Goal: Transaction & Acquisition: Purchase product/service

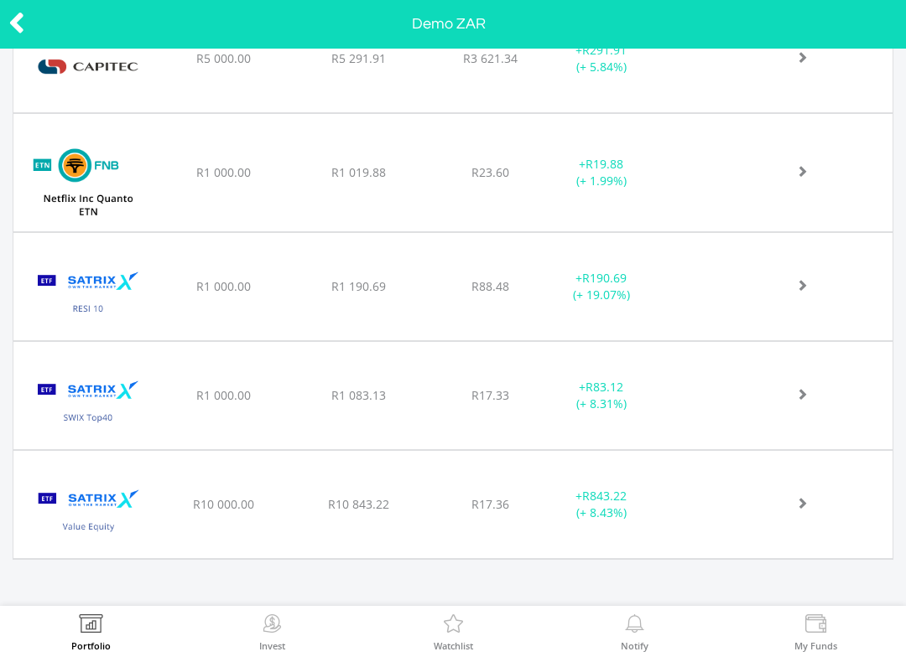
scroll to position [797, 0]
click at [740, 113] on div "﻿ Satrix Value Equity ETF R10 000.00 R10 843.22 R17.36 + R843.22 (+ 8.43%)" at bounding box center [452, 59] width 879 height 108
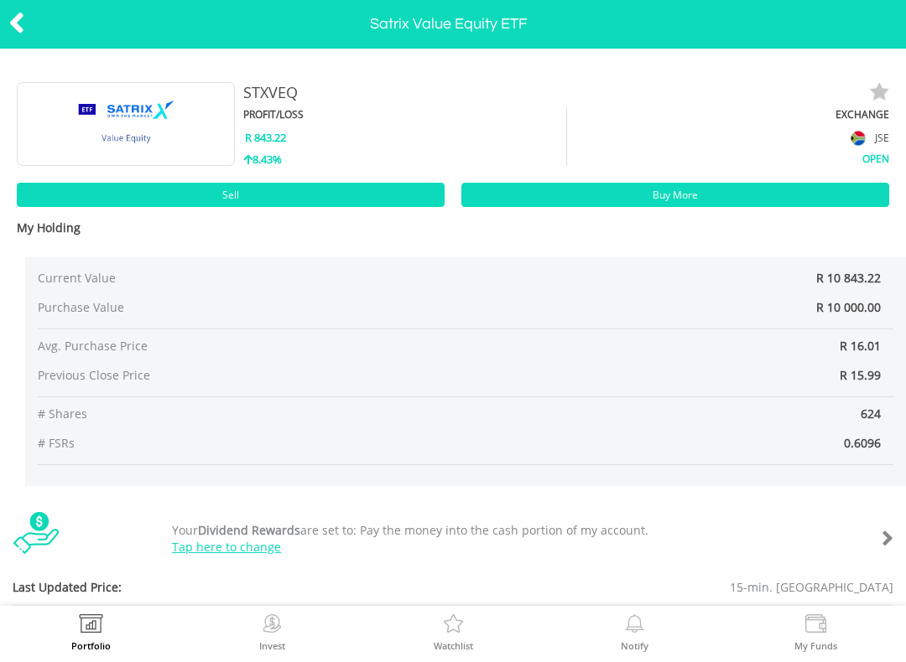
click at [19, 7] on icon at bounding box center [16, 23] width 17 height 33
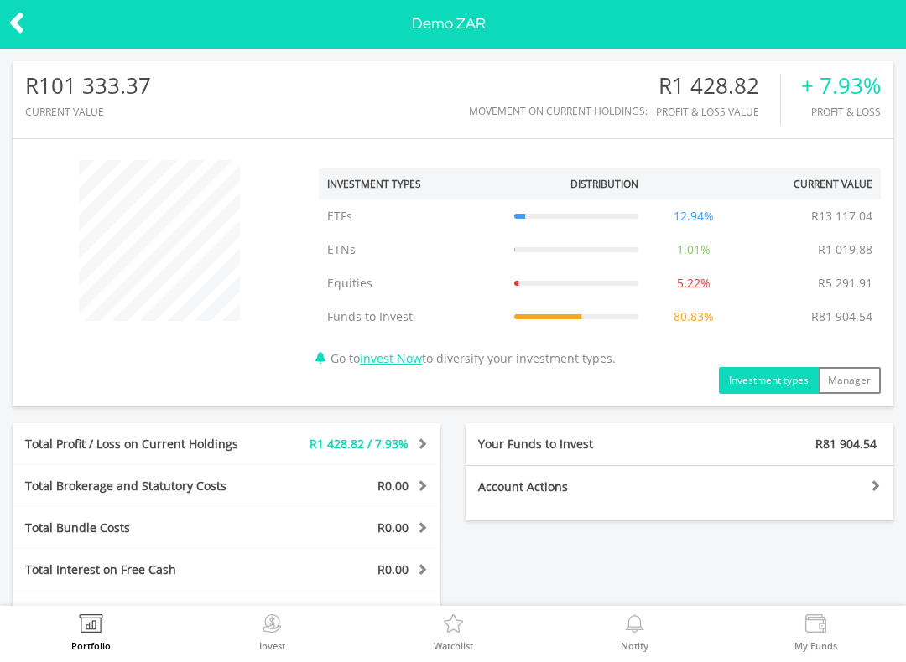
scroll to position [161, 293]
click at [39, 16] on div at bounding box center [45, 24] width 91 height 35
click at [16, 37] on icon at bounding box center [16, 23] width 17 height 33
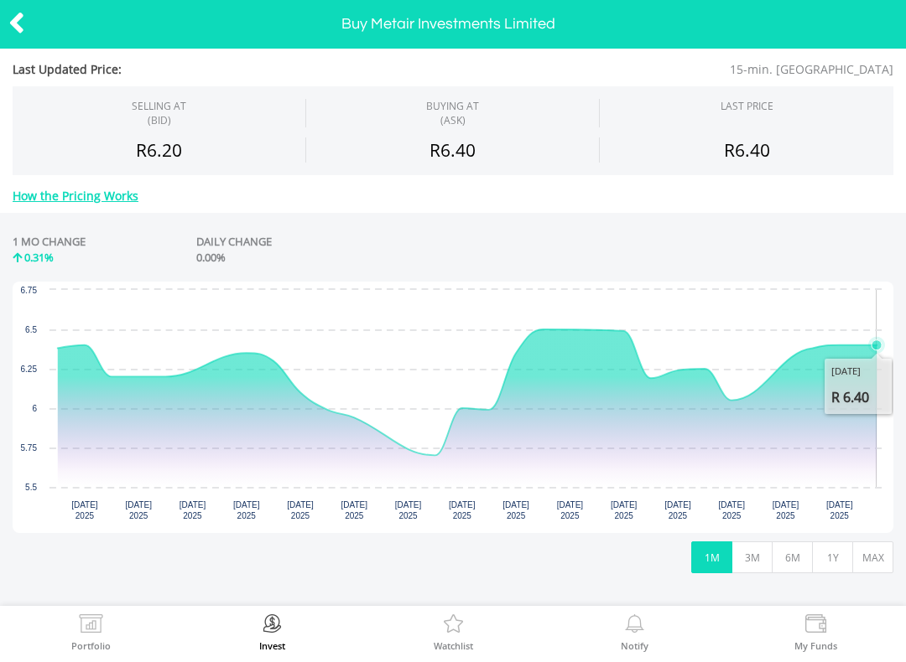
scroll to position [201, 0]
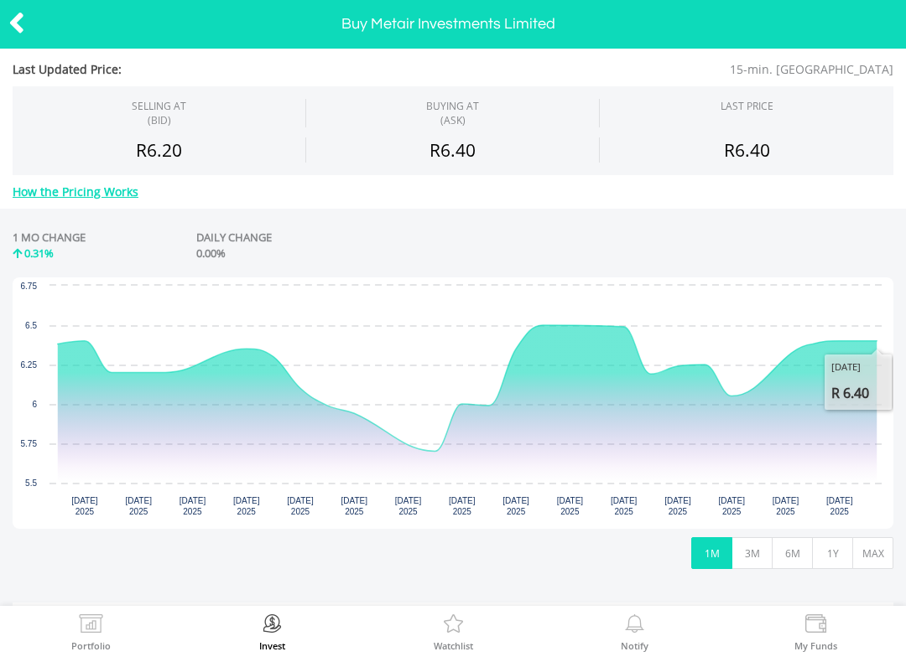
click at [40, 343] on rect "Interactive chart" at bounding box center [453, 404] width 880 height 252
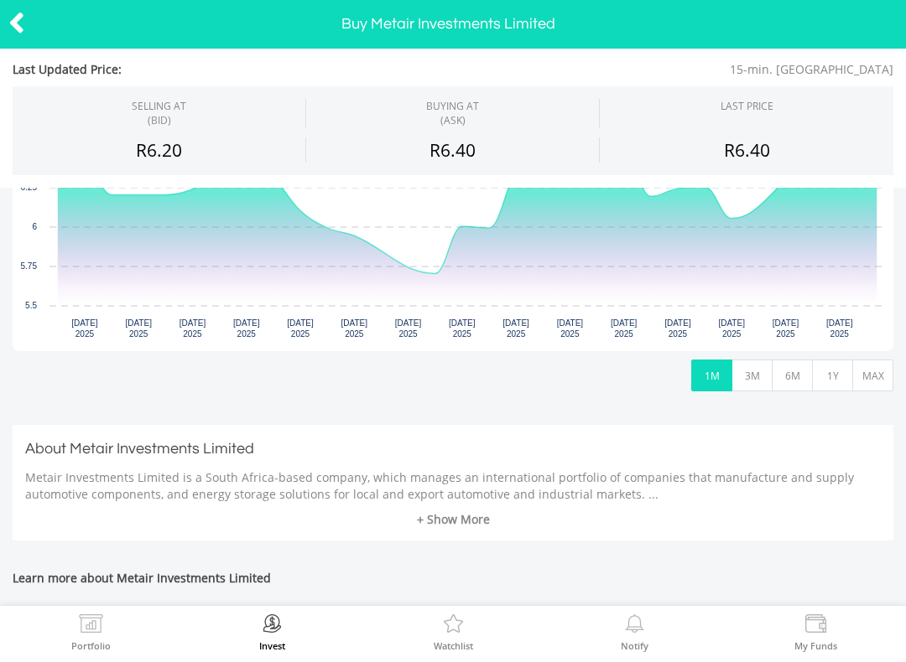
scroll to position [457, 0]
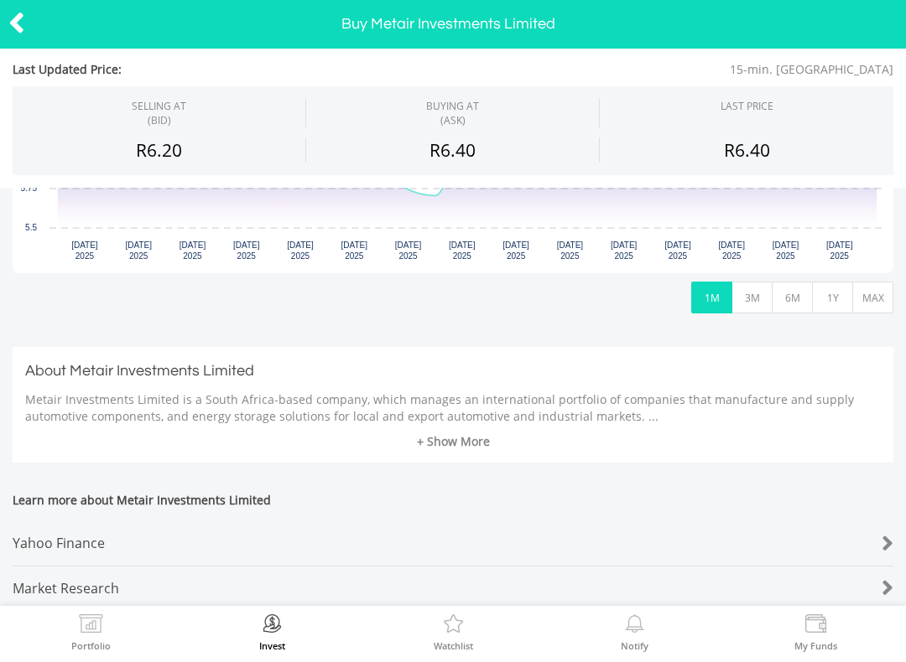
click at [859, 312] on button "MAX" at bounding box center [872, 298] width 41 height 32
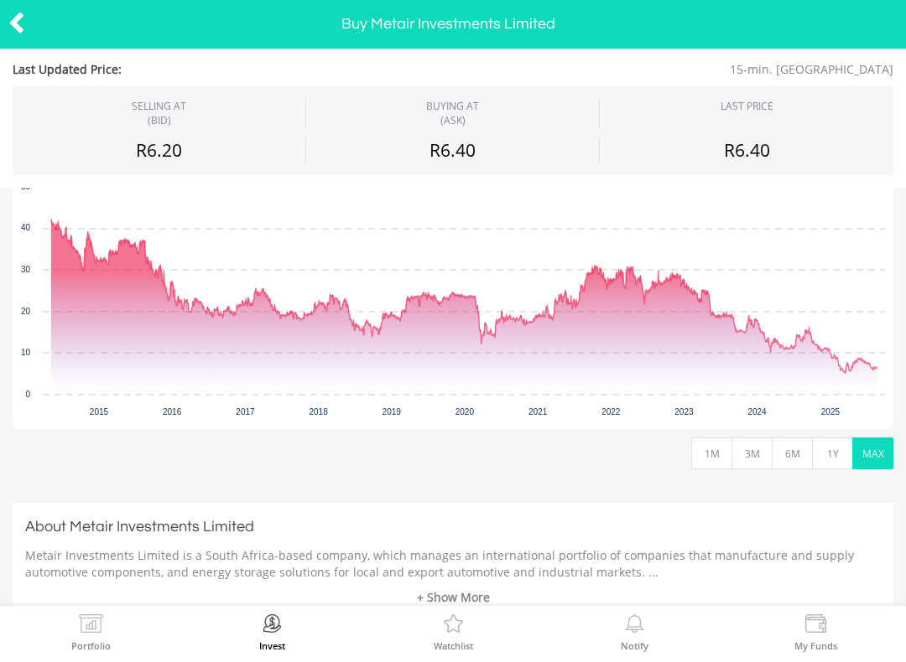
click at [880, 445] on button "MAX" at bounding box center [872, 454] width 41 height 32
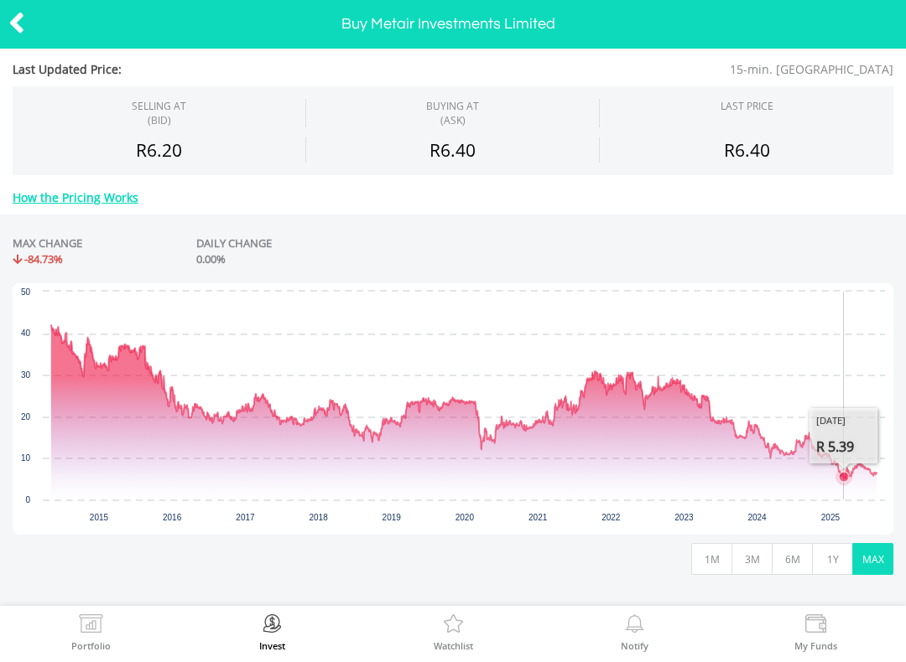
scroll to position [199, 0]
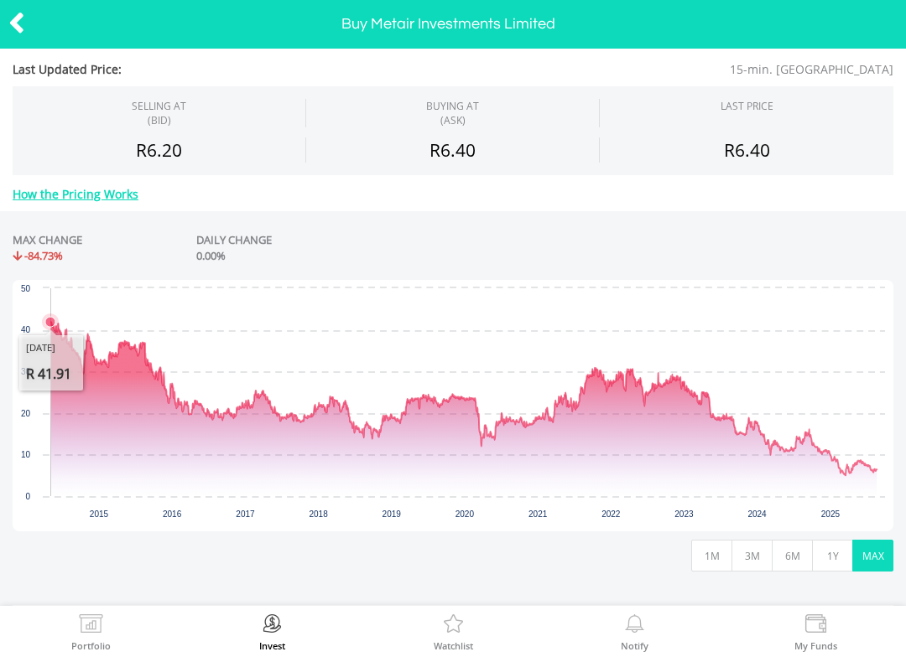
click at [711, 545] on button "1M" at bounding box center [711, 556] width 41 height 32
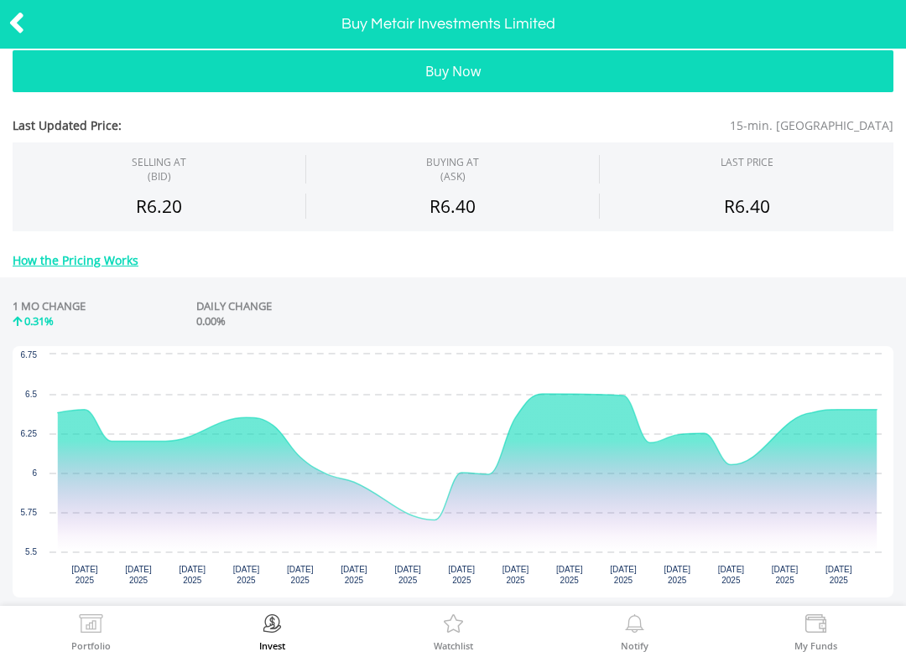
scroll to position [130, 0]
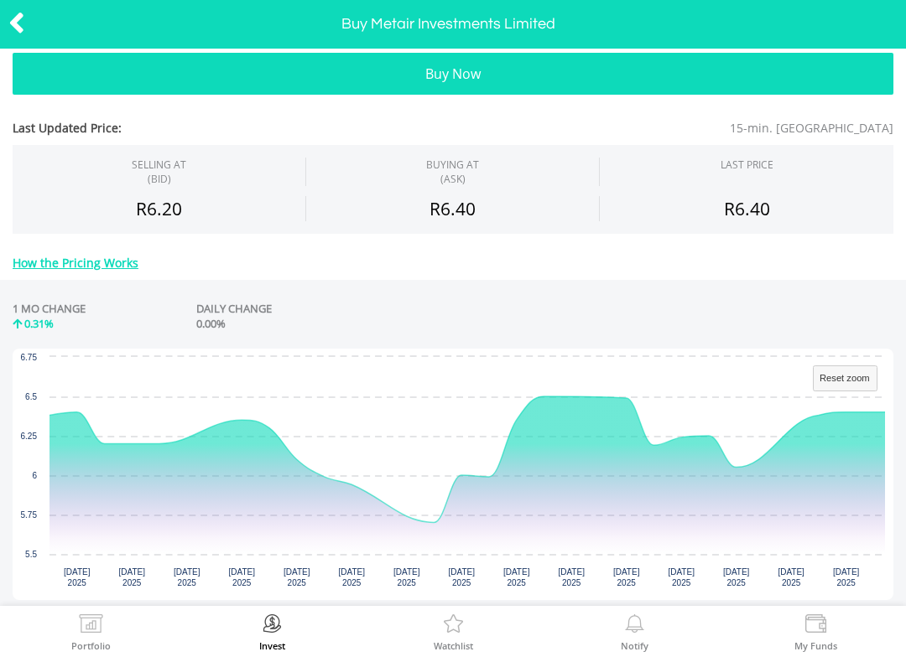
click at [34, 302] on div "1 MO CHANGE" at bounding box center [49, 309] width 73 height 16
click at [22, 34] on icon at bounding box center [16, 23] width 17 height 33
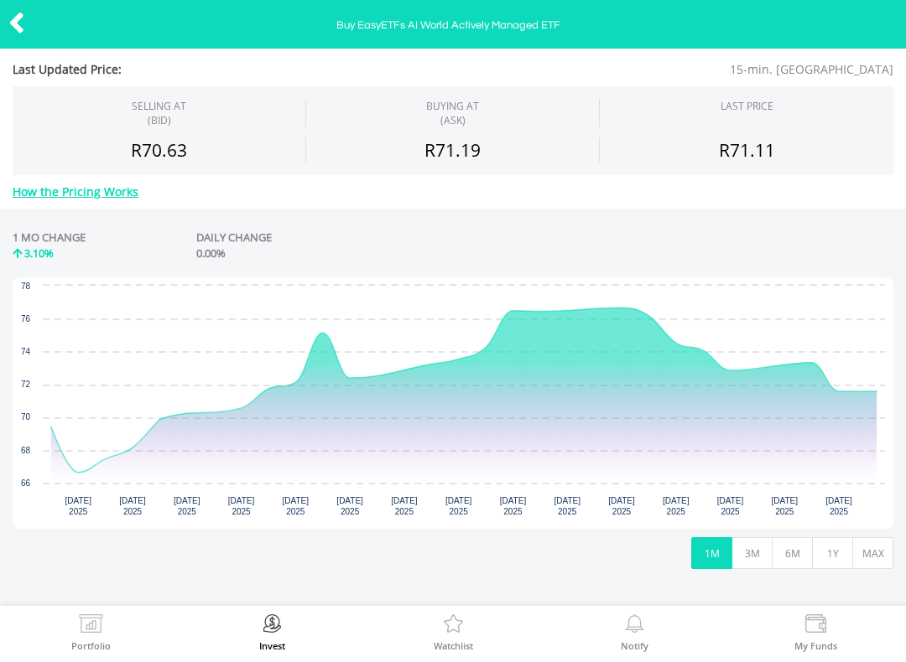
scroll to position [202, 0]
click at [856, 548] on button "MAX" at bounding box center [872, 553] width 41 height 32
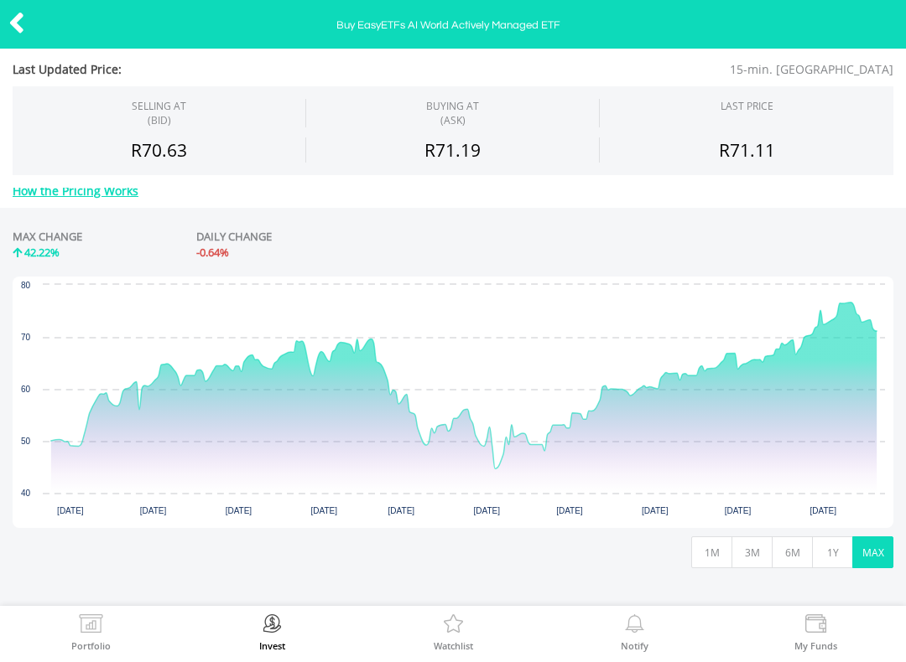
click at [832, 549] on button "1Y" at bounding box center [832, 553] width 41 height 32
click at [800, 559] on button "6M" at bounding box center [791, 553] width 41 height 32
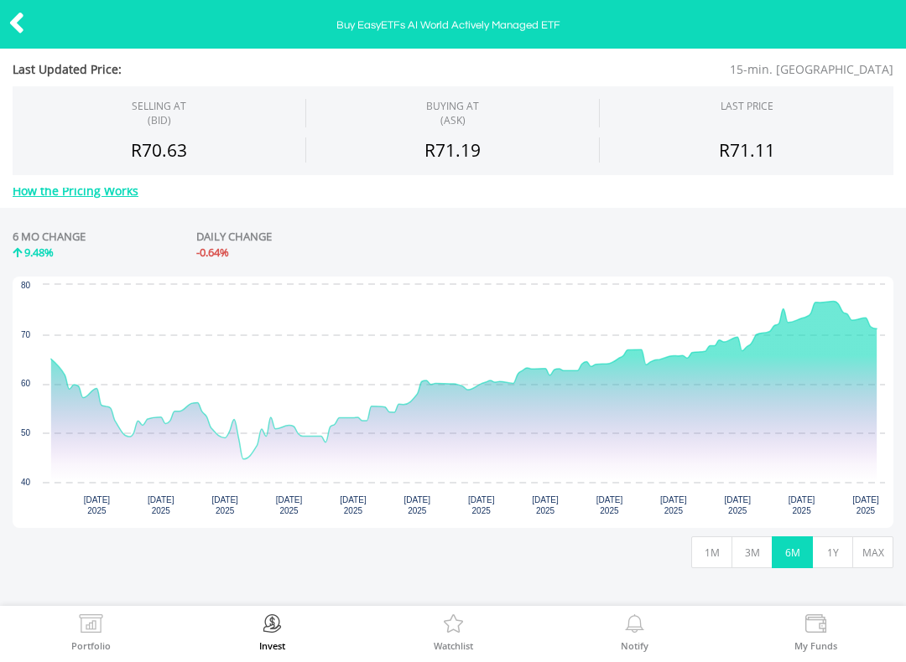
click at [780, 548] on button "6M" at bounding box center [791, 553] width 41 height 32
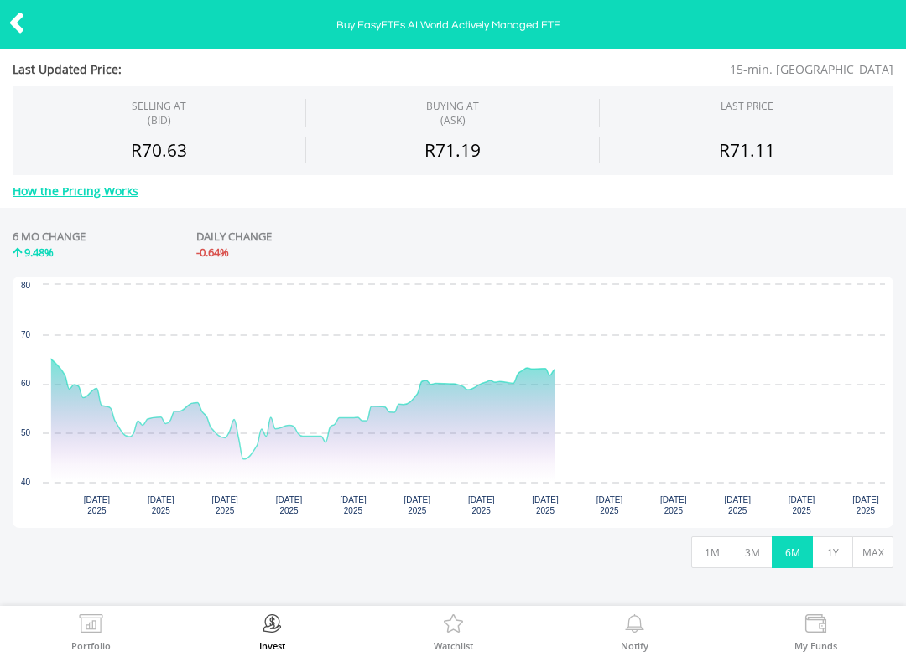
click at [693, 549] on button "1M" at bounding box center [711, 553] width 41 height 32
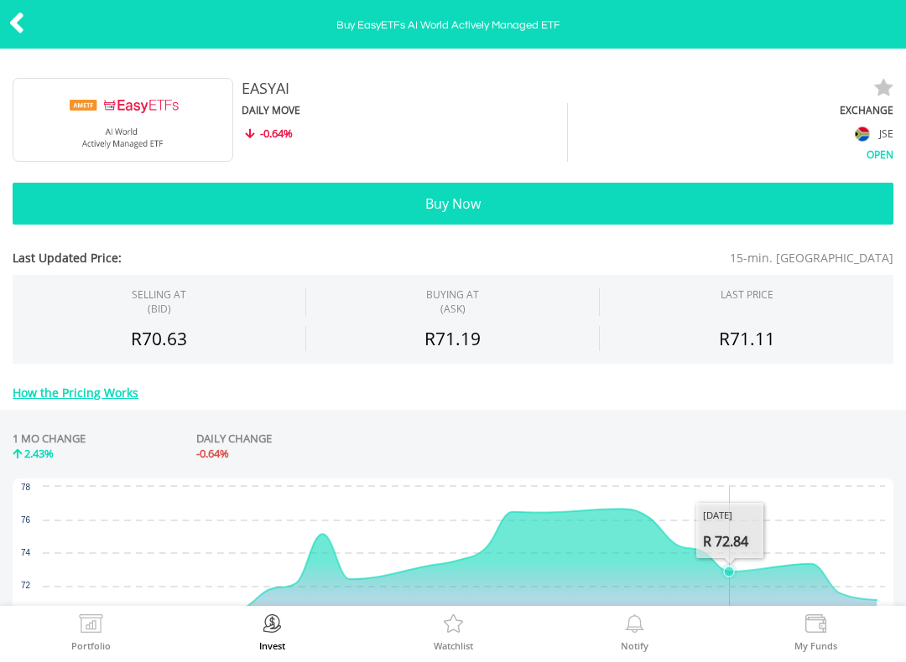
scroll to position [0, 0]
click at [23, 23] on icon at bounding box center [16, 23] width 17 height 33
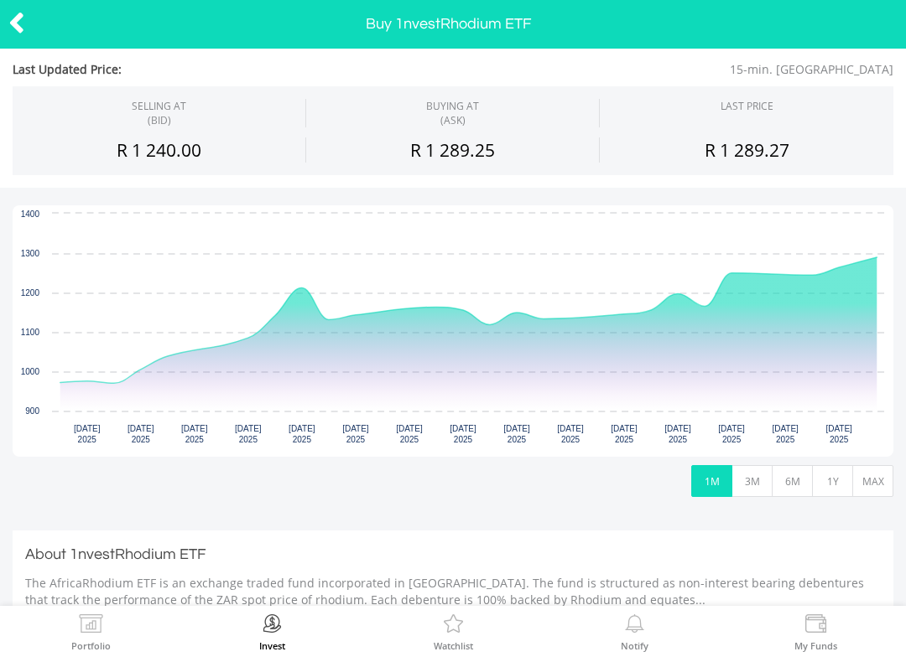
click at [857, 489] on button "MAX" at bounding box center [872, 481] width 41 height 32
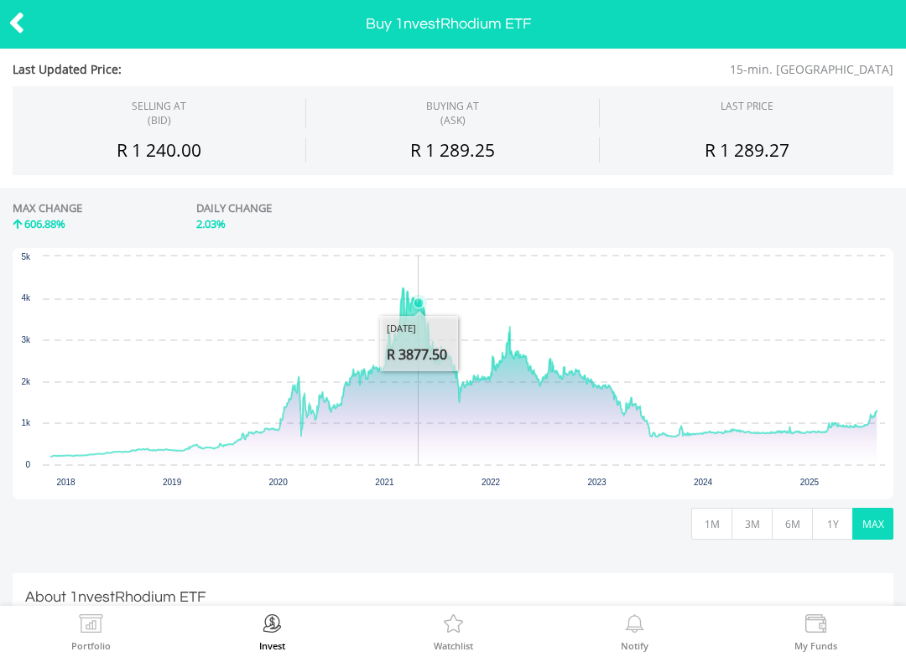
scroll to position [236, 0]
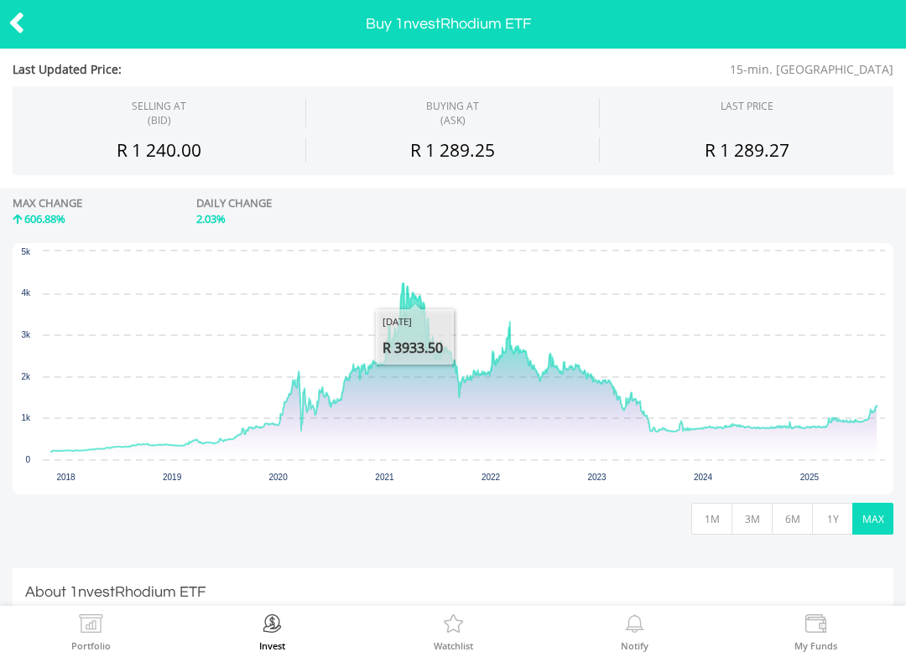
click at [38, 34] on div at bounding box center [45, 24] width 91 height 35
click at [8, 27] on icon at bounding box center [16, 23] width 17 height 33
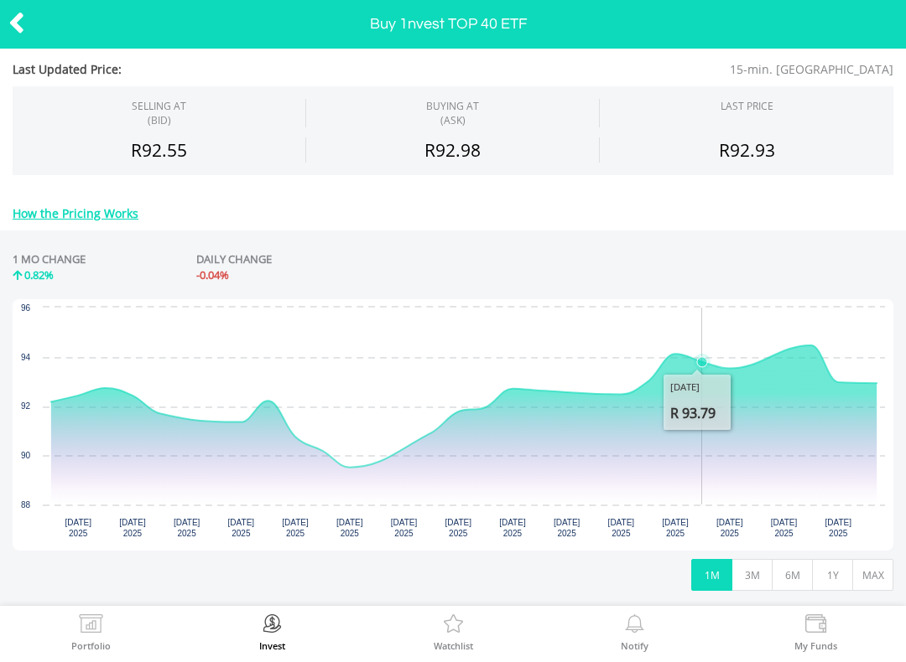
scroll to position [226, 0]
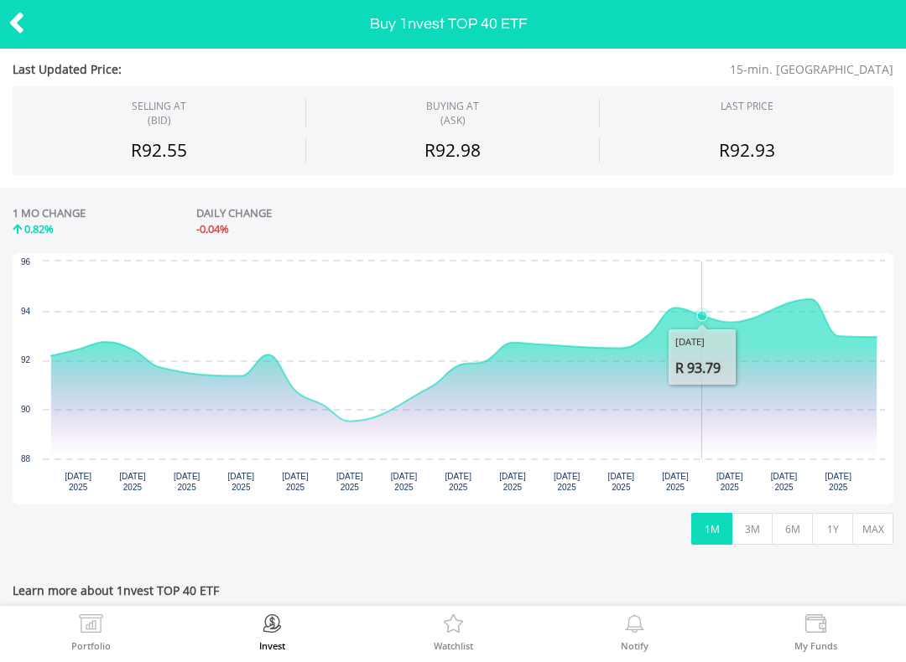
click at [871, 532] on button "MAX" at bounding box center [872, 529] width 41 height 32
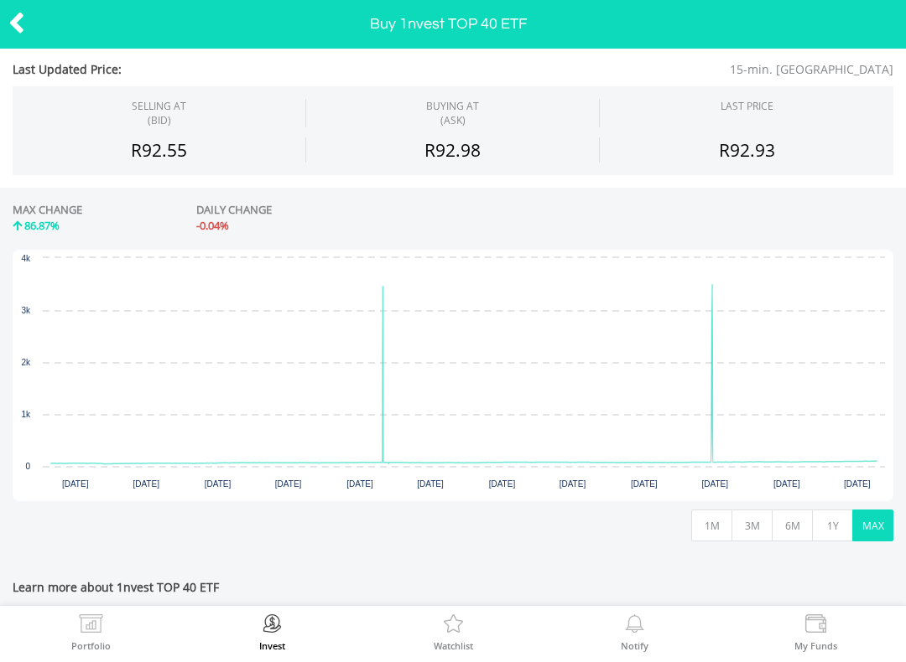
scroll to position [230, 0]
click at [257, 463] on icon "Interactive chart" at bounding box center [463, 373] width 825 height 180
click at [259, 466] on icon "Interactive chart" at bounding box center [464, 466] width 842 height 0
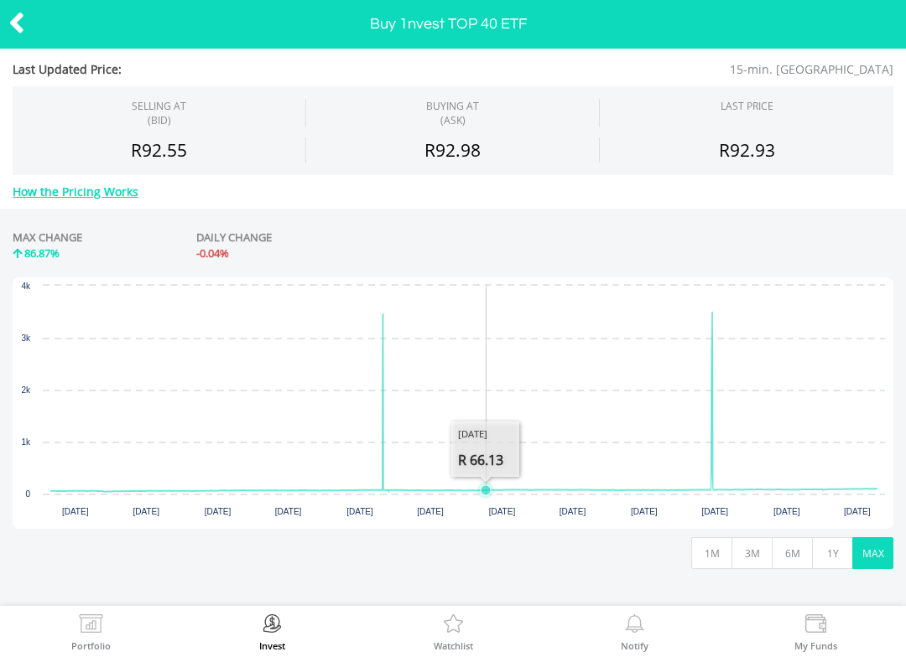
scroll to position [191, 0]
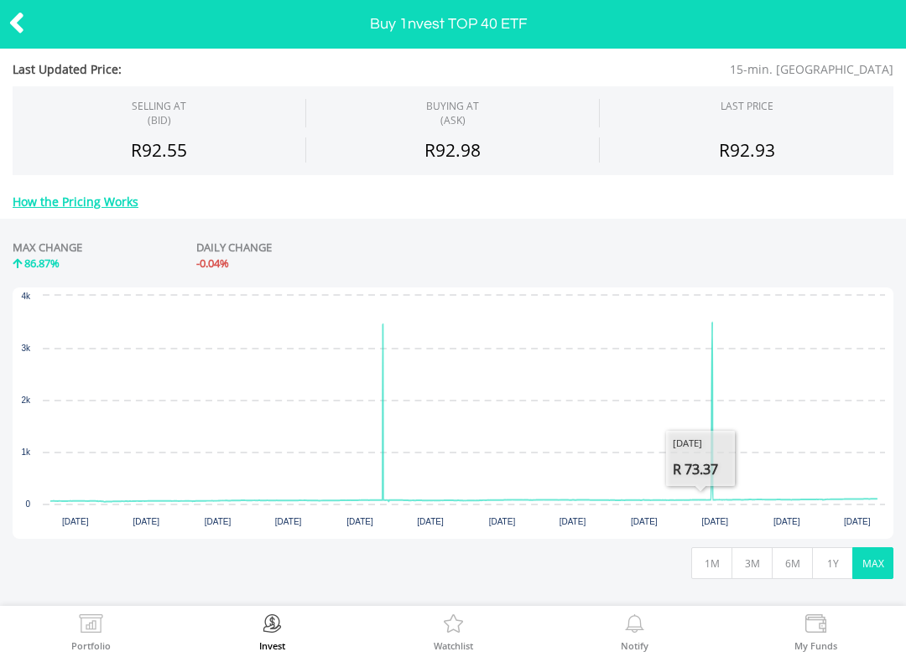
click at [22, 25] on icon at bounding box center [16, 23] width 17 height 33
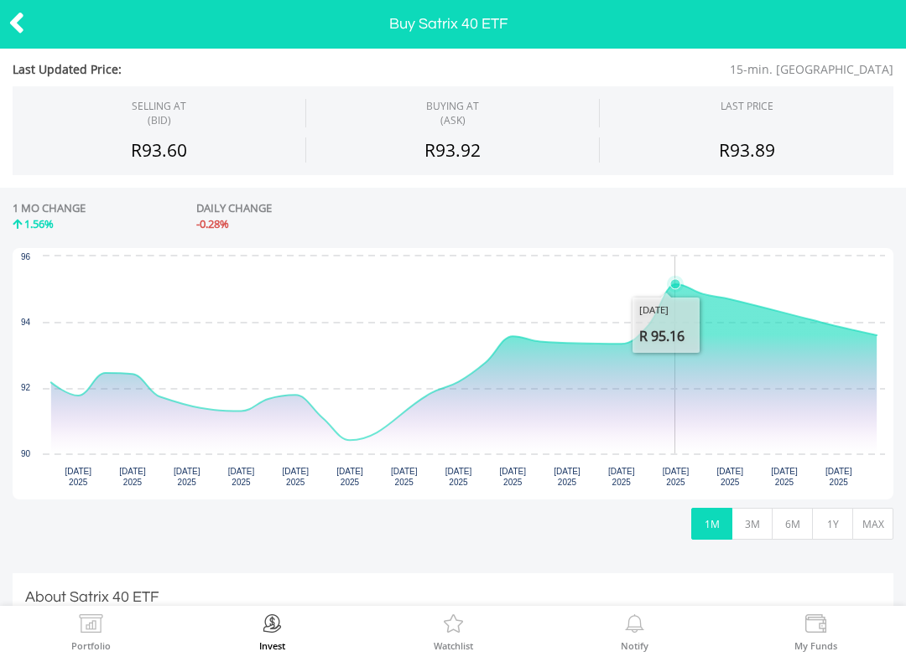
scroll to position [288, 0]
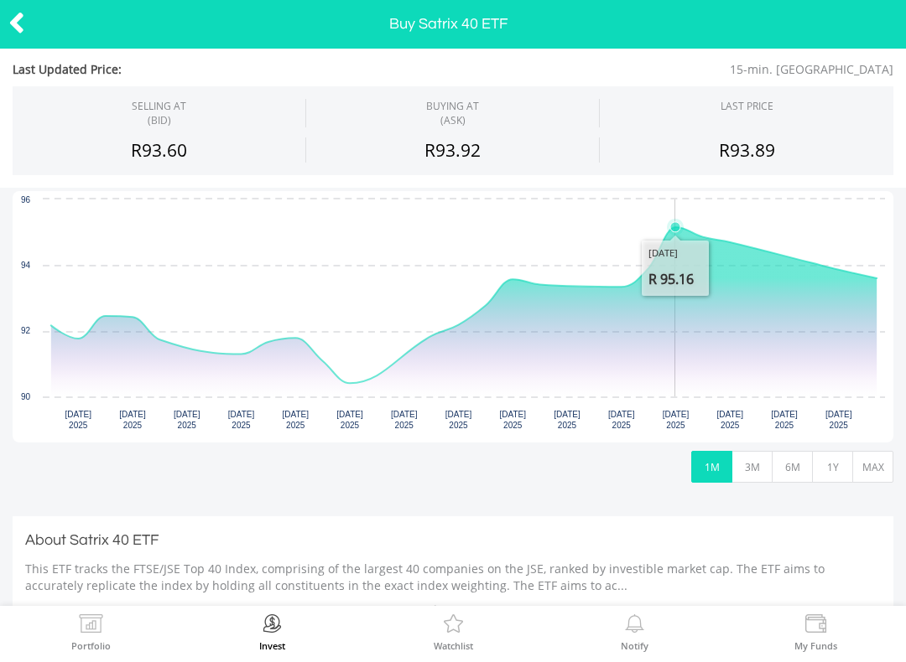
click at [866, 480] on button "MAX" at bounding box center [872, 467] width 41 height 32
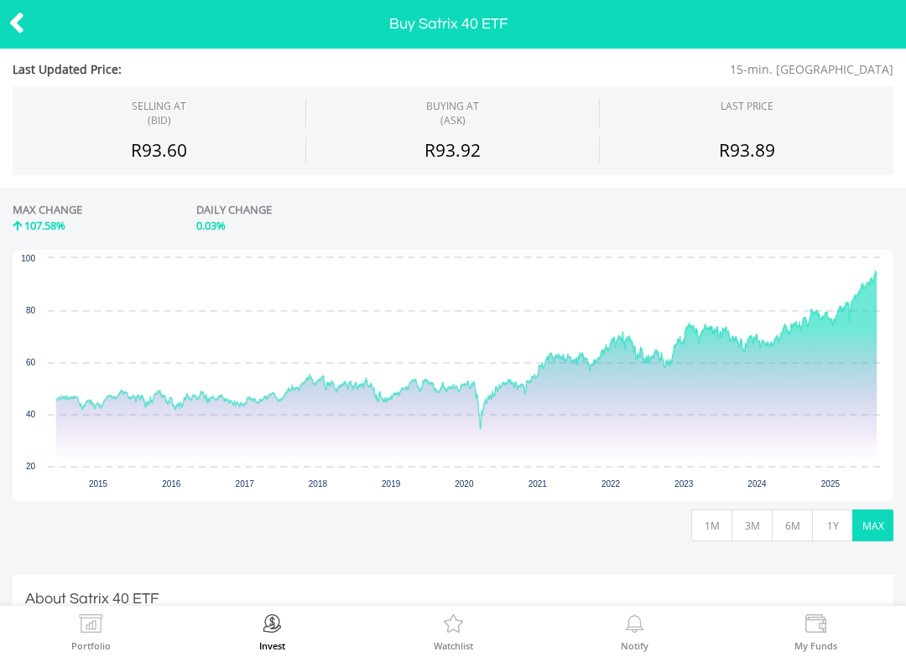
scroll to position [228, 0]
click at [695, 521] on button "1M" at bounding box center [711, 527] width 41 height 32
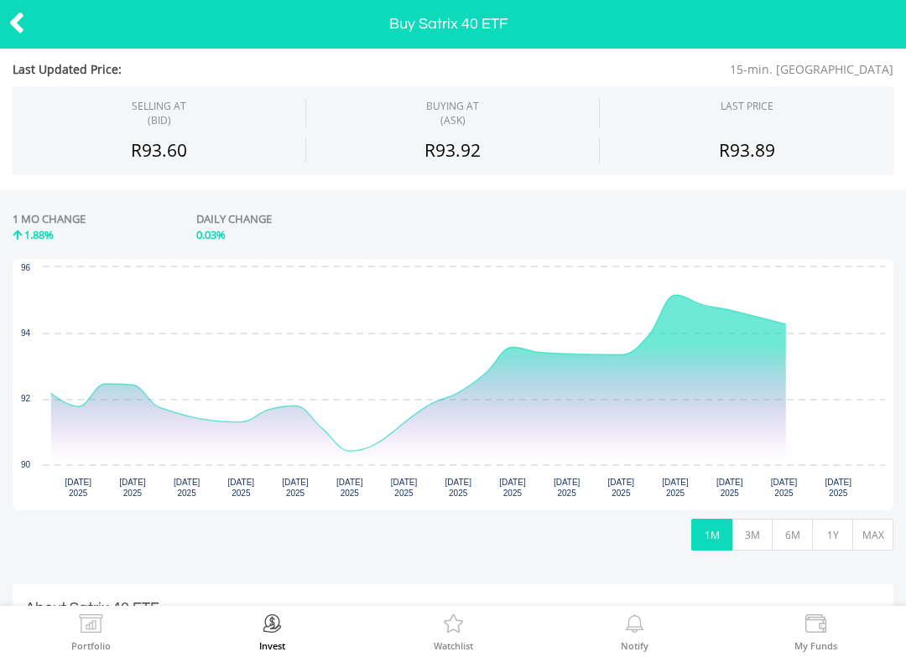
scroll to position [219, 0]
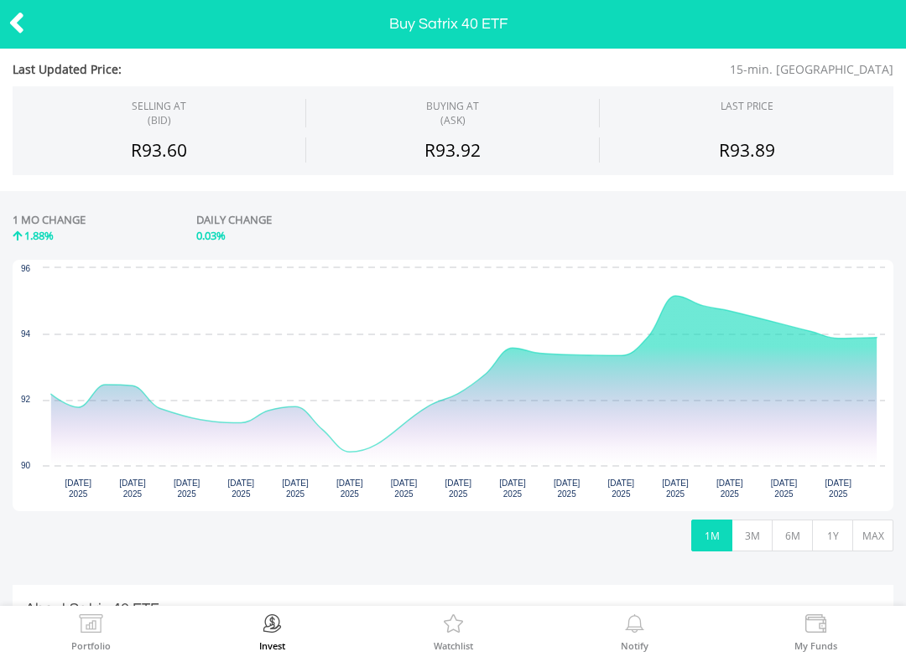
click at [872, 535] on button "MAX" at bounding box center [872, 536] width 41 height 32
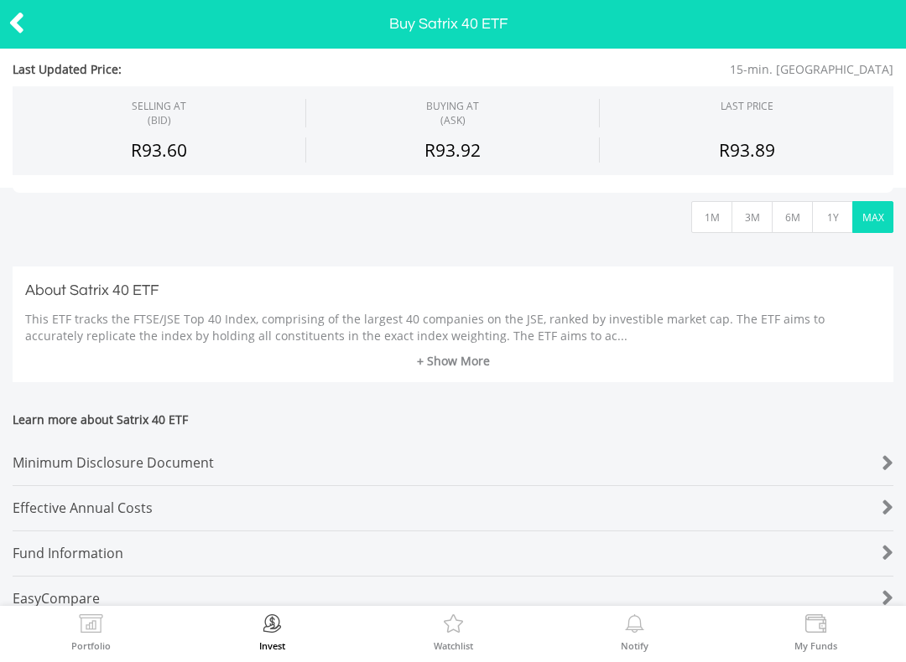
scroll to position [541, 0]
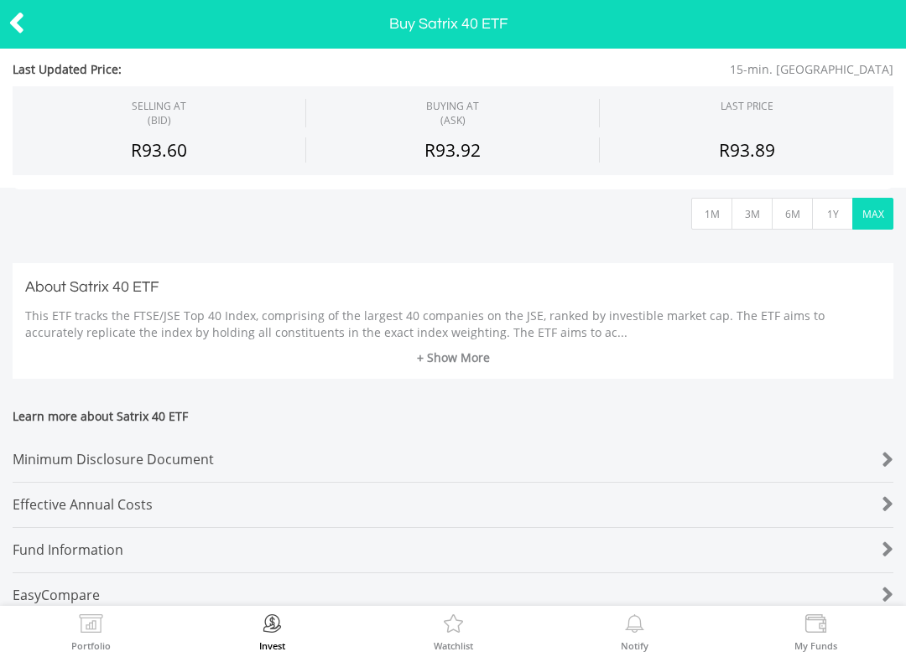
click at [465, 359] on link "+ Show More" at bounding box center [452, 358] width 855 height 17
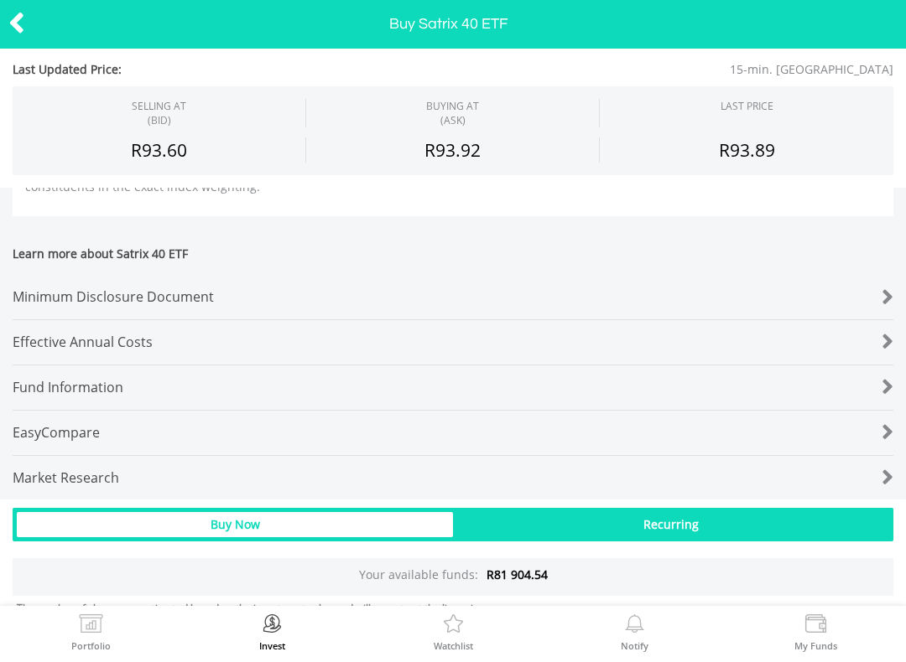
scroll to position [704, 0]
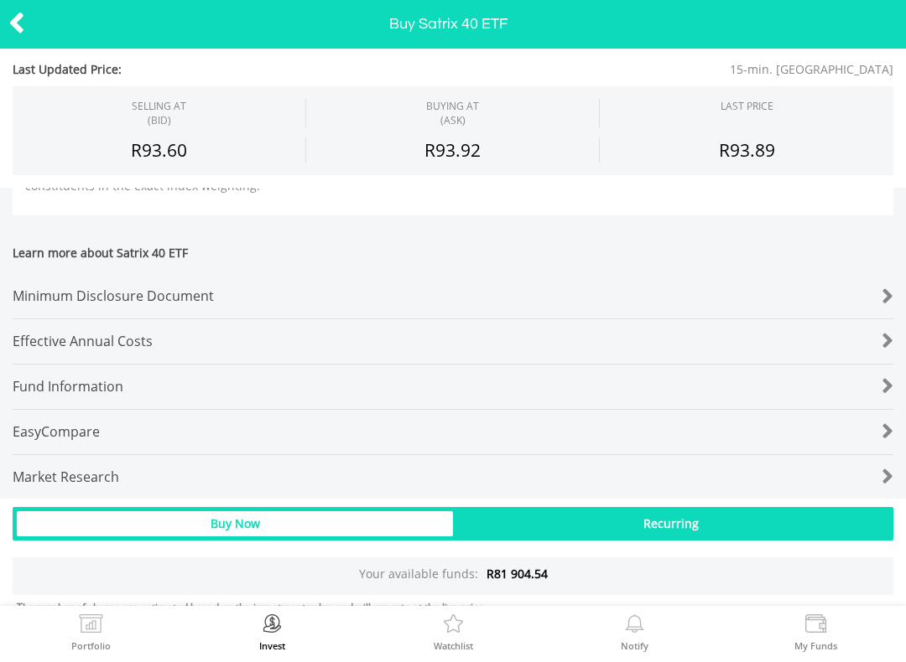
click at [863, 297] on div at bounding box center [857, 296] width 74 height 23
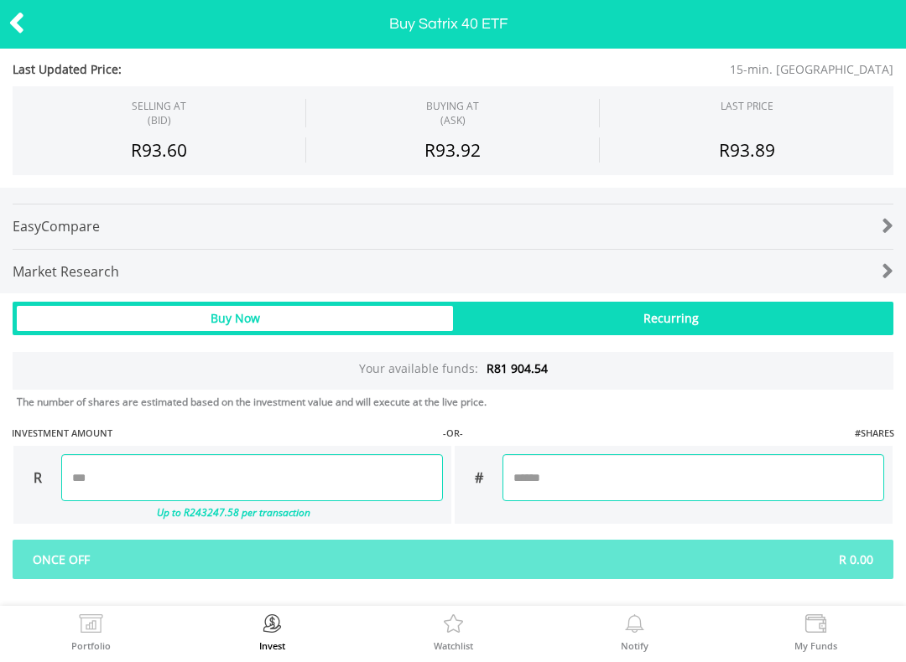
scroll to position [908, 0]
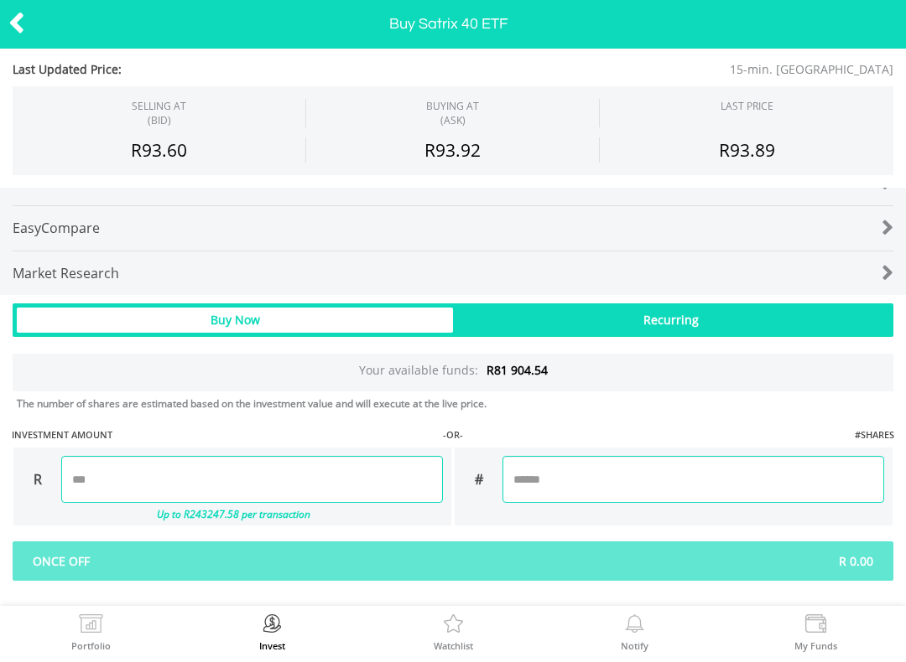
click at [867, 278] on div at bounding box center [857, 273] width 74 height 23
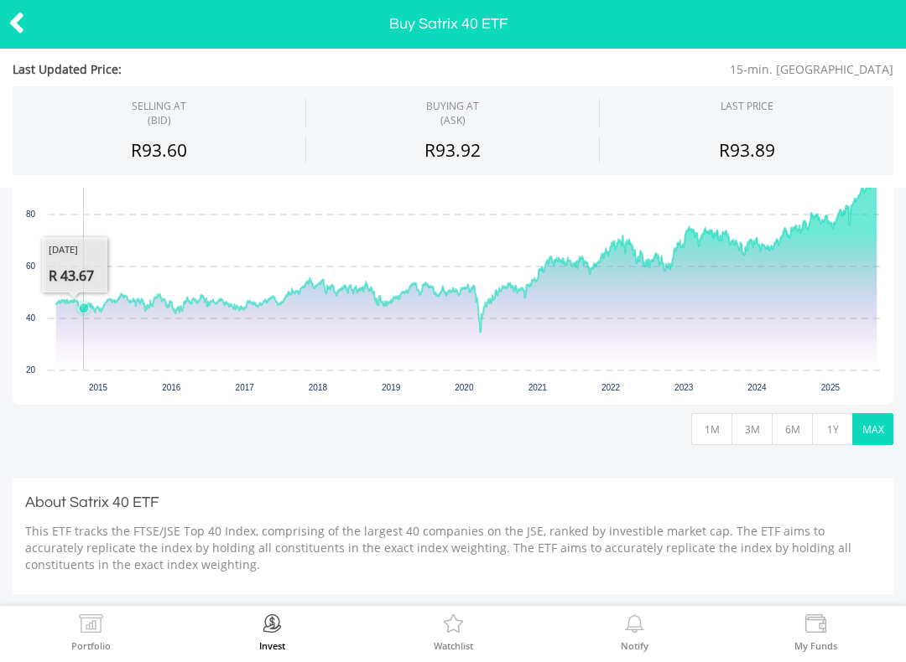
scroll to position [316, 0]
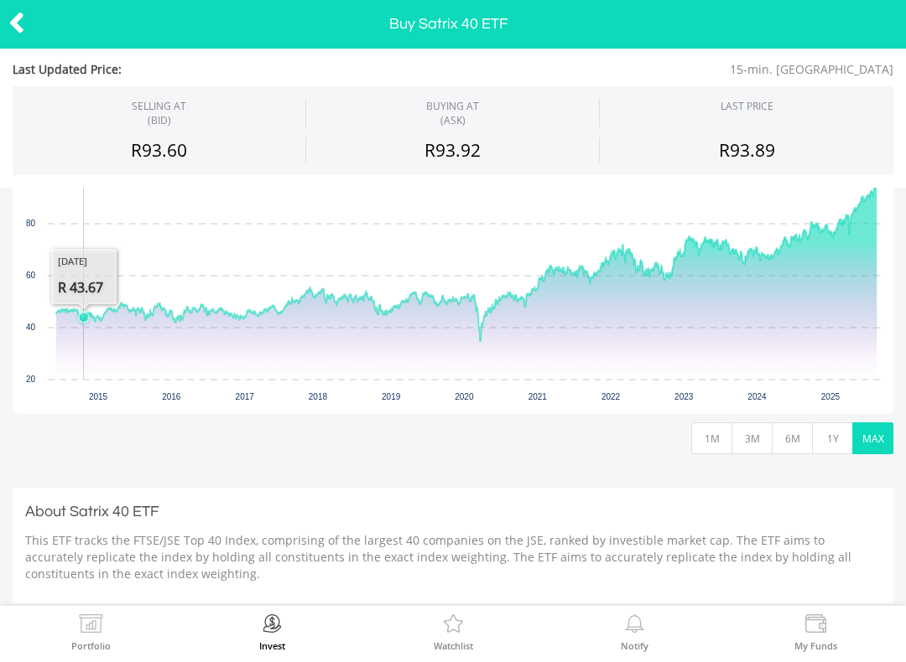
click at [726, 449] on button "1M" at bounding box center [711, 439] width 41 height 32
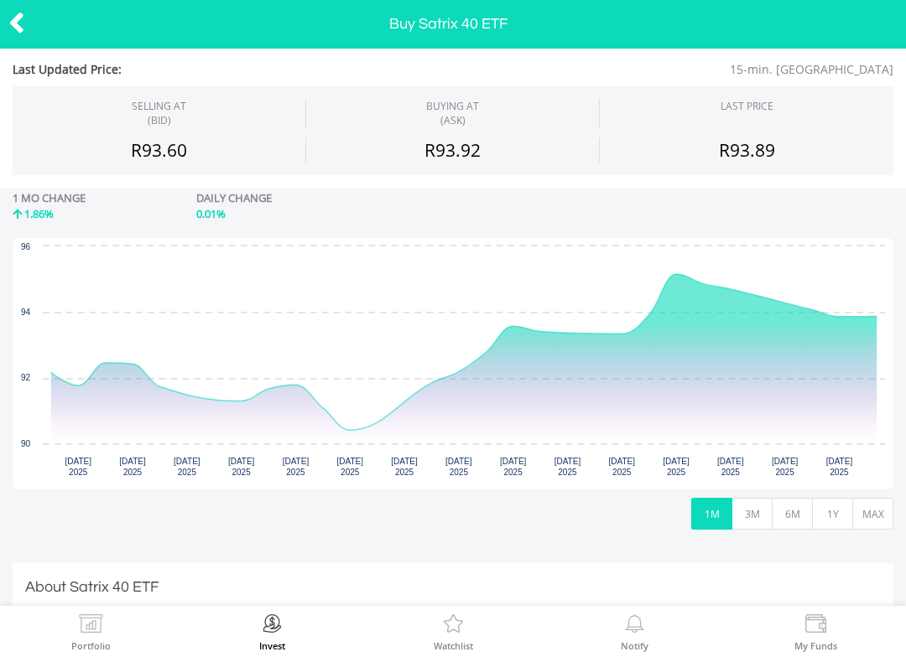
scroll to position [239, 0]
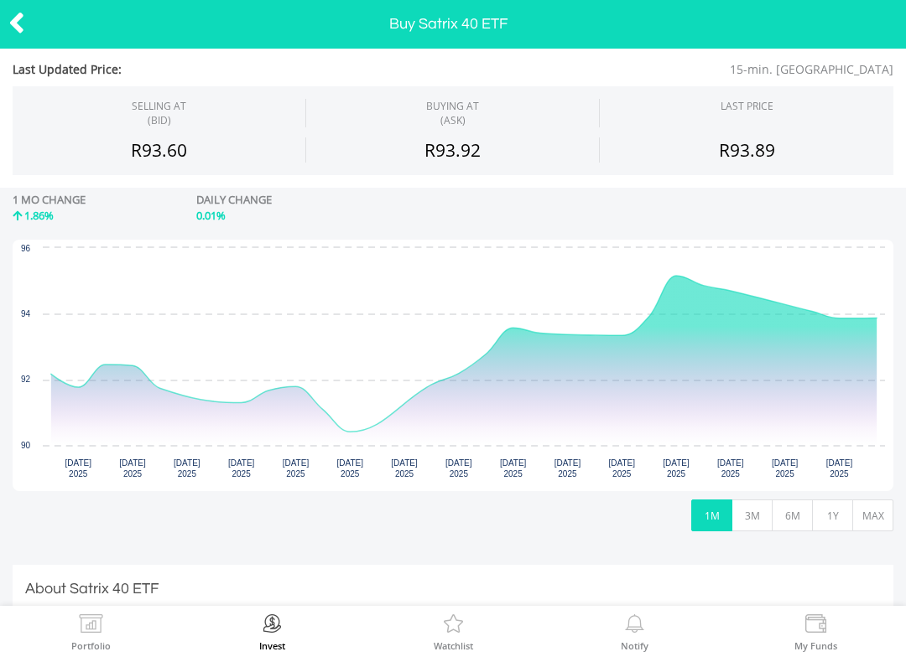
click at [760, 514] on button "3M" at bounding box center [751, 516] width 41 height 32
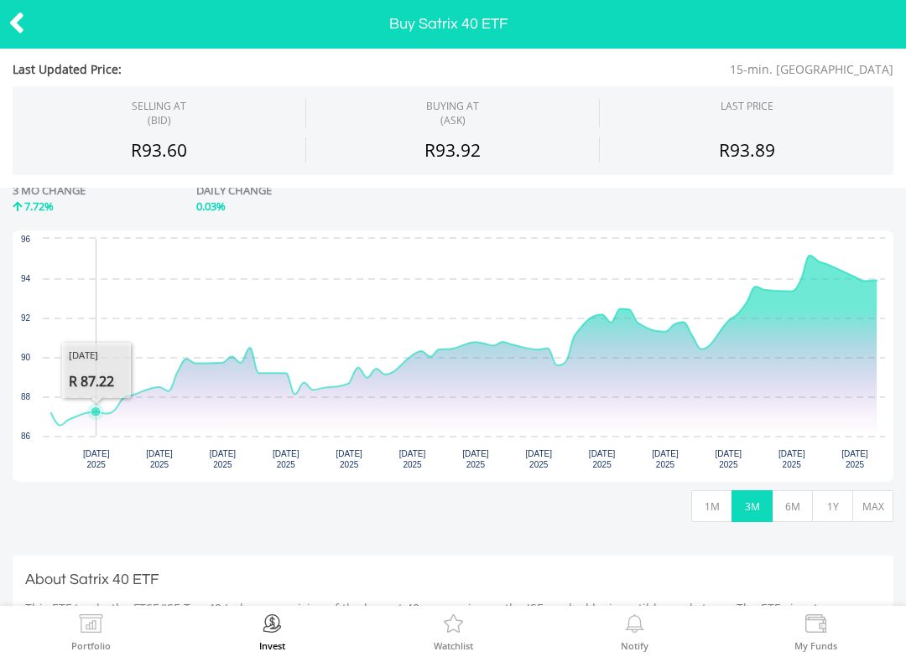
click at [873, 521] on button "MAX" at bounding box center [872, 507] width 41 height 32
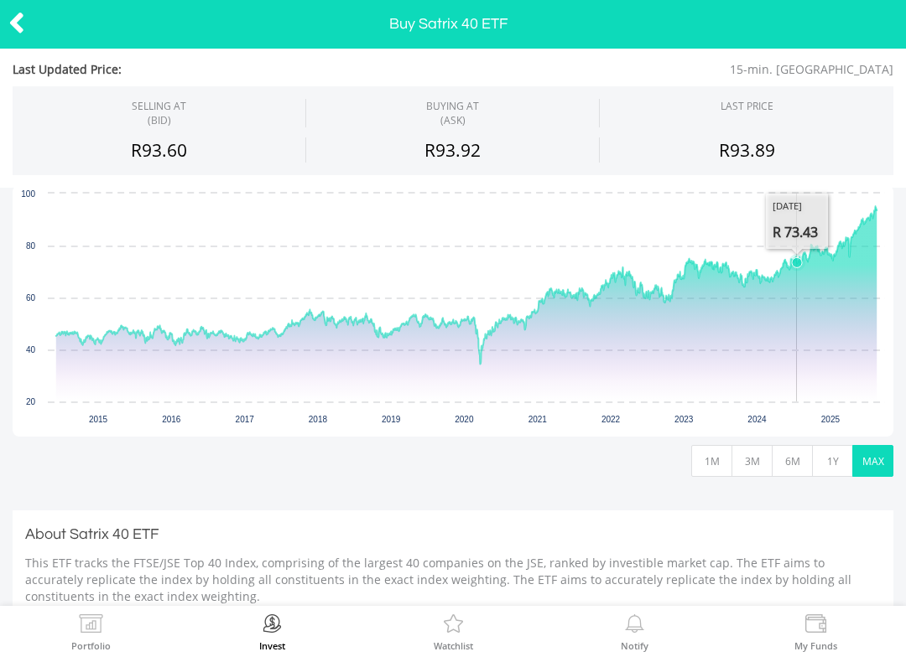
scroll to position [292, 0]
click at [23, 23] on icon at bounding box center [16, 23] width 17 height 33
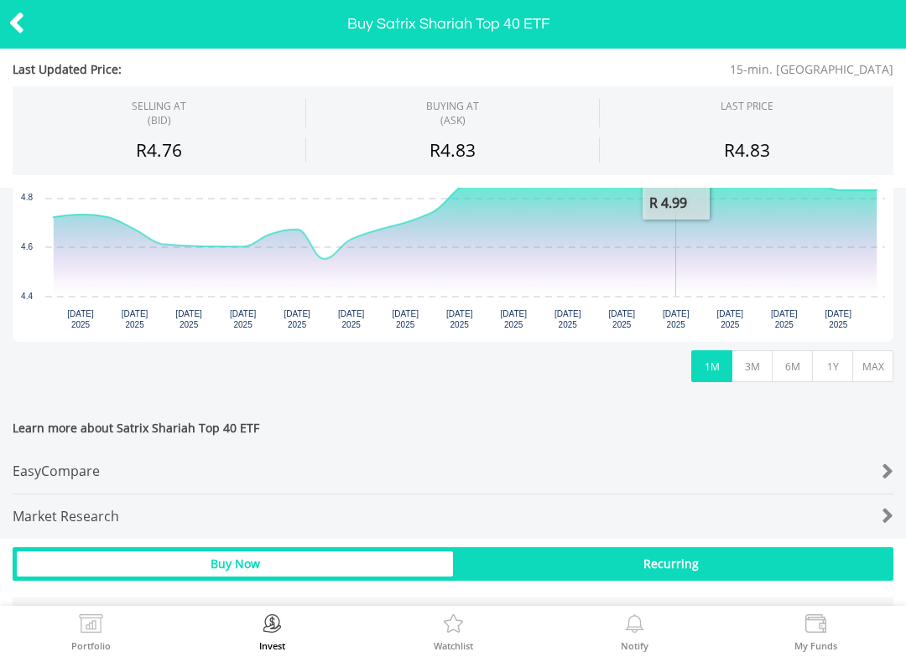
click at [867, 376] on button "MAX" at bounding box center [872, 366] width 41 height 32
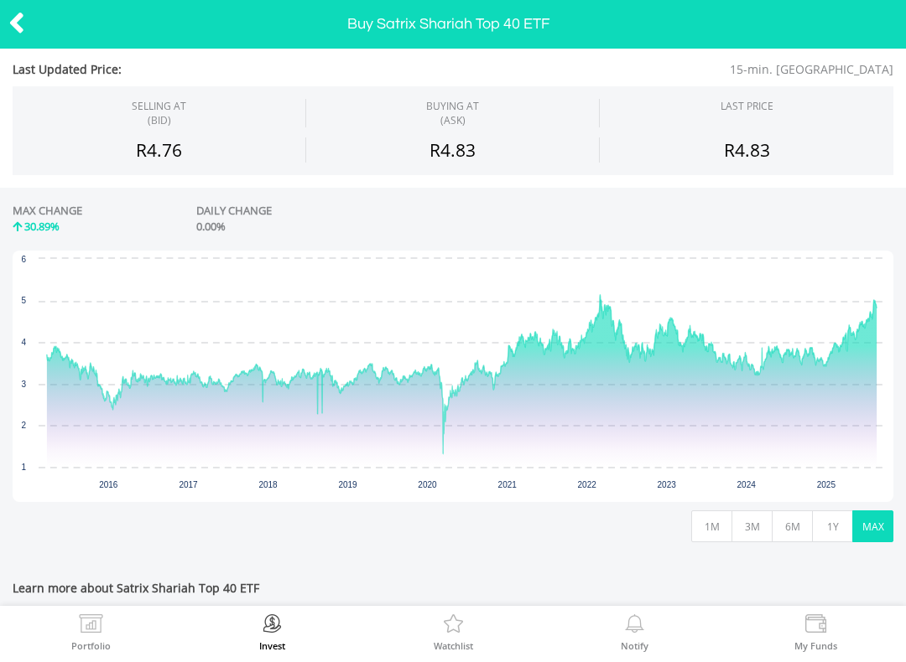
scroll to position [230, 0]
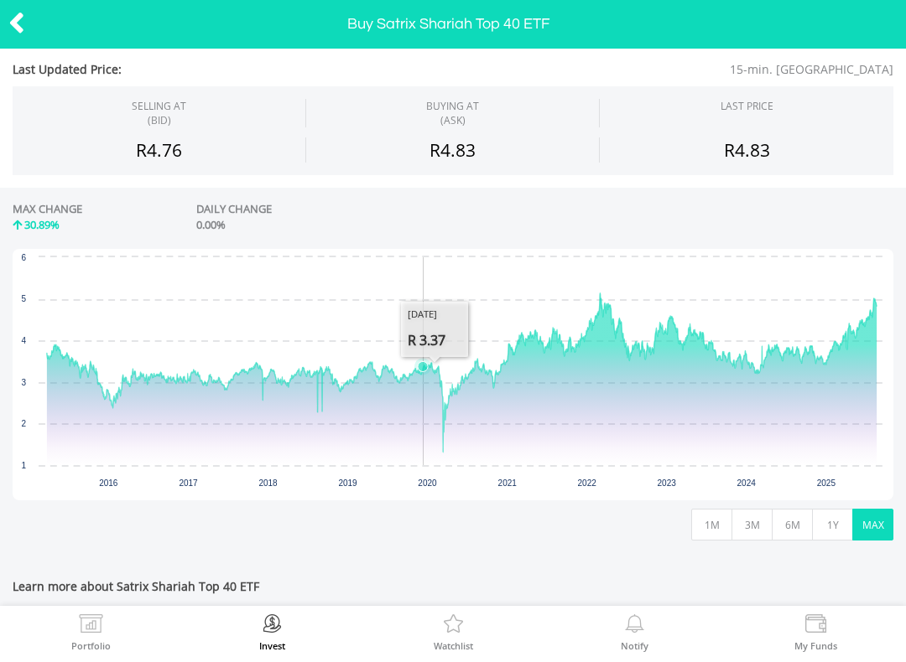
click at [440, 449] on icon "Interactive chart" at bounding box center [461, 372] width 829 height 159
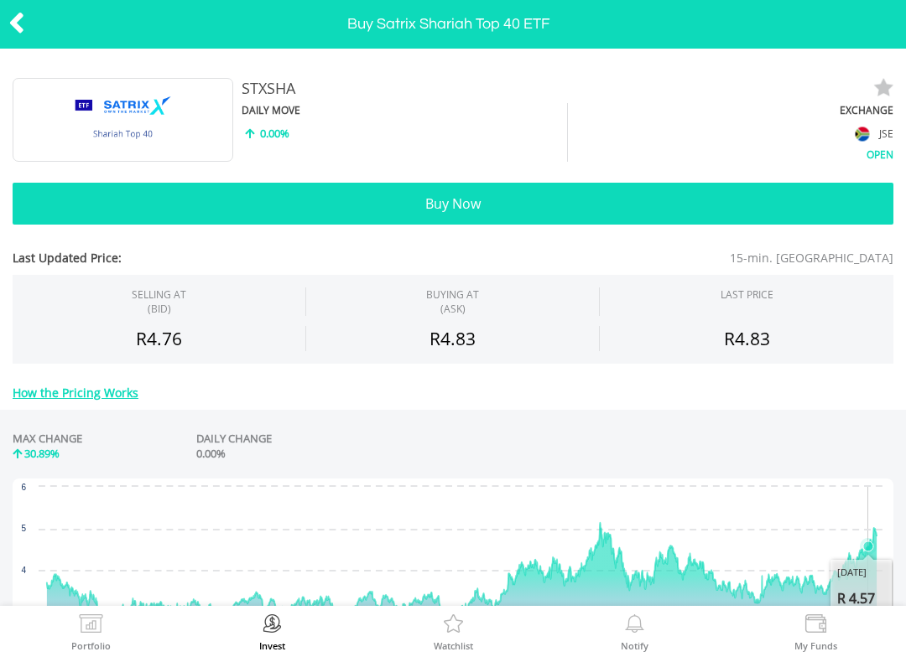
scroll to position [0, 0]
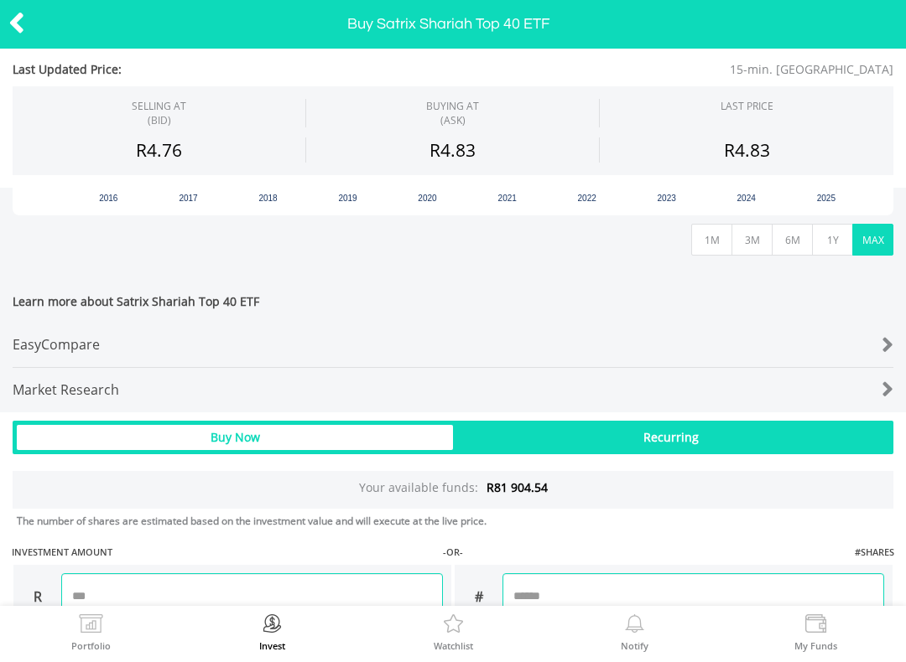
click at [833, 238] on button "1Y" at bounding box center [832, 240] width 41 height 32
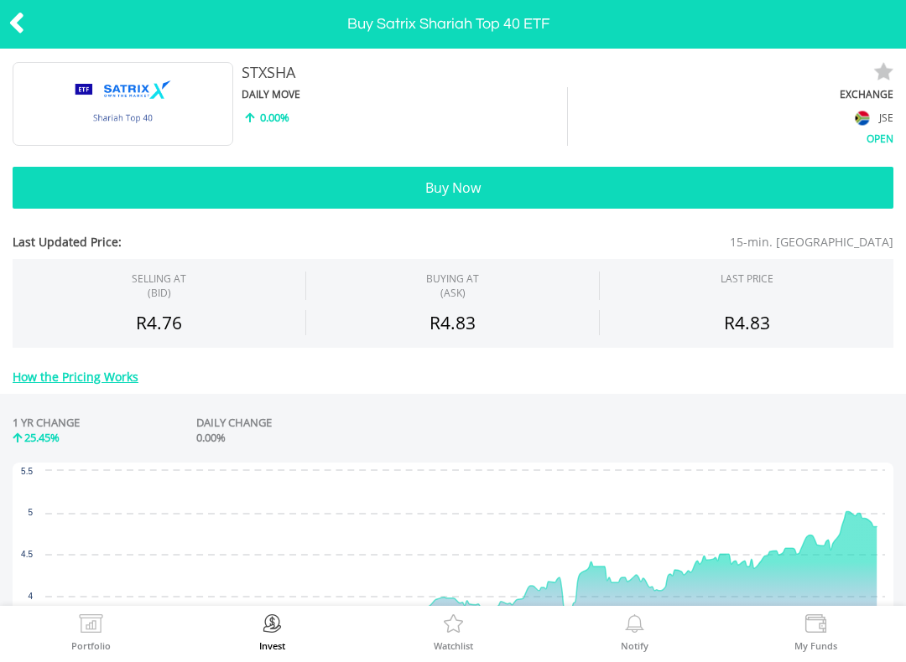
scroll to position [18, 0]
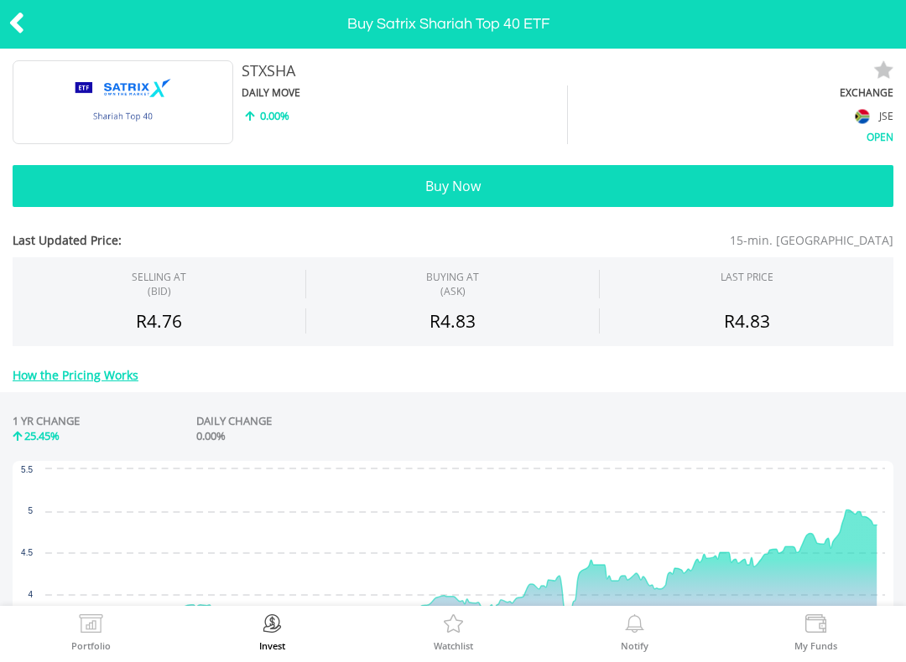
click at [540, 35] on header "Buy Satrix Shariah Top 40 ETF" at bounding box center [453, 24] width 906 height 49
click at [392, 24] on label "Buy Satrix Shariah Top 40 ETF" at bounding box center [448, 24] width 203 height 0
click at [398, 24] on label "Buy Satrix Shariah Top 40 ETF" at bounding box center [448, 24] width 203 height 0
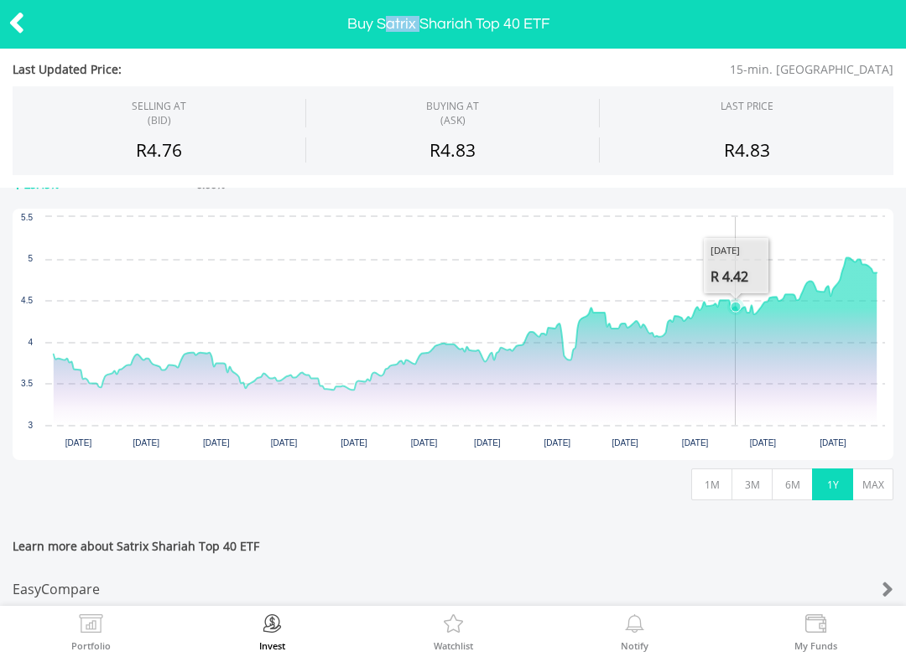
scroll to position [276, 0]
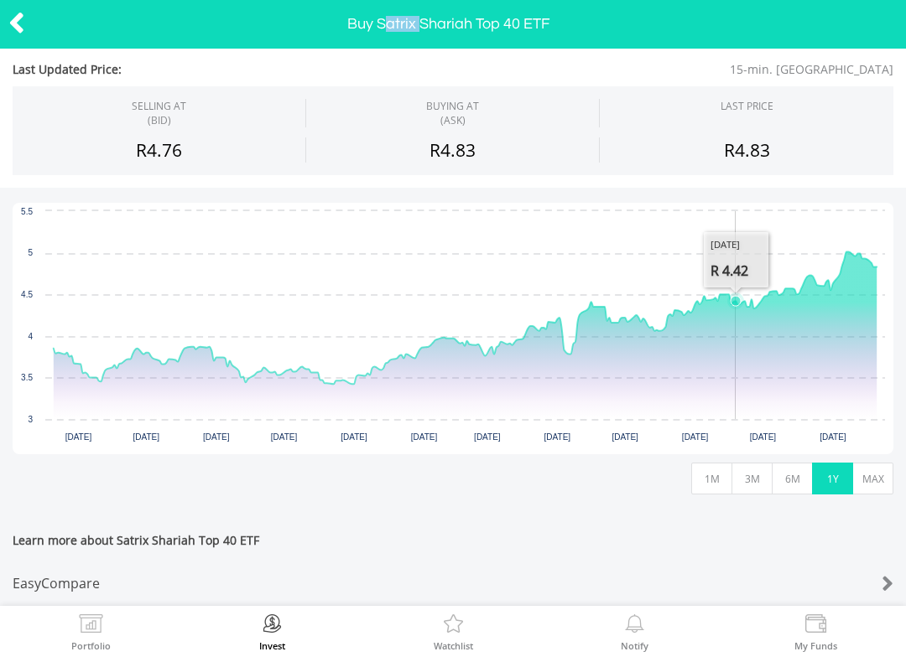
click at [873, 482] on button "MAX" at bounding box center [872, 479] width 41 height 32
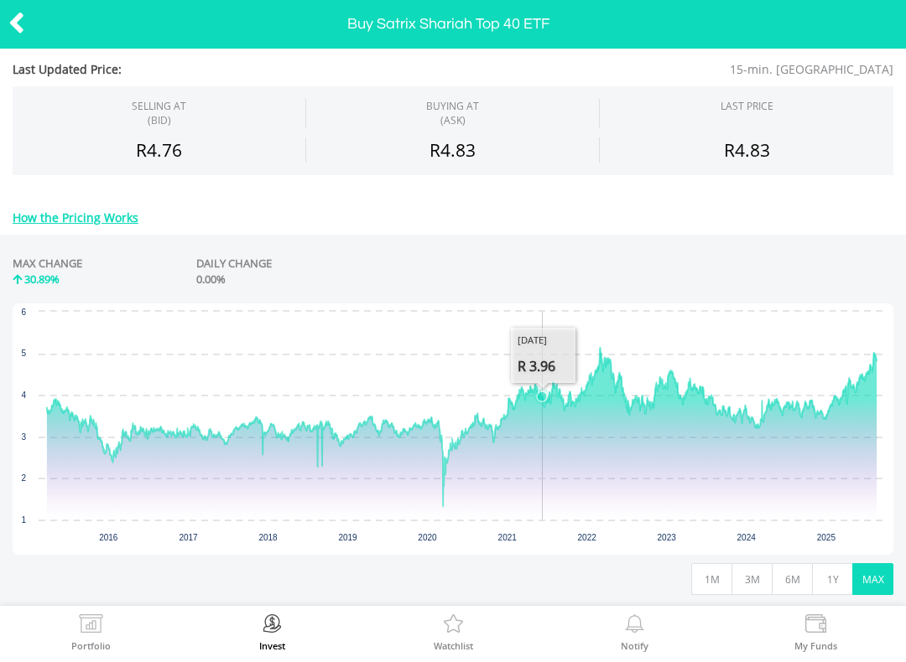
scroll to position [139, 0]
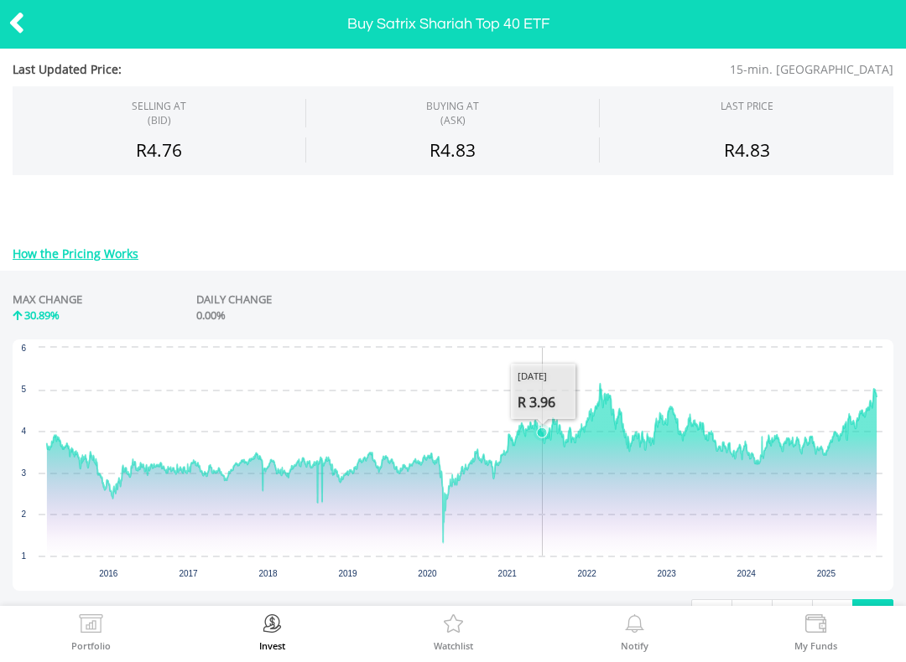
click at [23, 16] on icon at bounding box center [16, 23] width 17 height 33
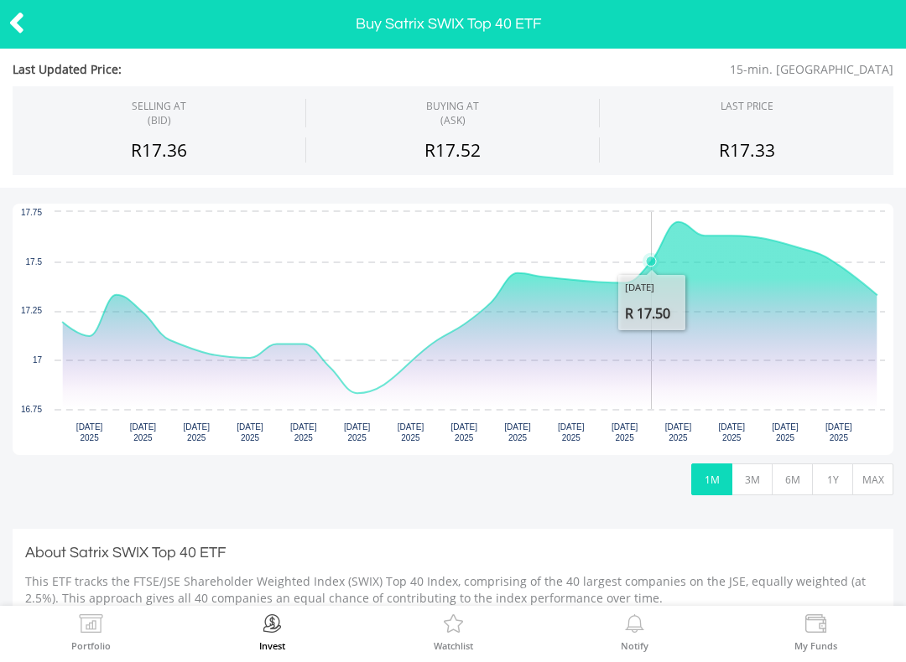
scroll to position [186, 0]
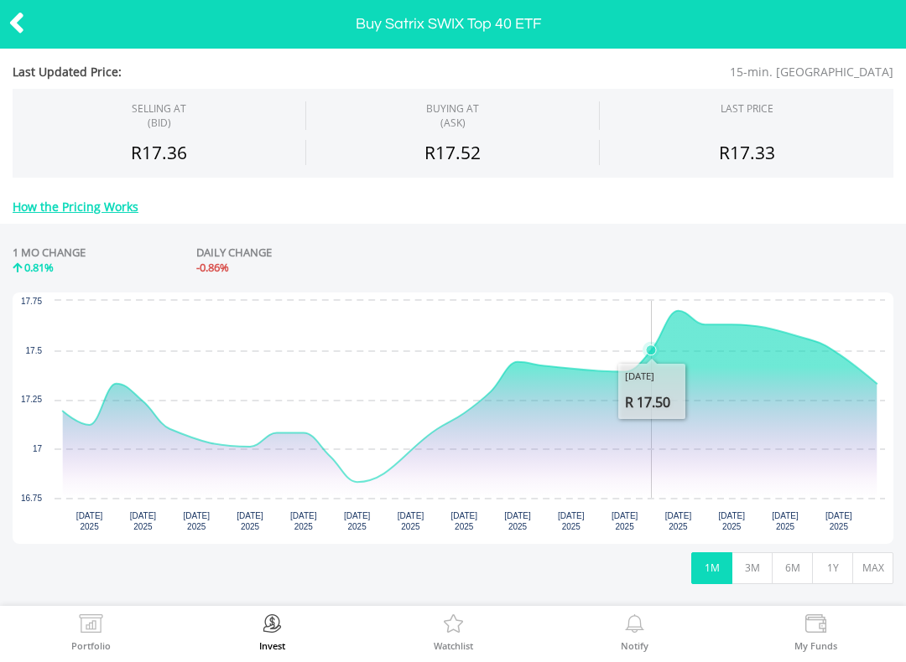
click at [864, 558] on button "MAX" at bounding box center [872, 569] width 41 height 32
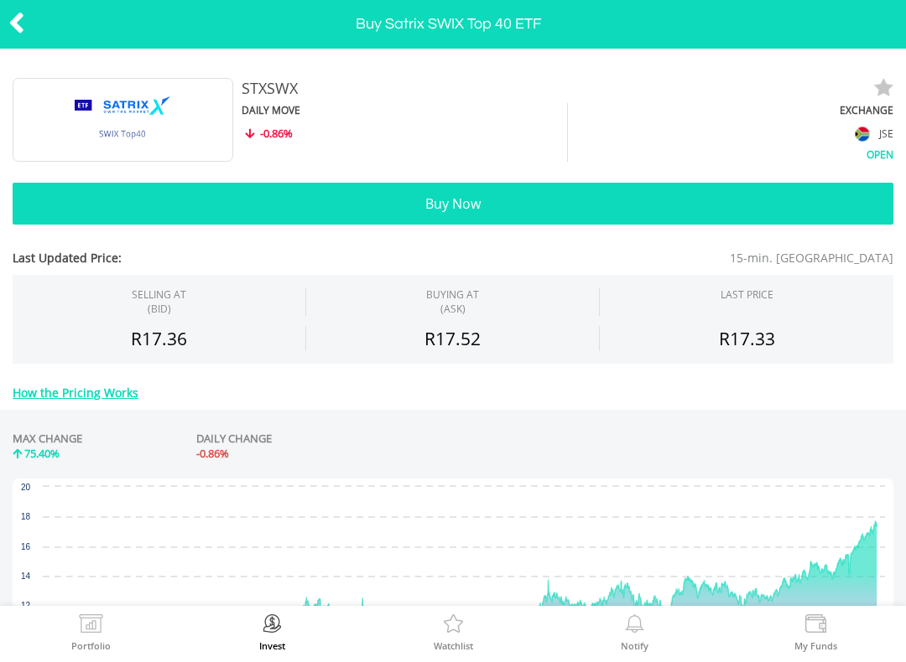
scroll to position [0, 0]
click at [10, 25] on icon at bounding box center [16, 23] width 17 height 33
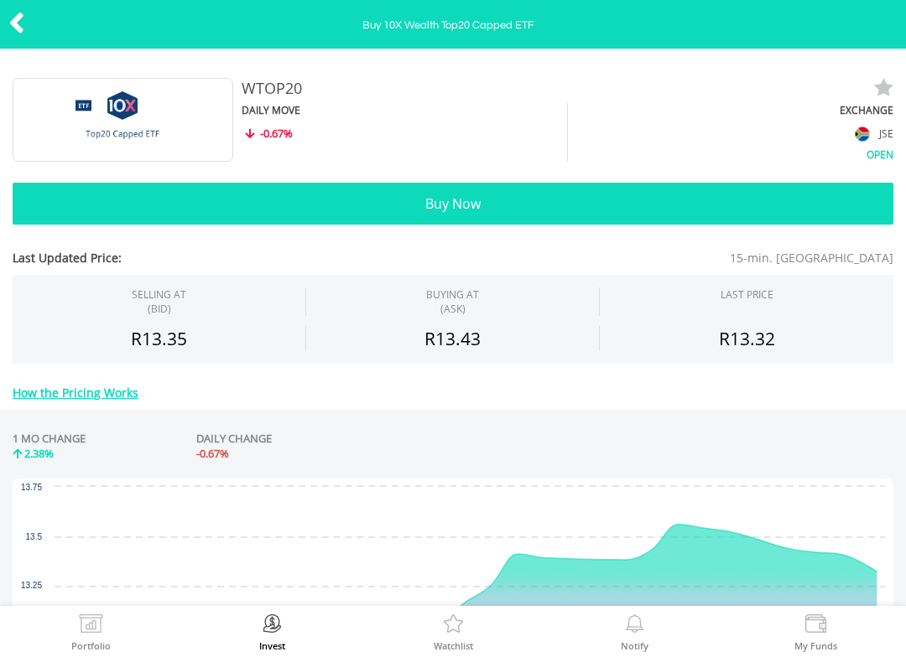
click at [18, 30] on icon at bounding box center [16, 23] width 17 height 33
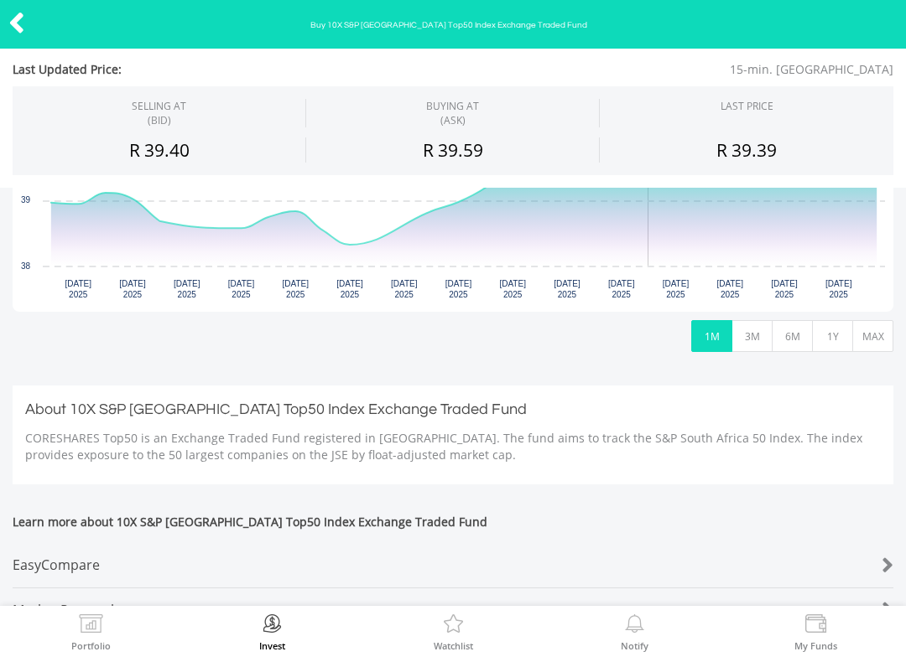
click at [870, 332] on button "MAX" at bounding box center [872, 336] width 41 height 32
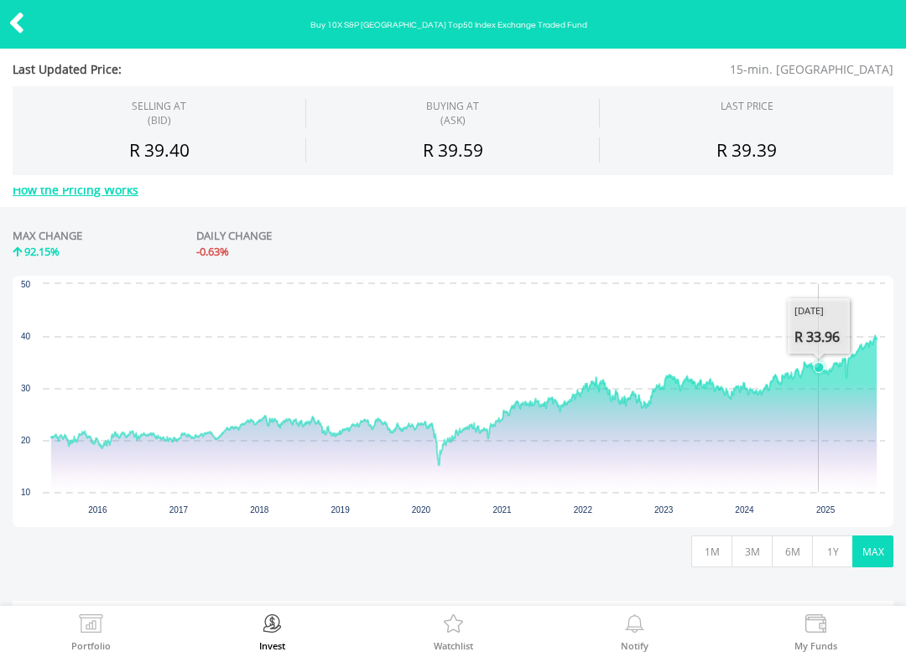
scroll to position [188, 0]
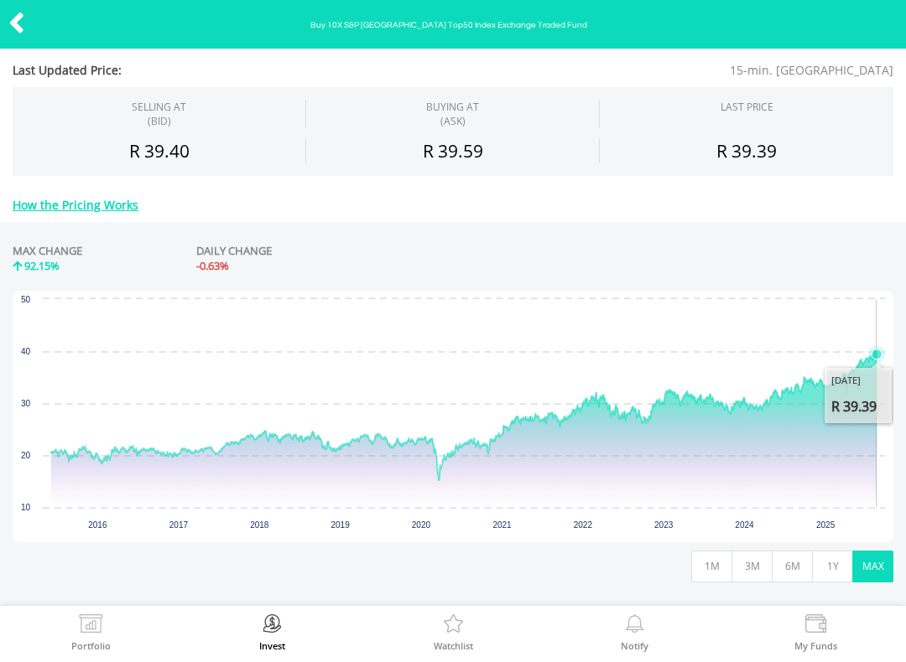
click at [740, 561] on button "3M" at bounding box center [751, 567] width 41 height 32
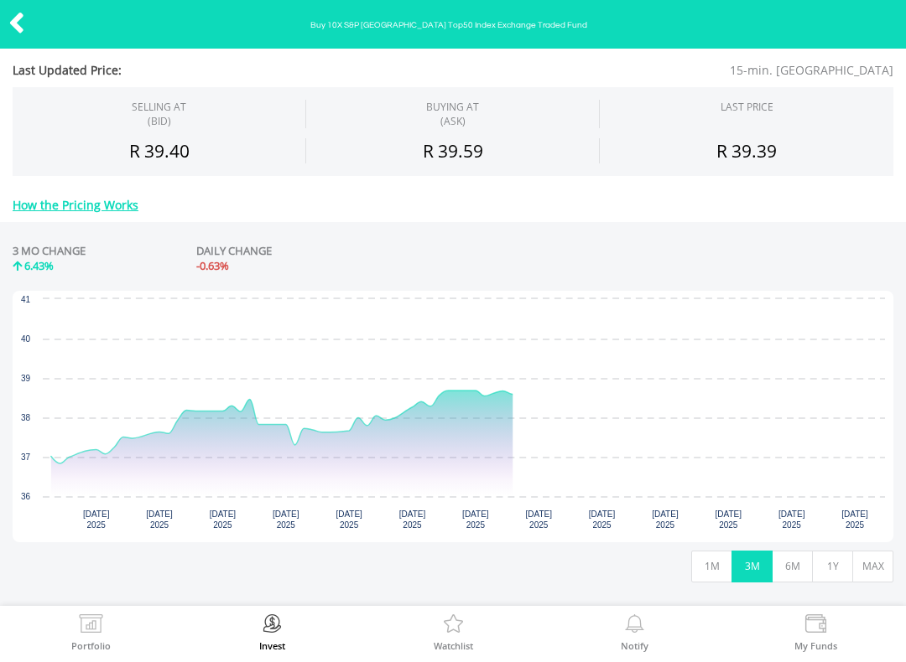
click at [707, 572] on button "1M" at bounding box center [711, 567] width 41 height 32
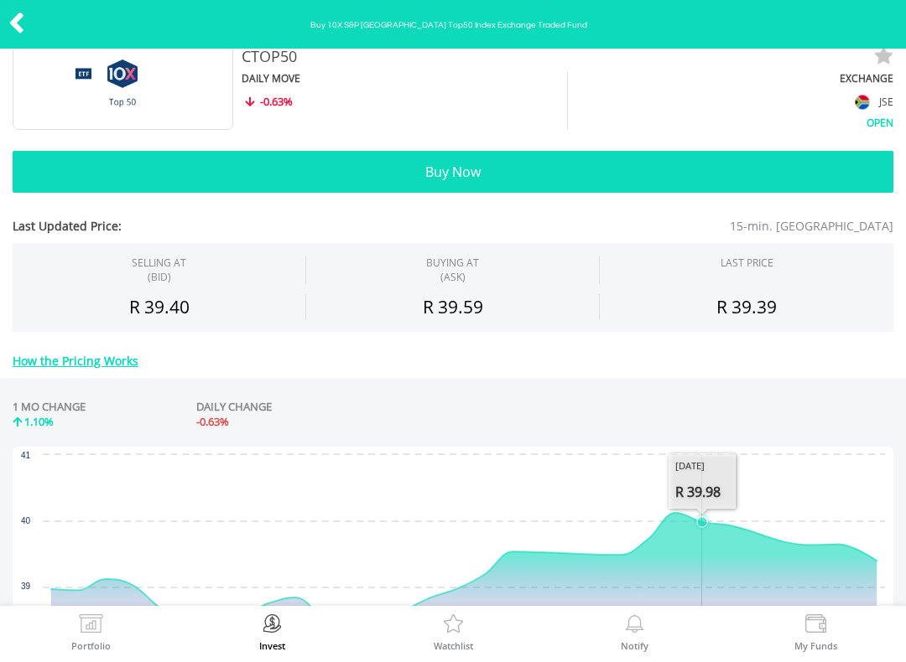
click at [174, 169] on button "Buy Now" at bounding box center [453, 172] width 880 height 42
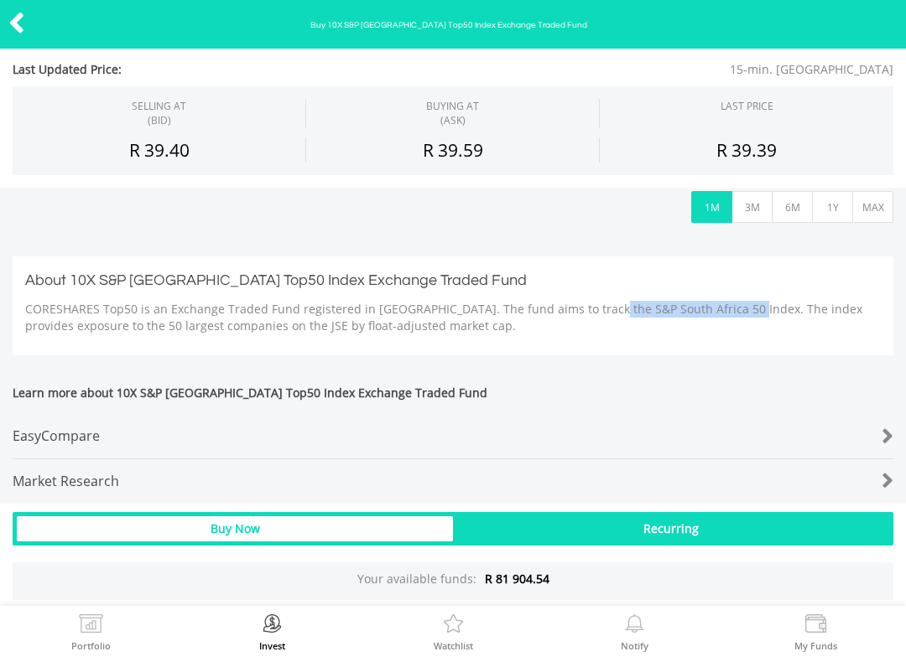
scroll to position [574, 0]
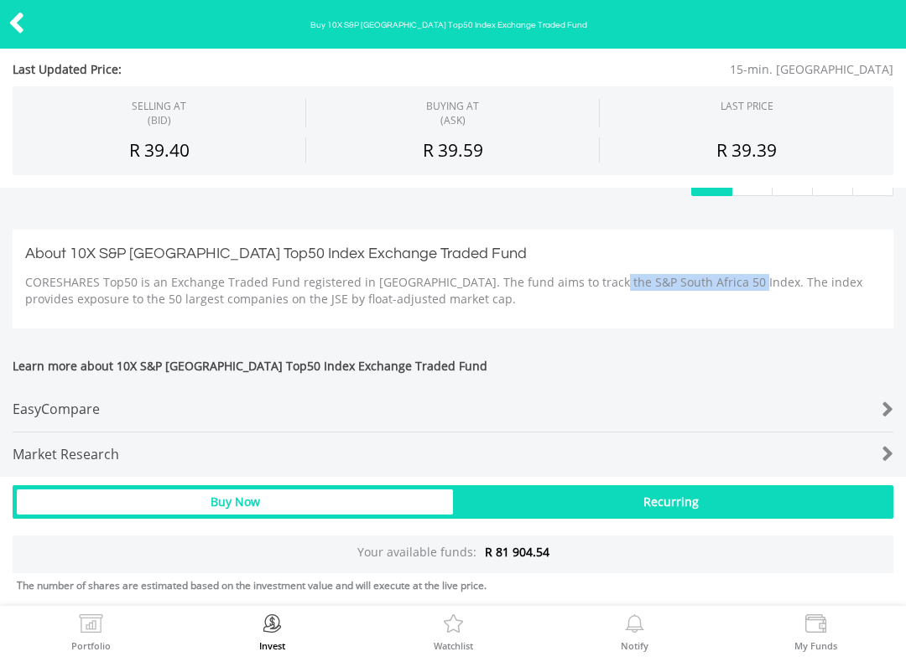
click at [757, 413] on div "EasyCompare" at bounding box center [416, 409] width 807 height 44
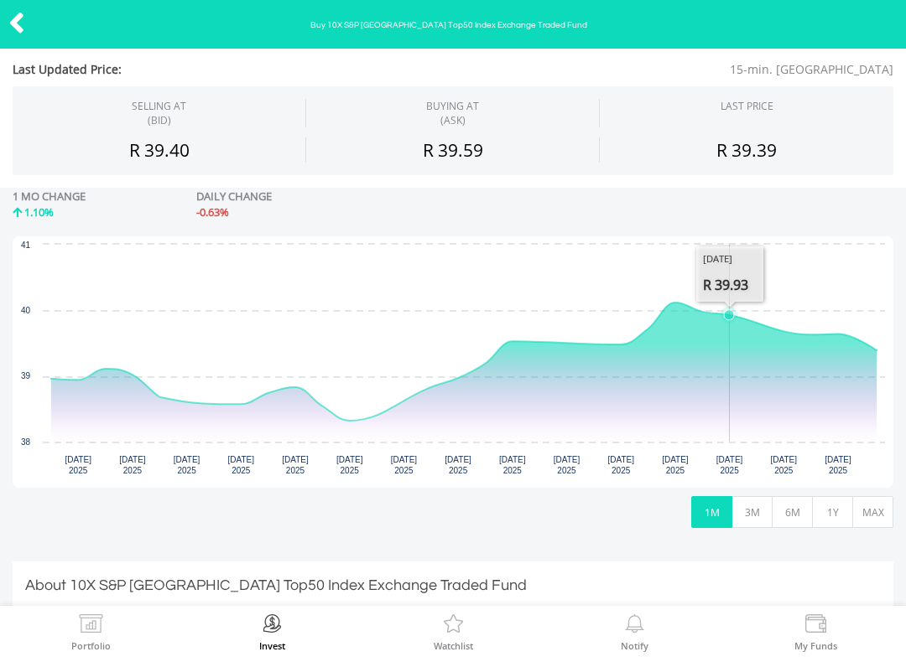
scroll to position [285, 0]
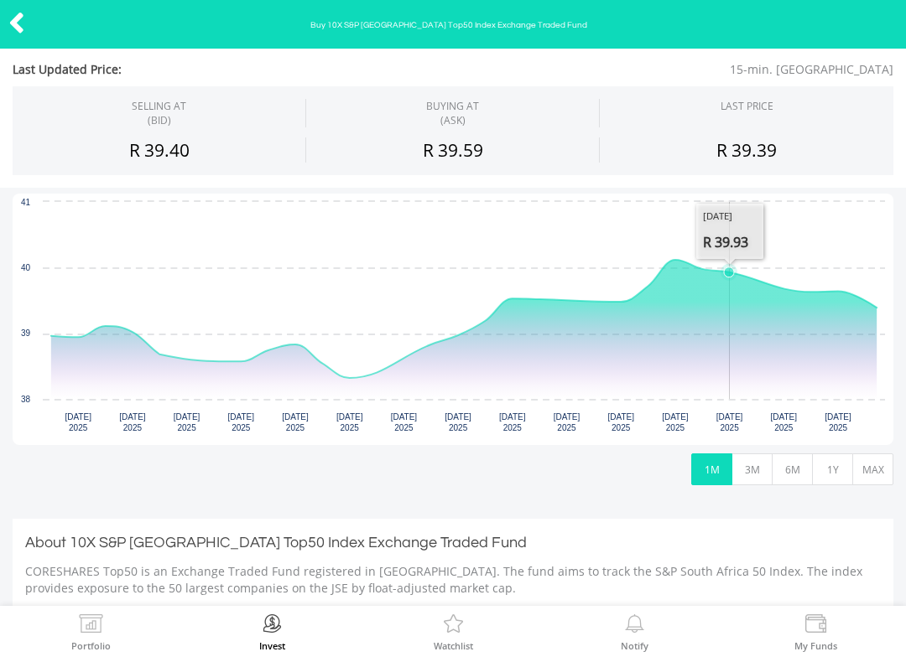
click at [862, 465] on button "MAX" at bounding box center [872, 470] width 41 height 32
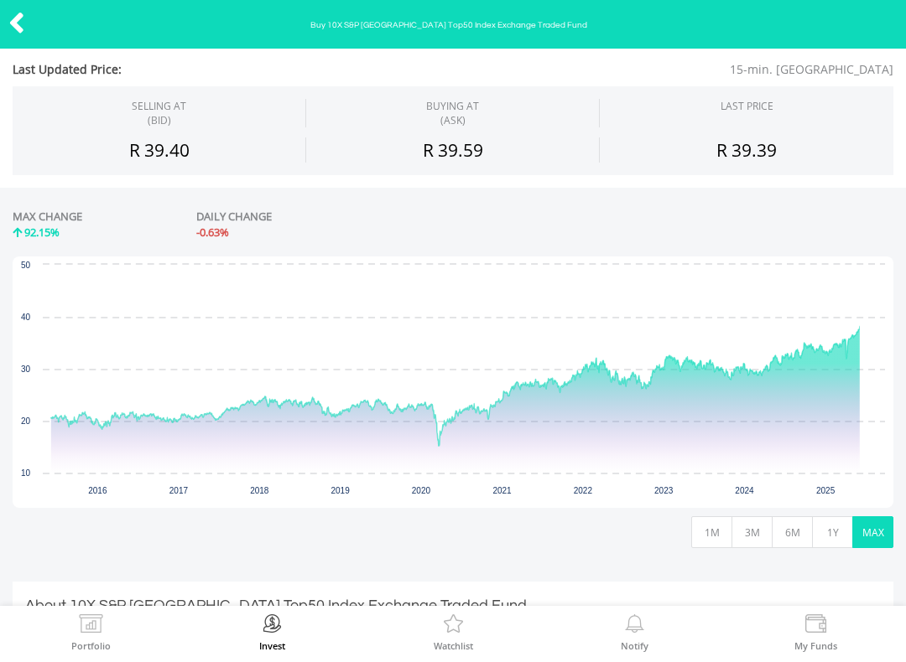
scroll to position [217, 0]
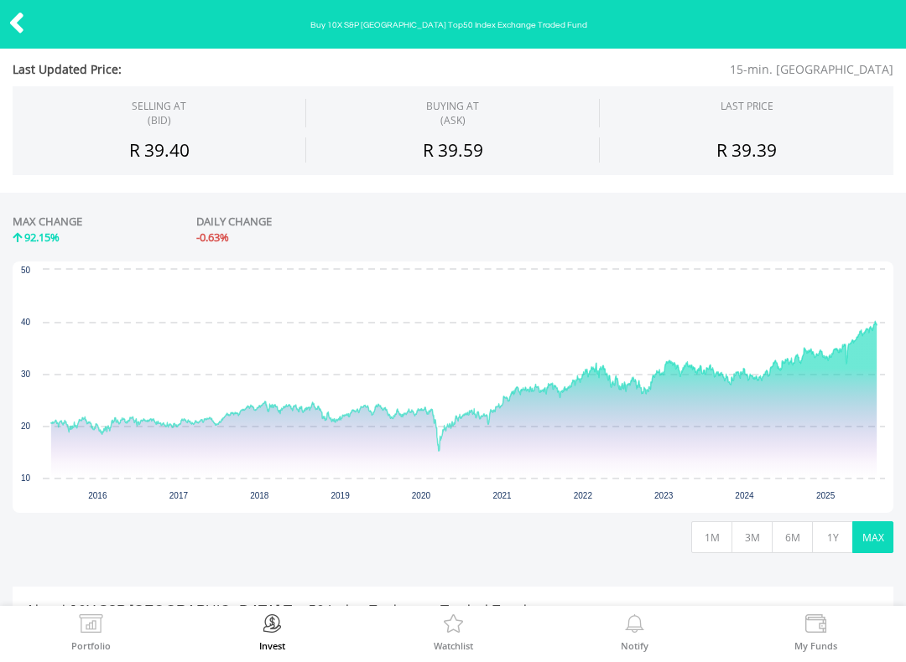
click at [699, 534] on button "1M" at bounding box center [711, 538] width 41 height 32
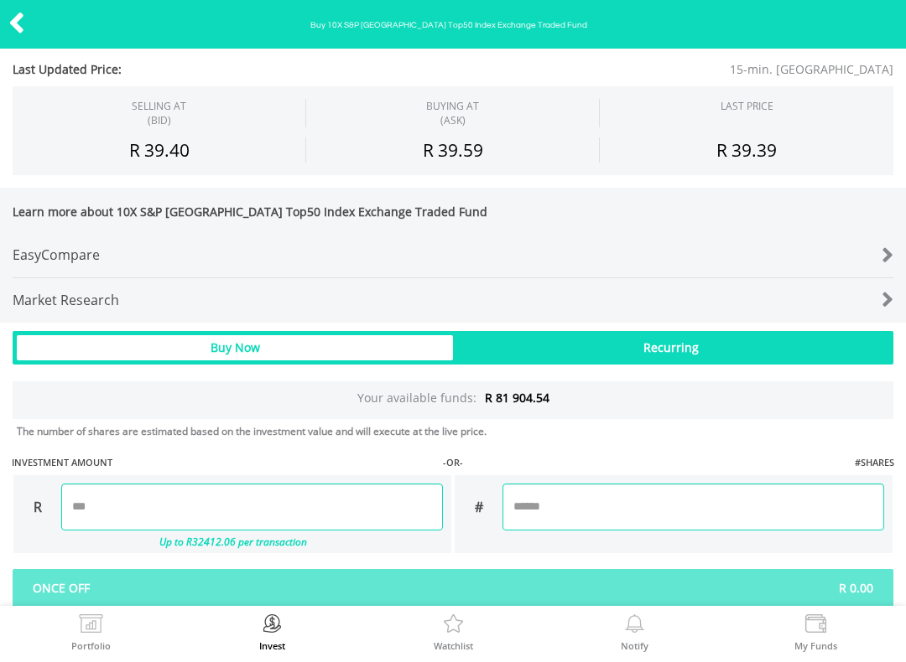
scroll to position [745, 0]
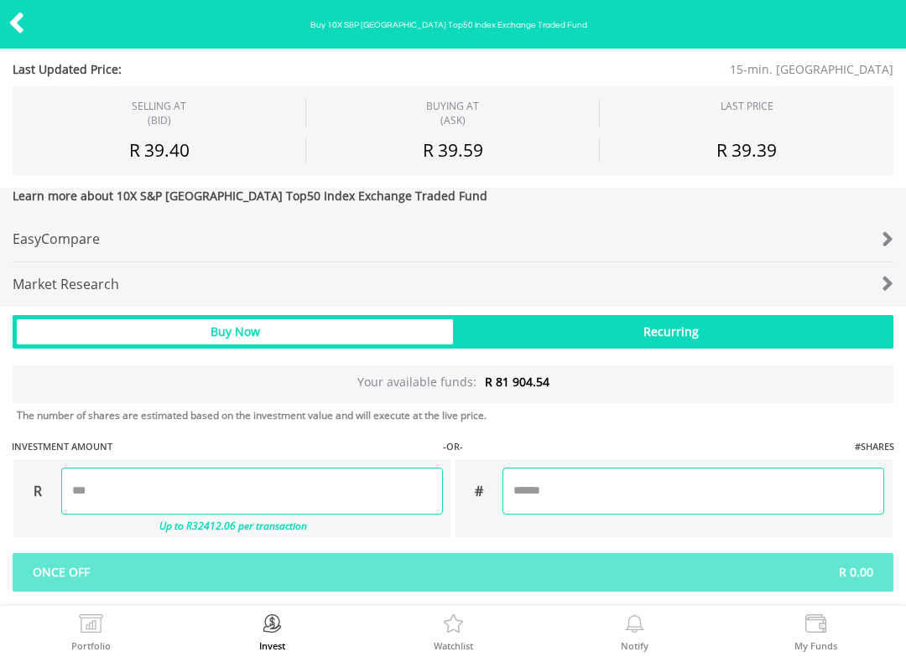
click at [812, 650] on label "My Funds" at bounding box center [815, 645] width 43 height 9
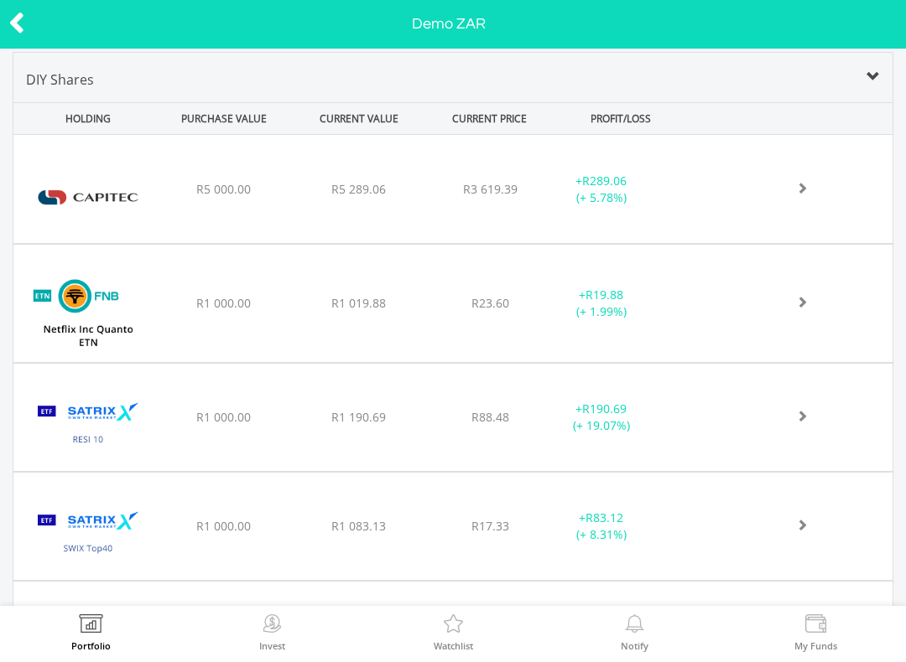
scroll to position [673, 0]
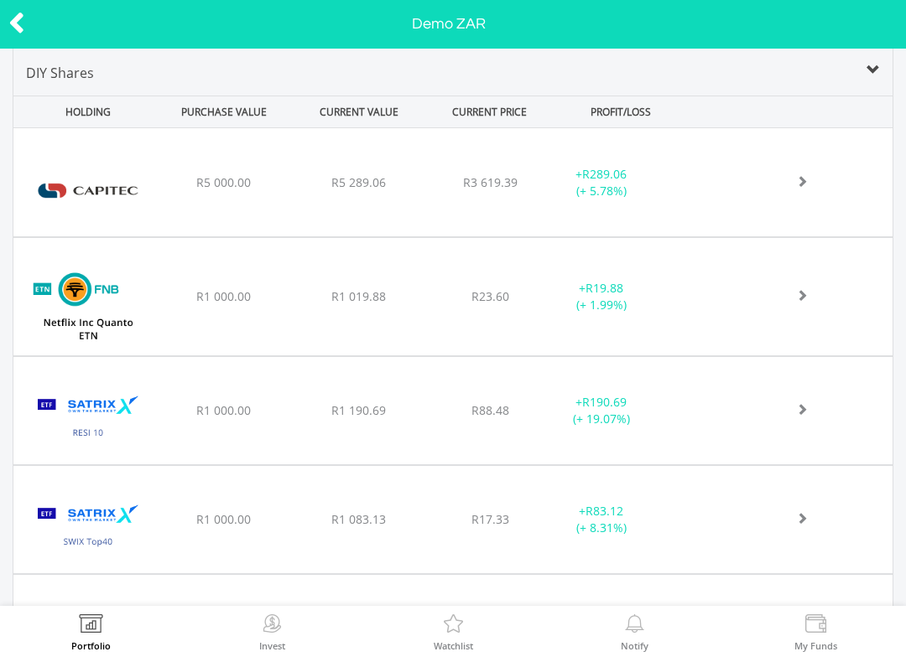
click at [264, 628] on img at bounding box center [272, 626] width 26 height 23
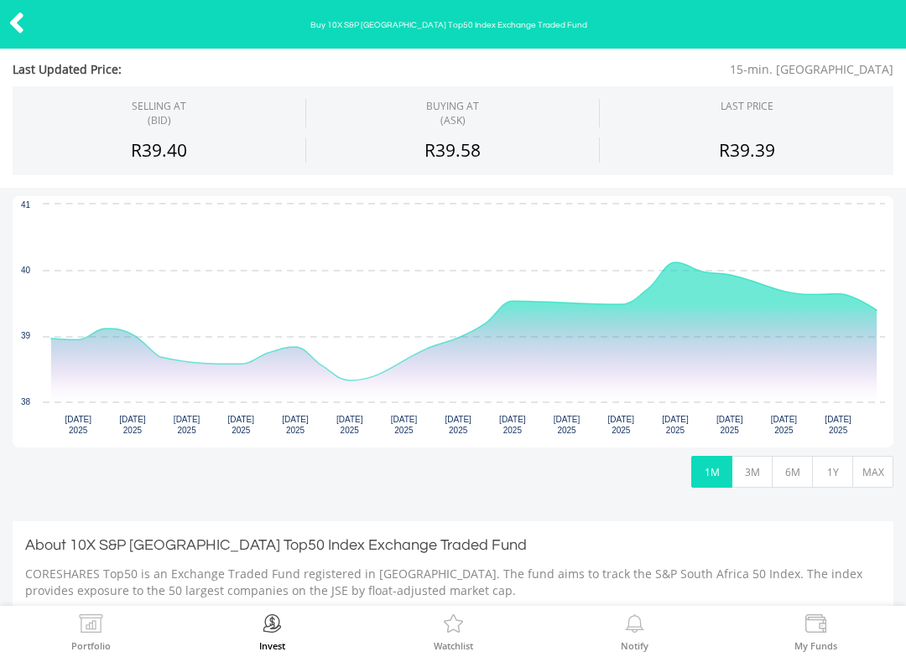
scroll to position [278, 0]
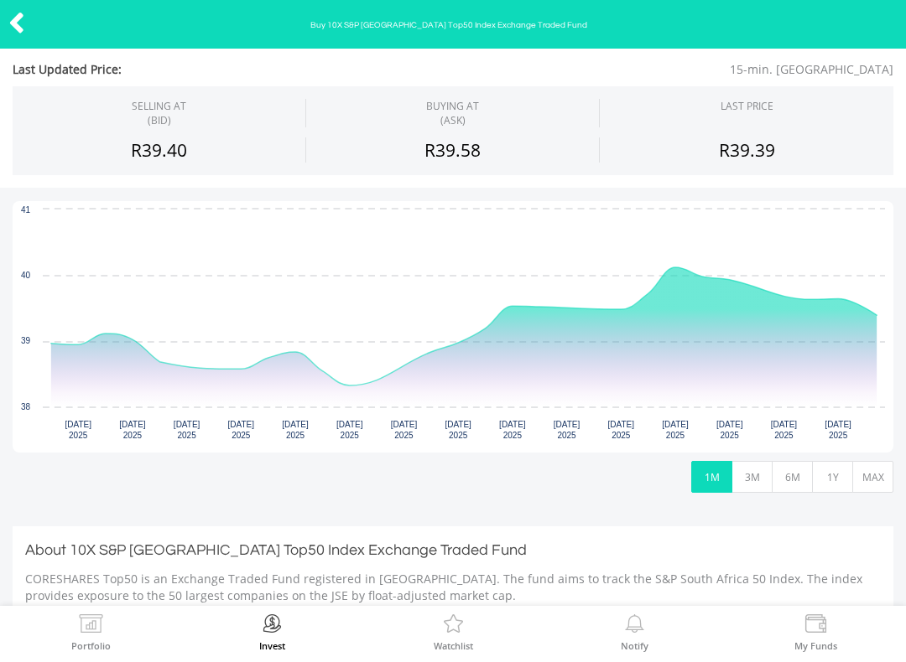
click at [93, 625] on img at bounding box center [91, 626] width 26 height 23
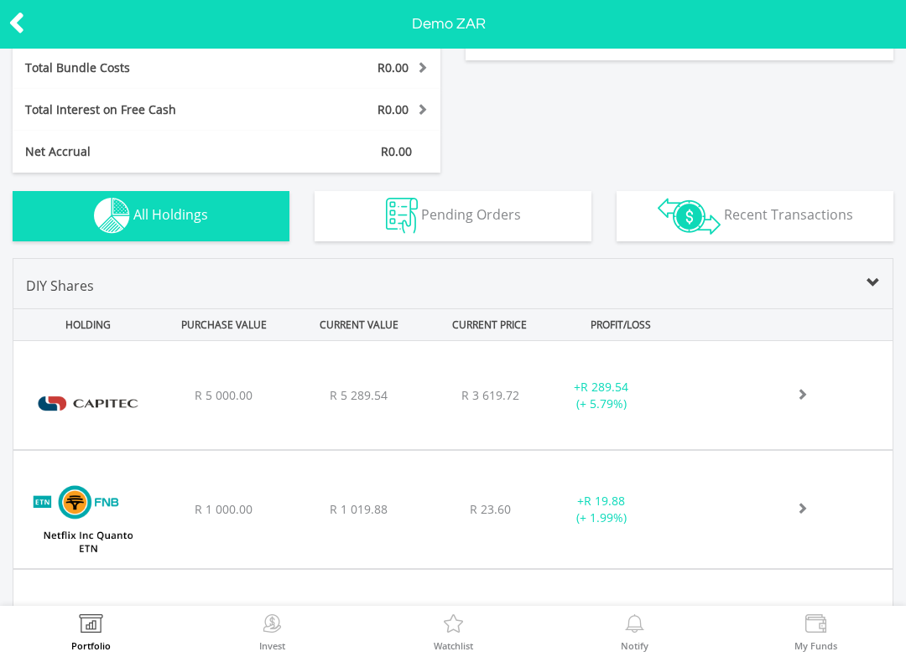
scroll to position [479, 0]
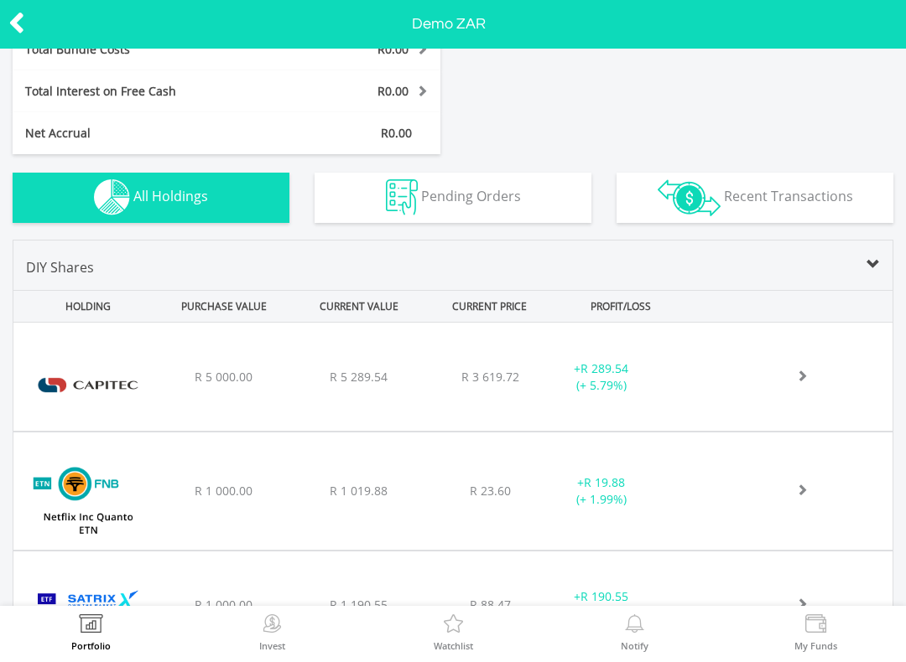
click at [667, 400] on div "﻿ Capitec Bank Holdings Limited R 5 000.00 R 5 289.54 R 3 619.72 + R 289.54 (+ …" at bounding box center [452, 377] width 879 height 108
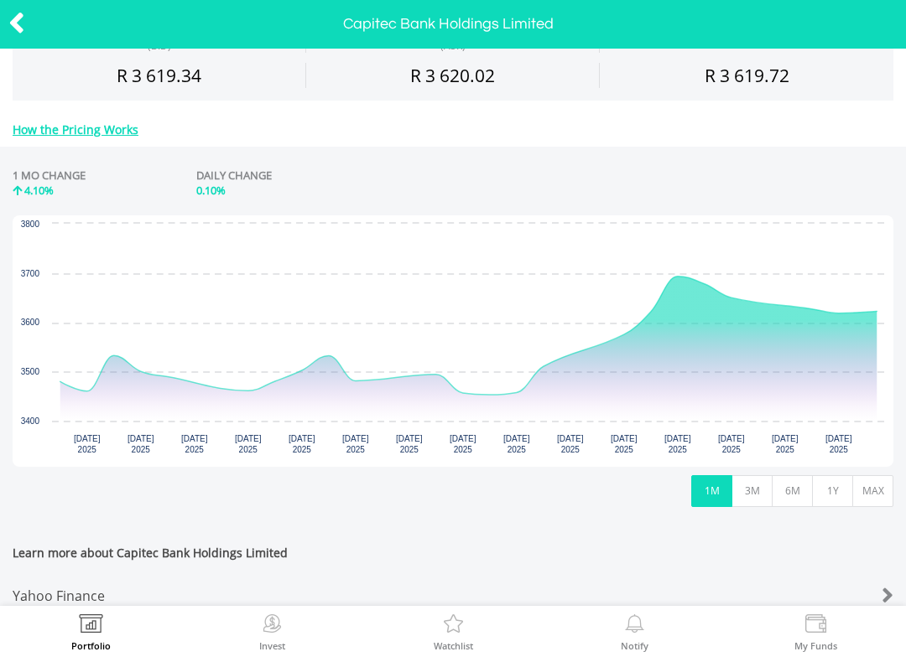
scroll to position [594, 0]
click at [4, 23] on div at bounding box center [45, 24] width 91 height 35
click at [20, 19] on icon at bounding box center [16, 23] width 17 height 33
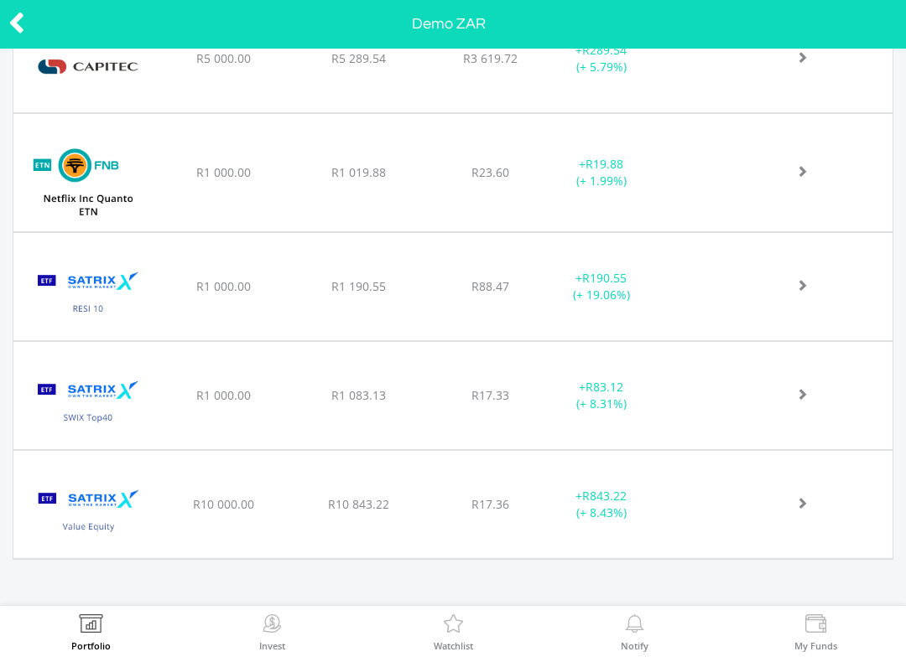
scroll to position [797, 0]
click at [171, 113] on div "﻿ FNB ETN on NETFLQ R1 000.00 R1 019.88 R23.60 + R19.88 (+ 1.99%)" at bounding box center [452, 59] width 879 height 108
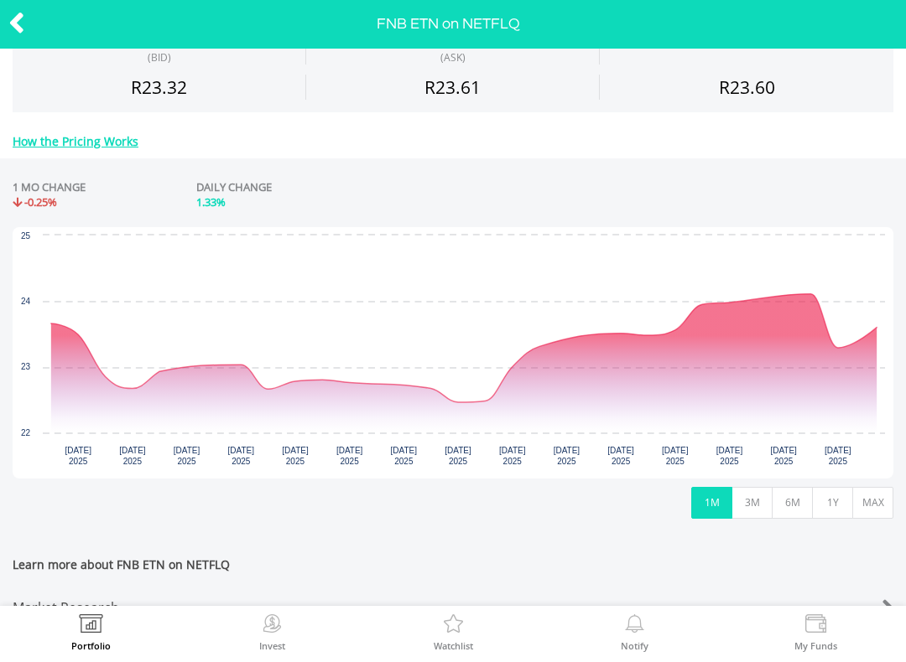
click at [892, 491] on button "MAX" at bounding box center [872, 503] width 41 height 32
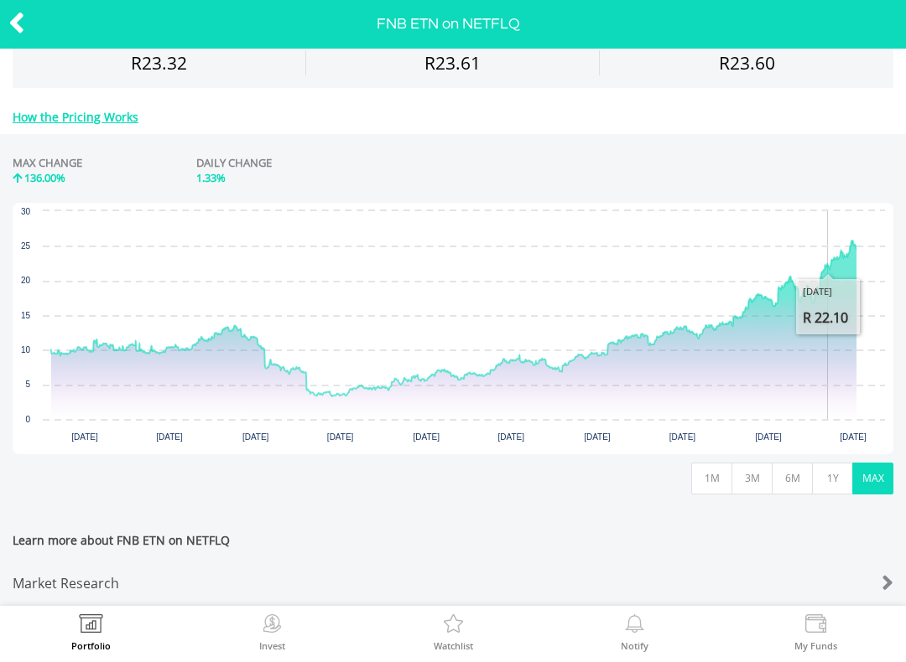
scroll to position [611, 0]
click at [705, 479] on button "1M" at bounding box center [711, 479] width 41 height 32
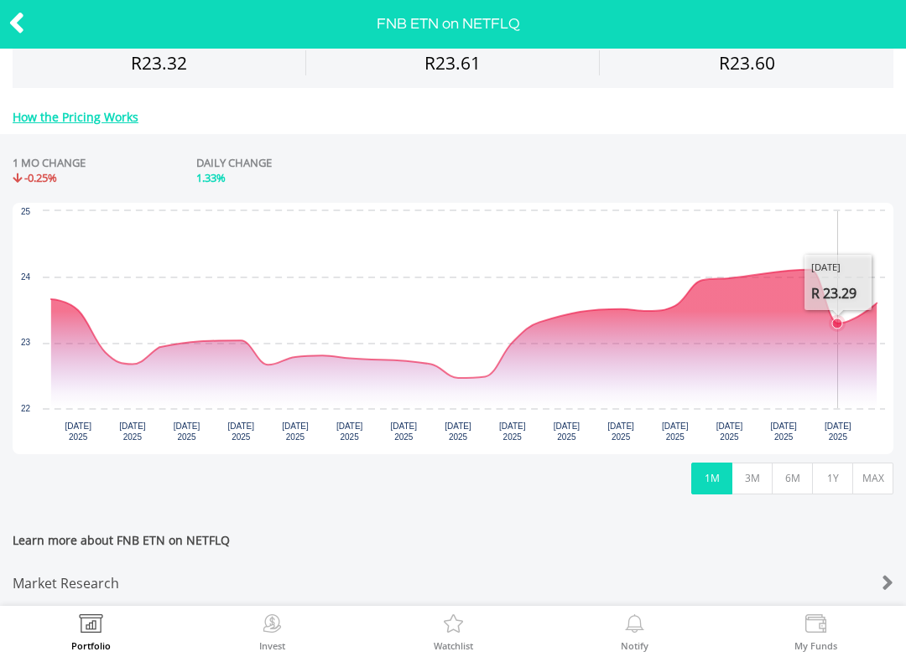
scroll to position [616, 0]
click at [856, 467] on button "MAX" at bounding box center [872, 479] width 41 height 32
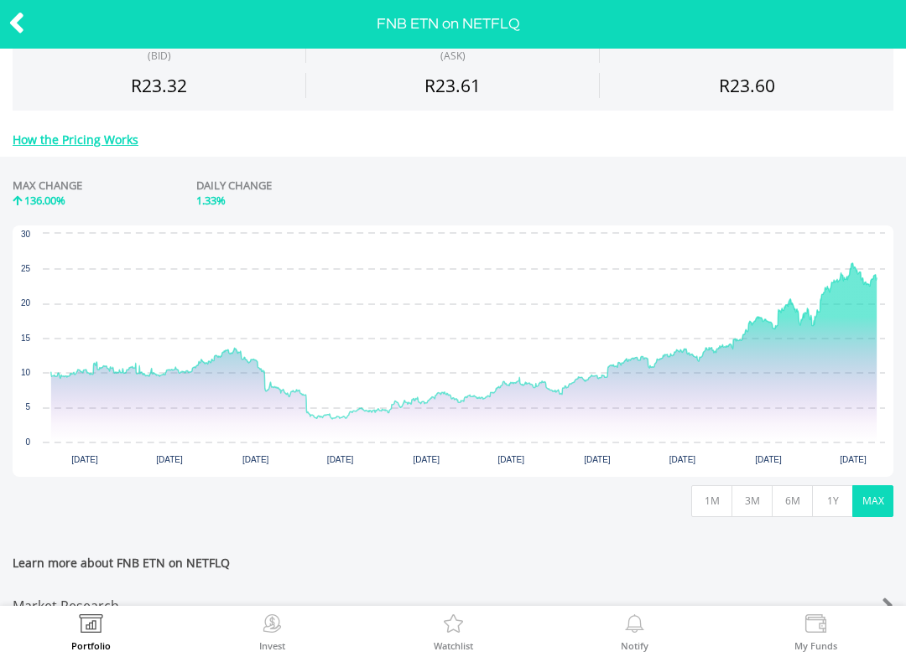
scroll to position [584, 0]
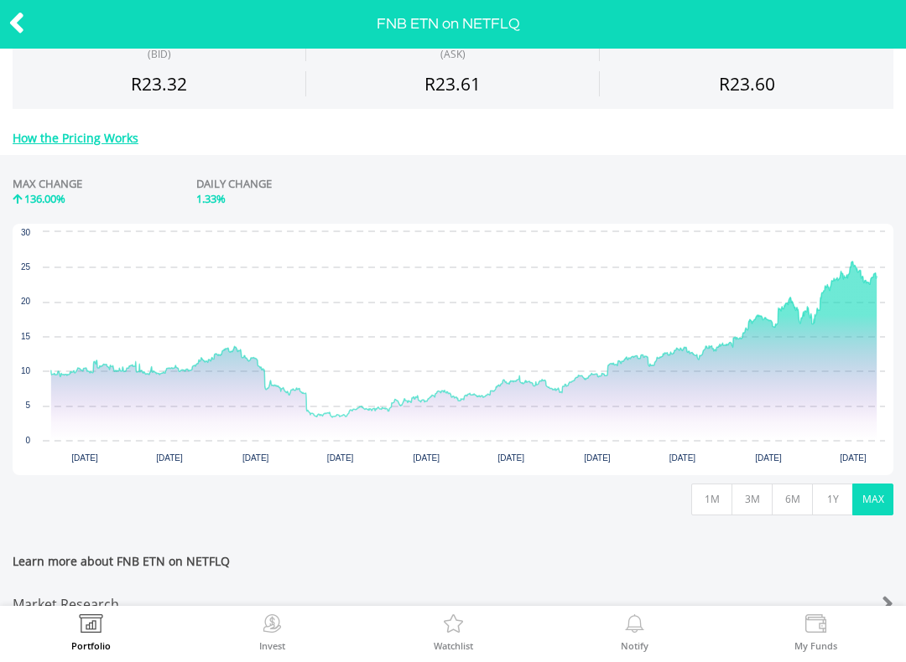
click at [761, 491] on button "3M" at bounding box center [751, 500] width 41 height 32
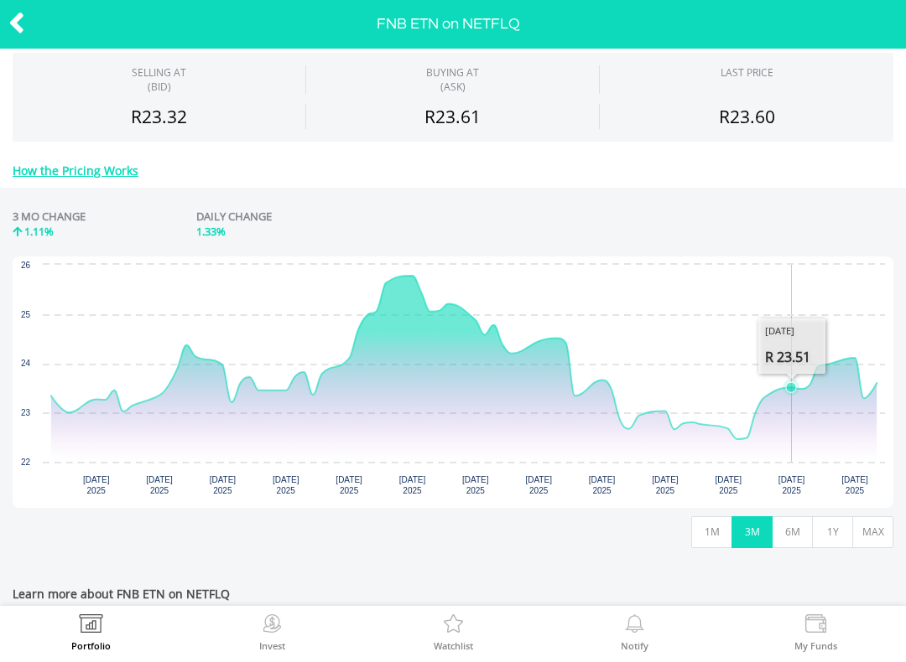
scroll to position [553, 0]
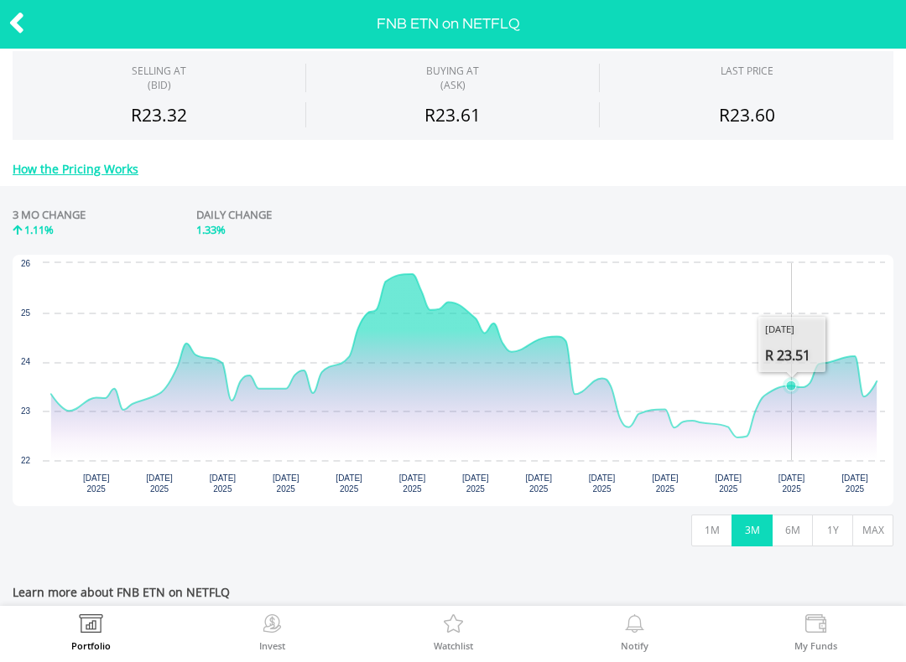
click at [703, 533] on button "1M" at bounding box center [711, 531] width 41 height 32
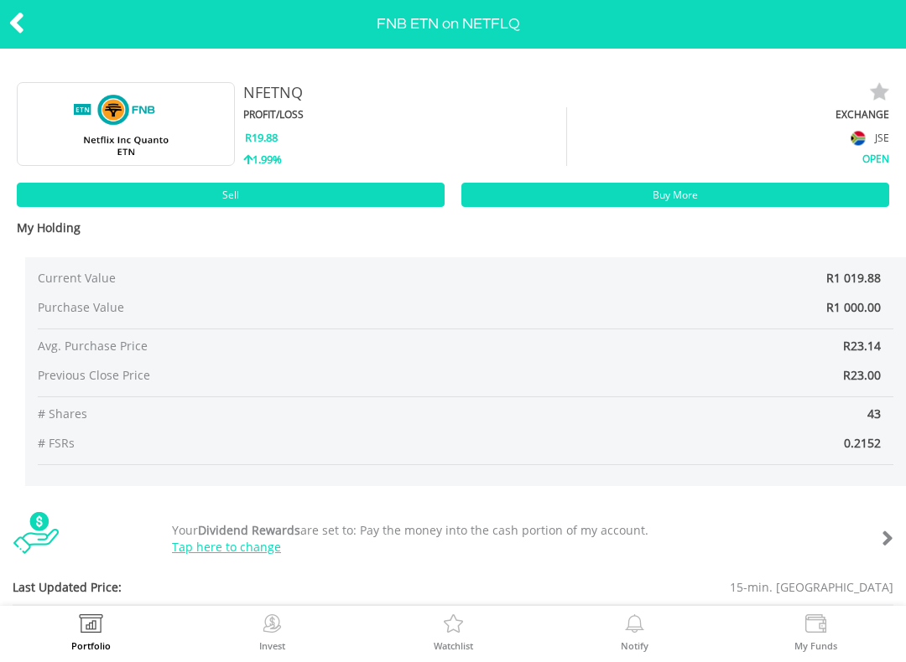
scroll to position [0, 0]
click at [60, 194] on link "Sell" at bounding box center [231, 195] width 428 height 24
click at [10, 30] on icon at bounding box center [16, 23] width 17 height 33
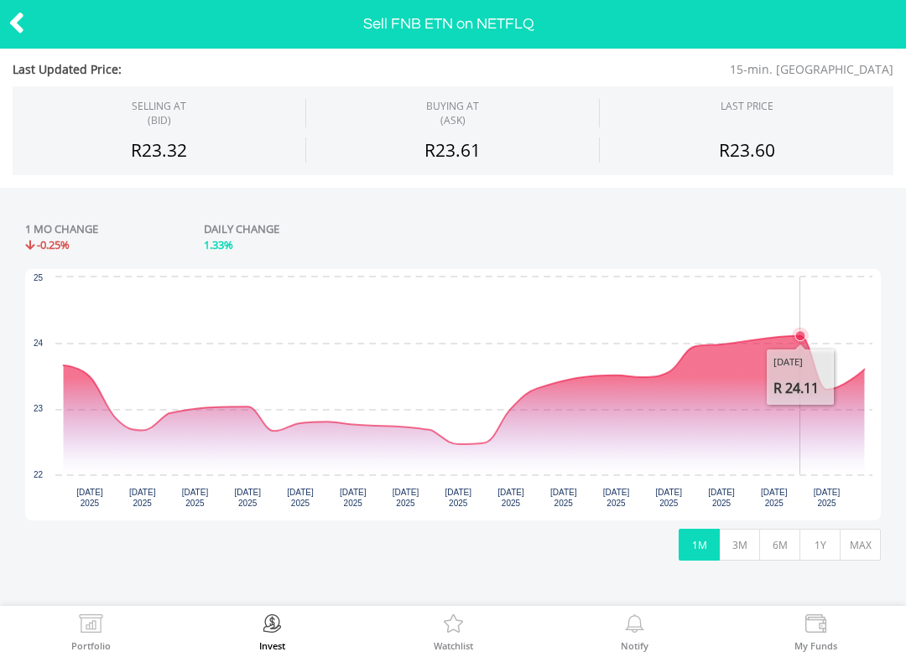
scroll to position [200, 0]
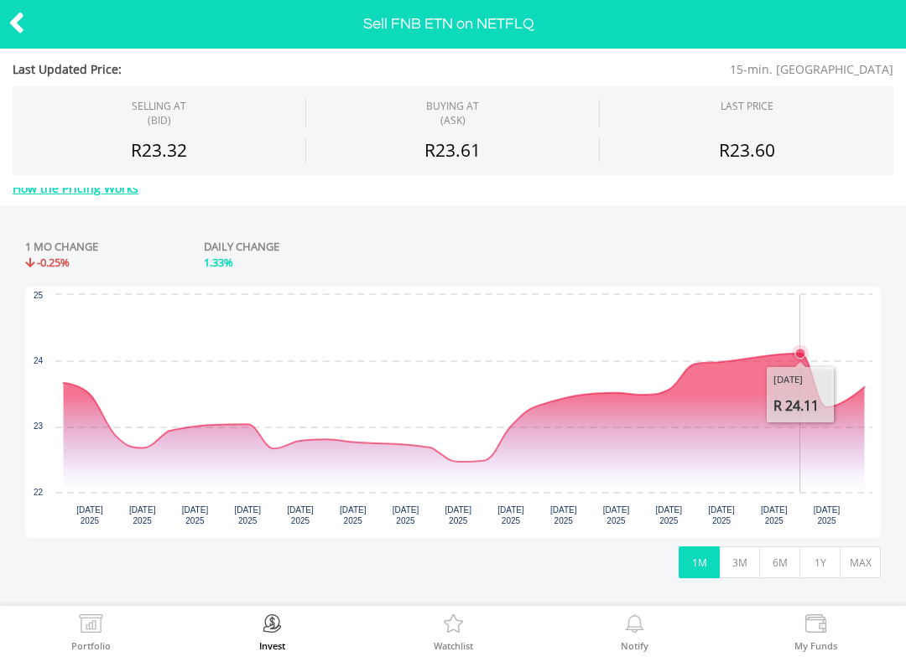
click at [22, 31] on icon at bounding box center [16, 23] width 17 height 33
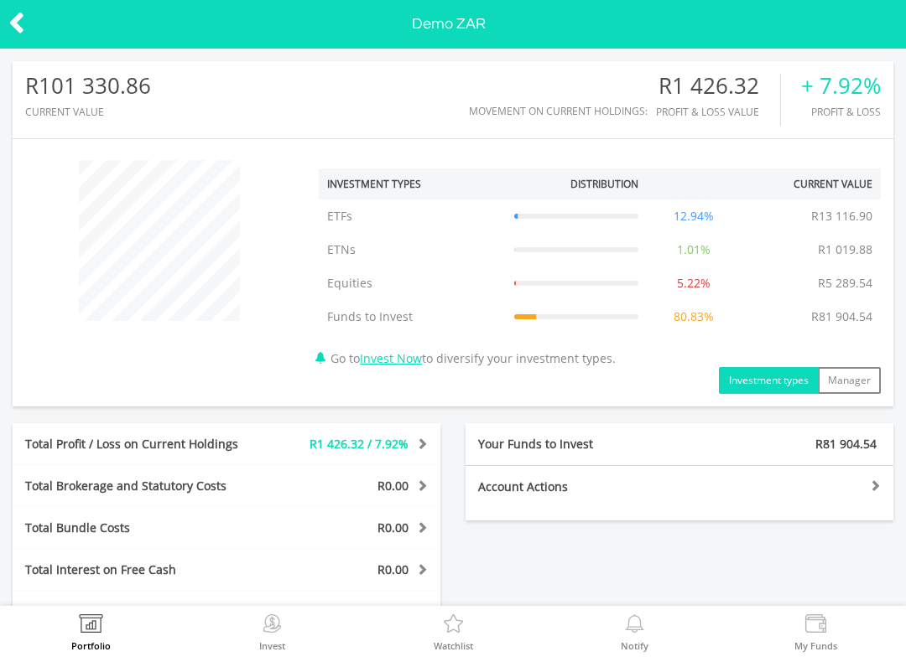
scroll to position [161, 293]
click at [23, 17] on icon at bounding box center [16, 23] width 17 height 33
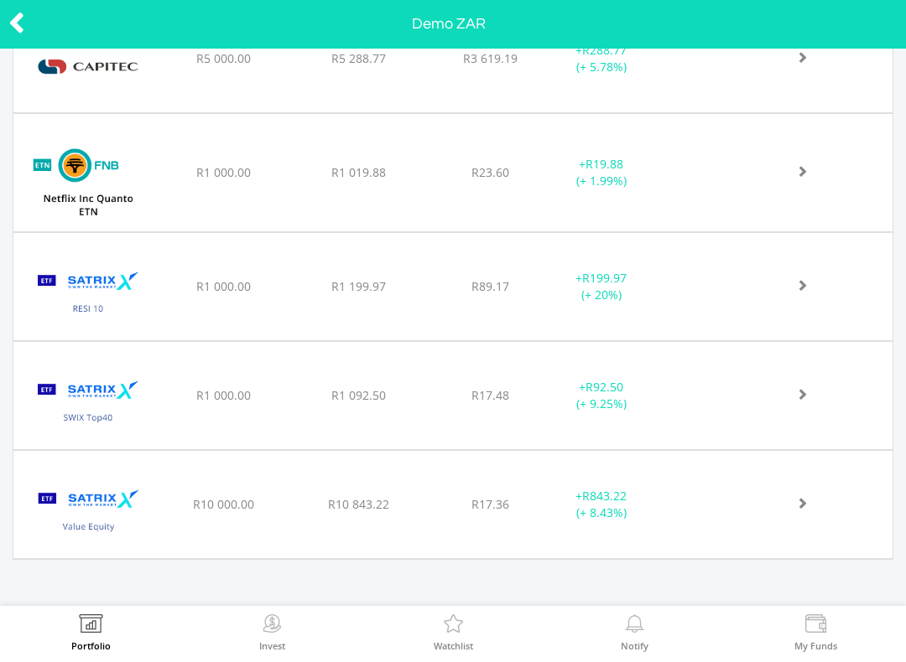
scroll to position [797, 0]
click at [190, 113] on div "﻿ Satrix RESI ETF R1 000.00 R1 199.97 R89.17 + R199.97 (+ 20%)" at bounding box center [452, 59] width 879 height 108
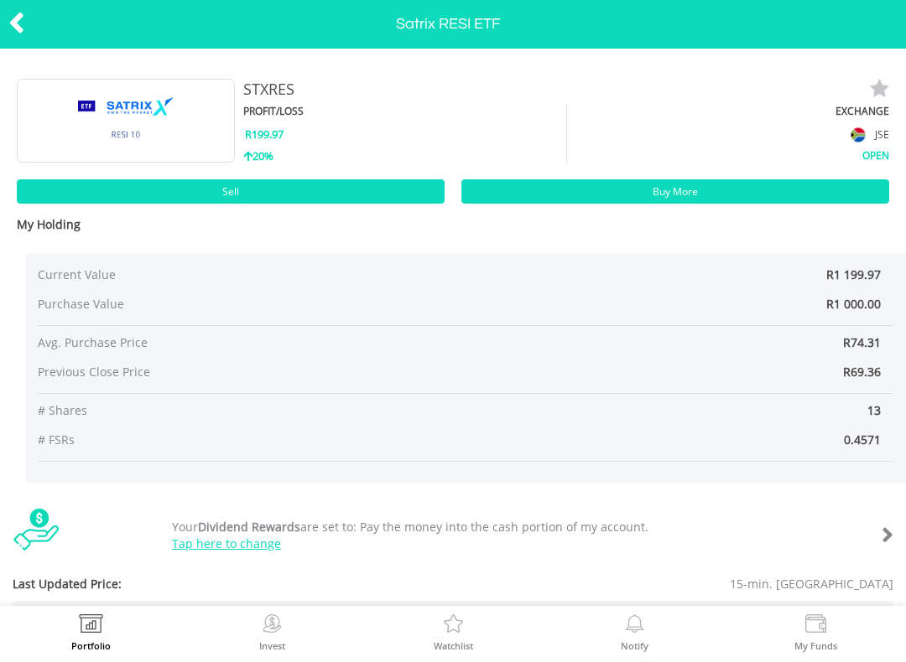
scroll to position [8, 0]
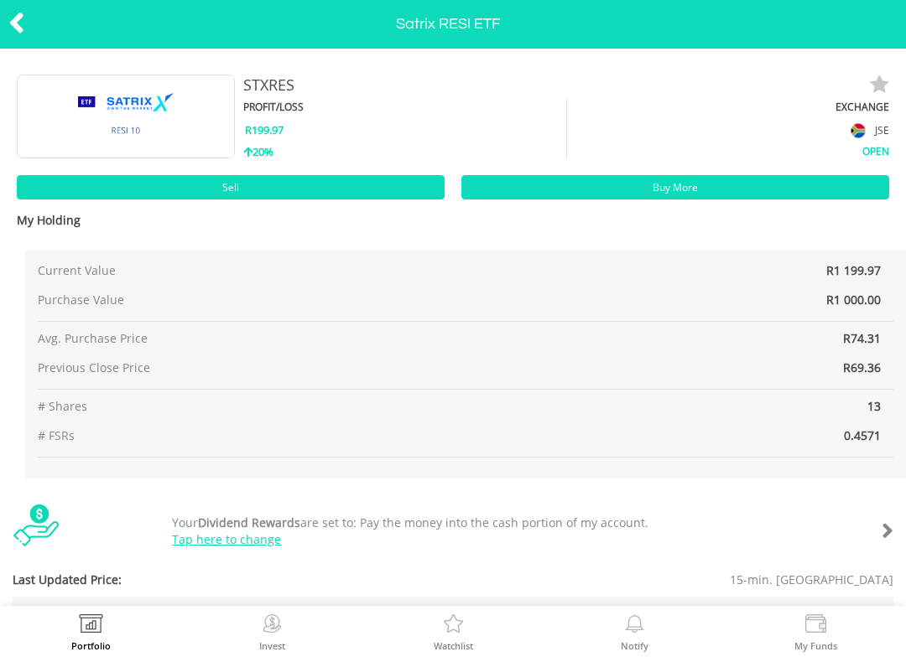
click at [76, 195] on link "Sell" at bounding box center [231, 187] width 428 height 24
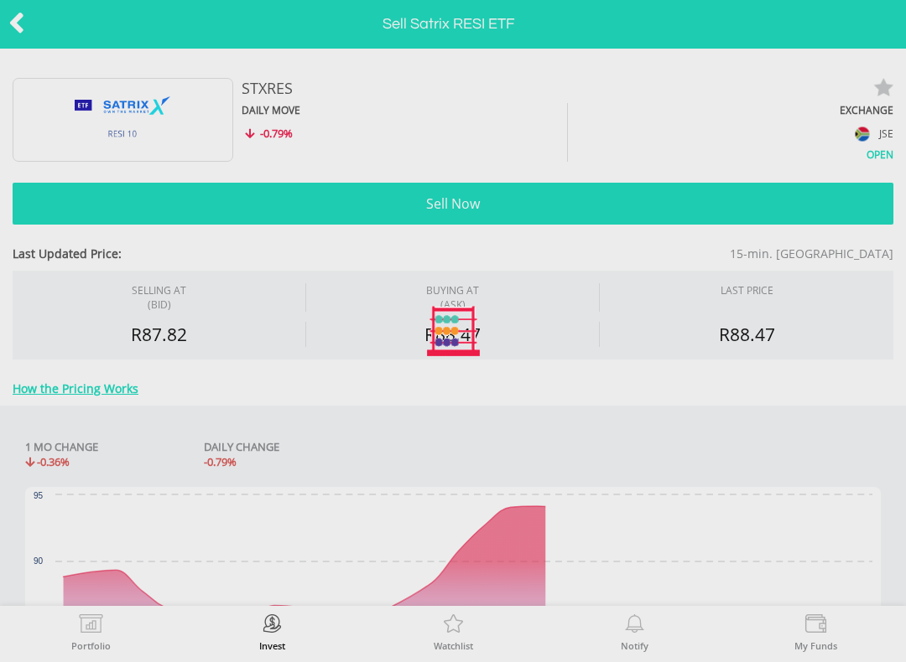
type input "*******"
type input "******"
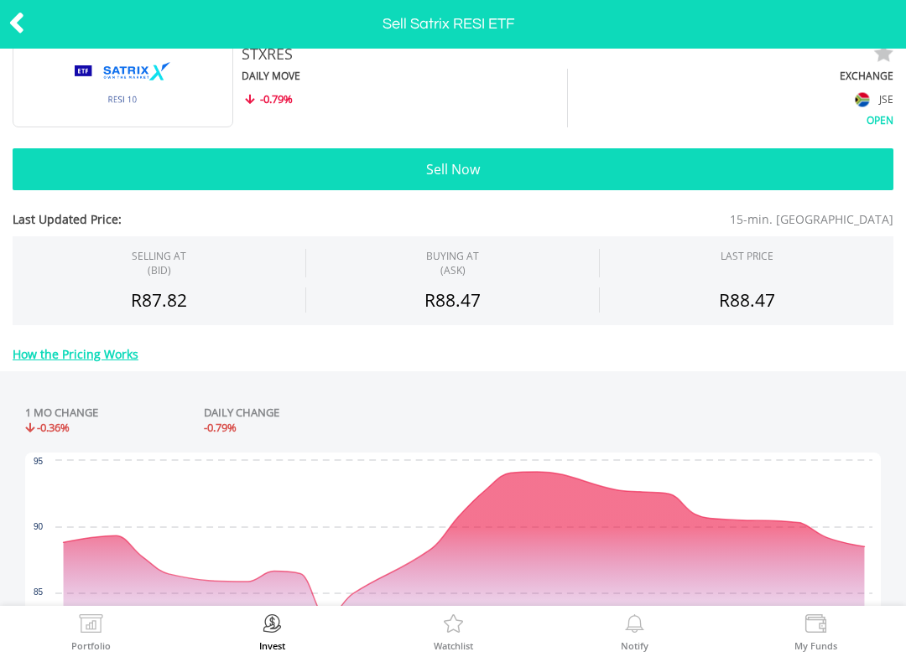
click at [809, 153] on button "Sell Now" at bounding box center [453, 169] width 880 height 42
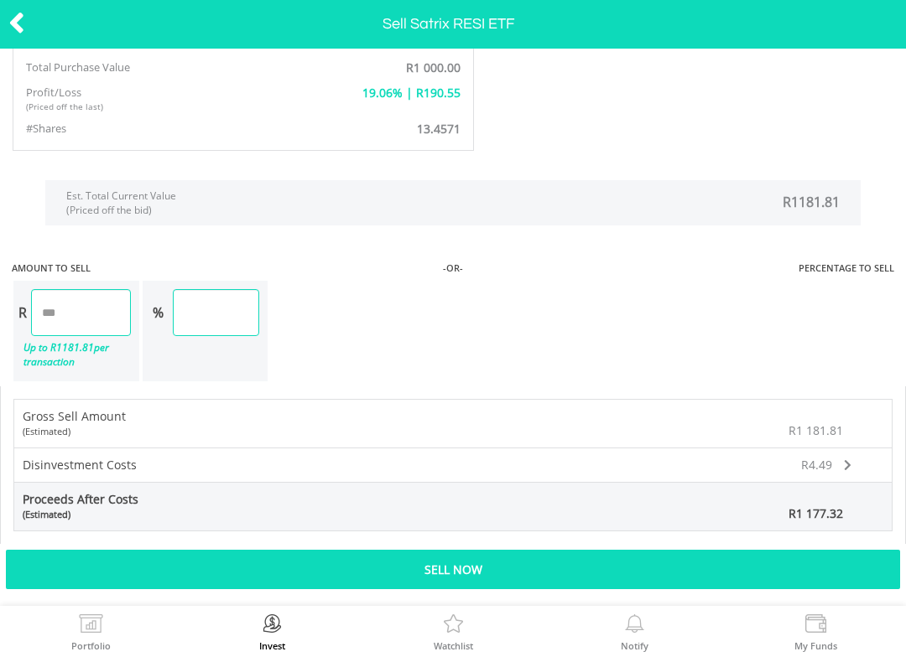
scroll to position [1090, 0]
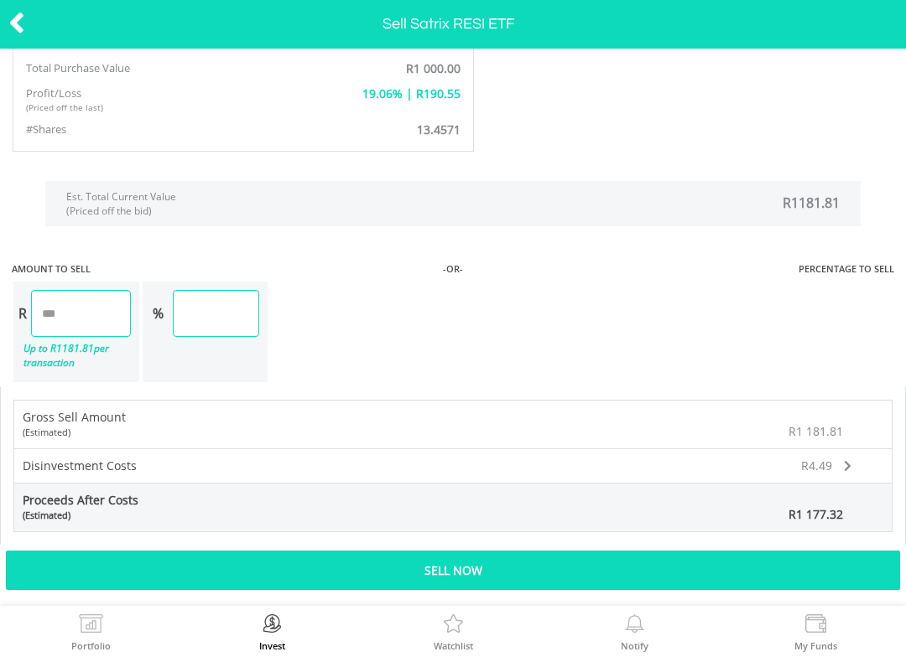
click at [760, 571] on div "Sell Now" at bounding box center [453, 570] width 894 height 39
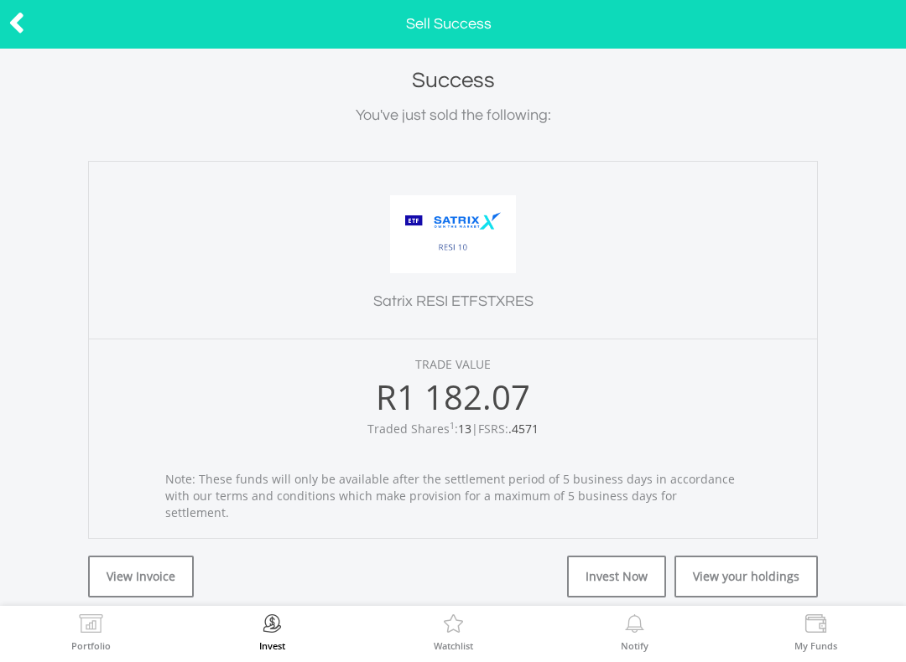
click at [788, 561] on link "View your holdings" at bounding box center [745, 577] width 143 height 42
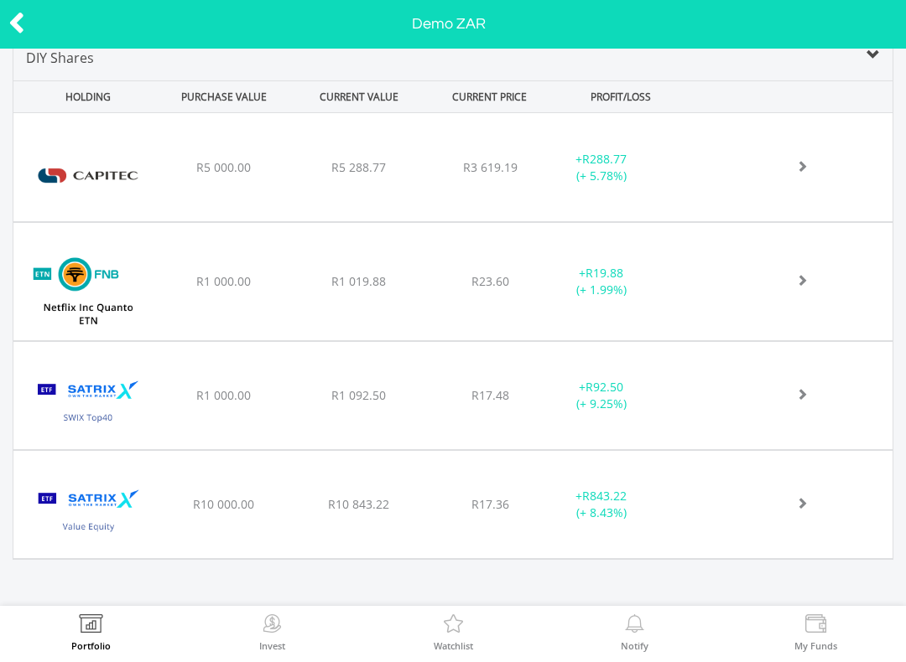
scroll to position [688, 0]
click at [265, 636] on img at bounding box center [272, 626] width 26 height 23
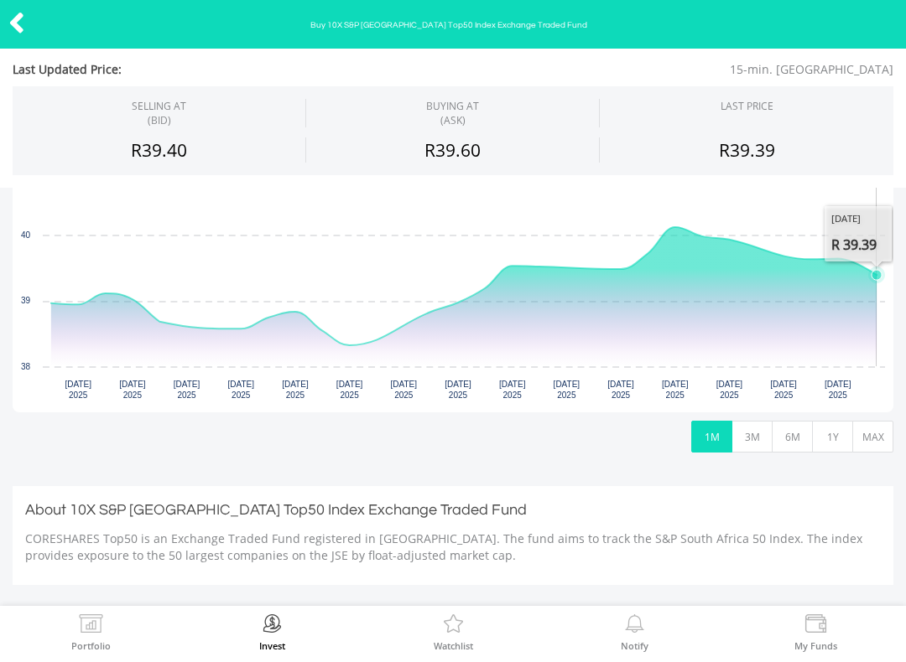
scroll to position [309, 0]
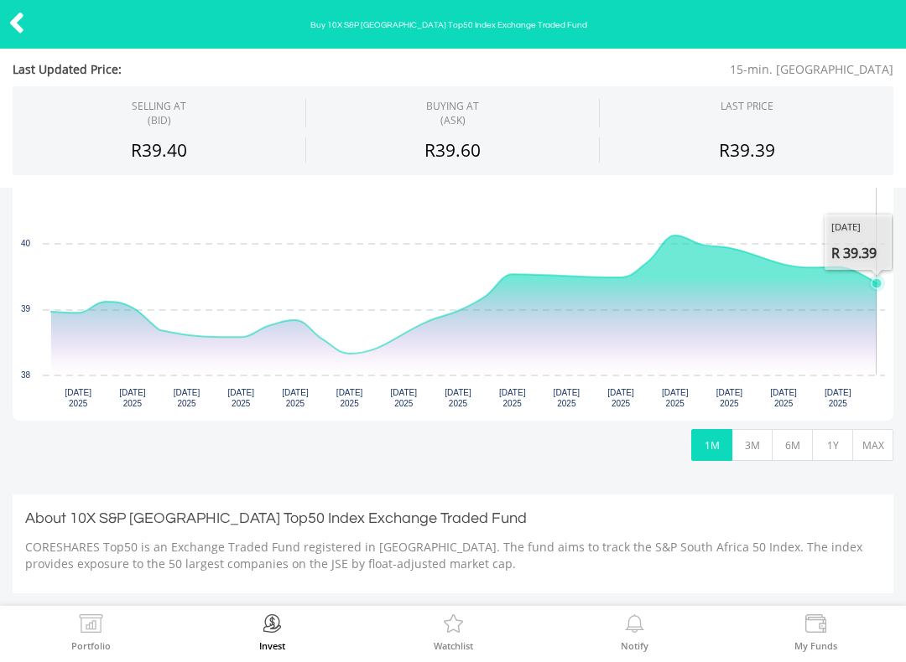
click at [891, 448] on button "MAX" at bounding box center [872, 445] width 41 height 32
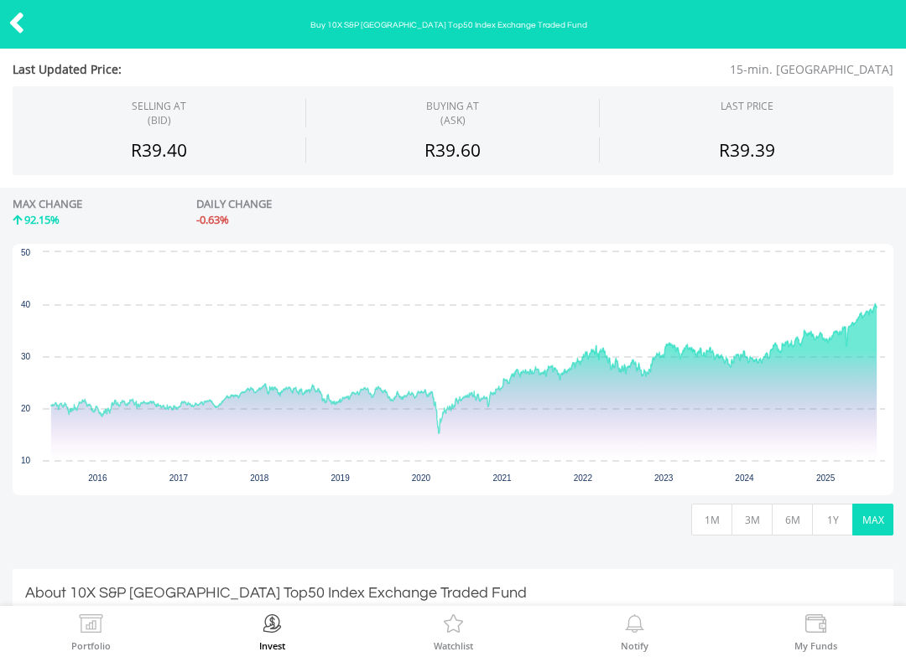
scroll to position [233, 0]
click at [699, 521] on button "1M" at bounding box center [711, 522] width 41 height 32
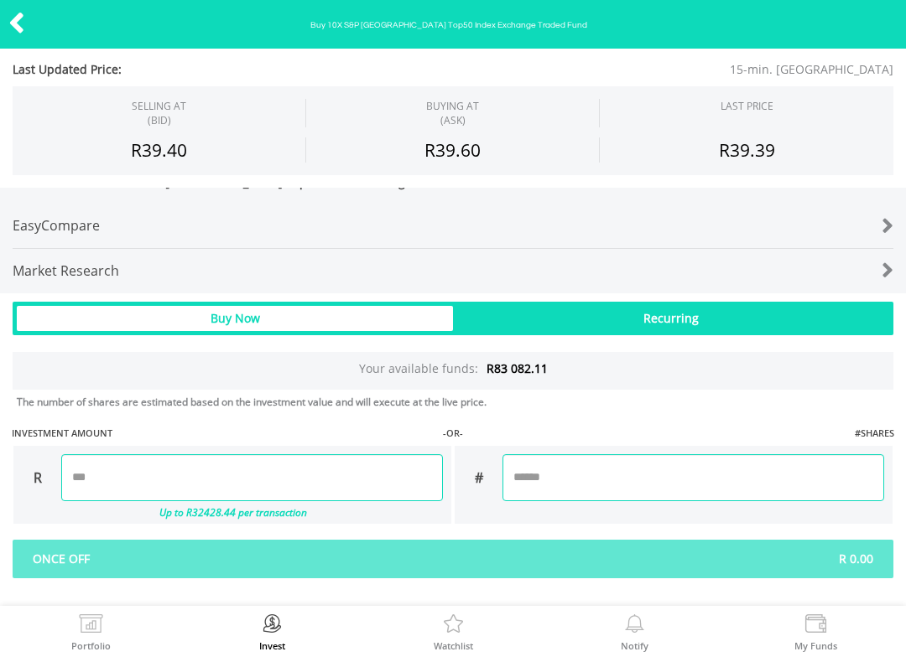
scroll to position [758, 0]
click at [207, 489] on input "number" at bounding box center [252, 477] width 382 height 47
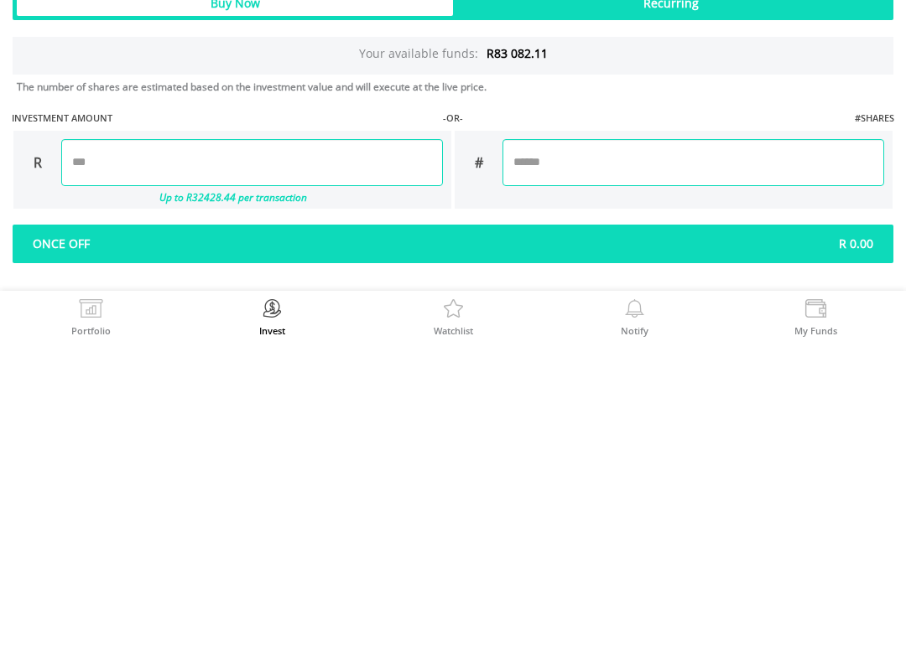
type input "*"
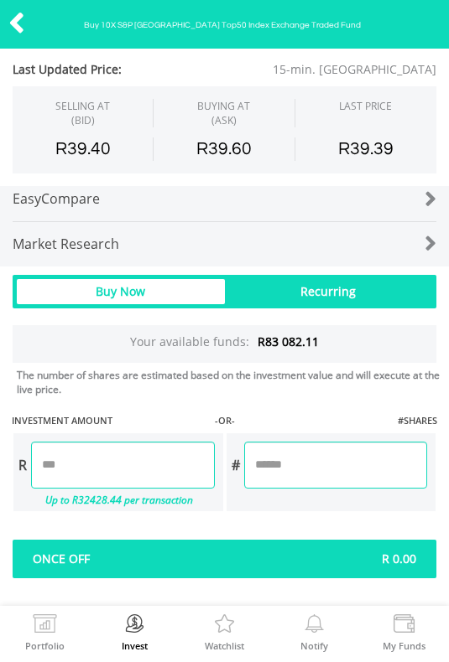
scroll to position [854, 0]
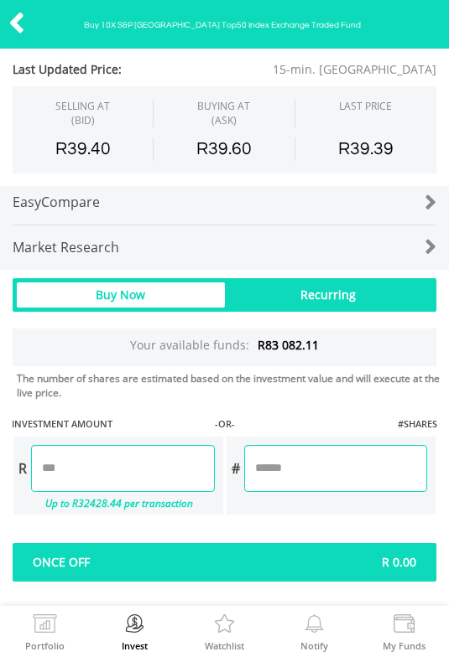
click at [110, 577] on div "Last Updated Price: 15-min. Delayed SELLING AT (BID) BUYING AT (ASK) LAST PRICE" at bounding box center [224, 51] width 449 height 1061
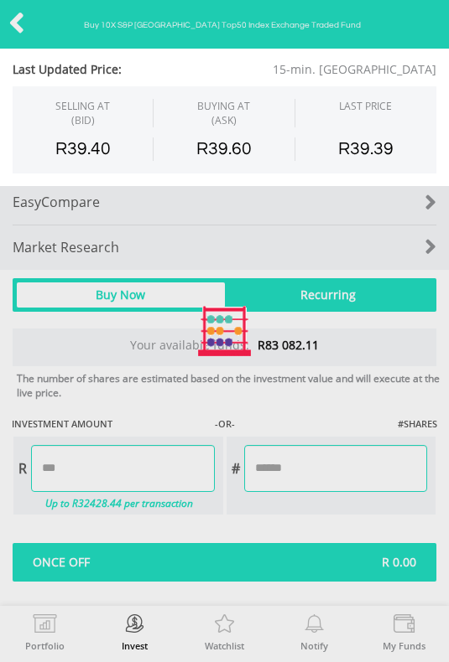
type input "*******"
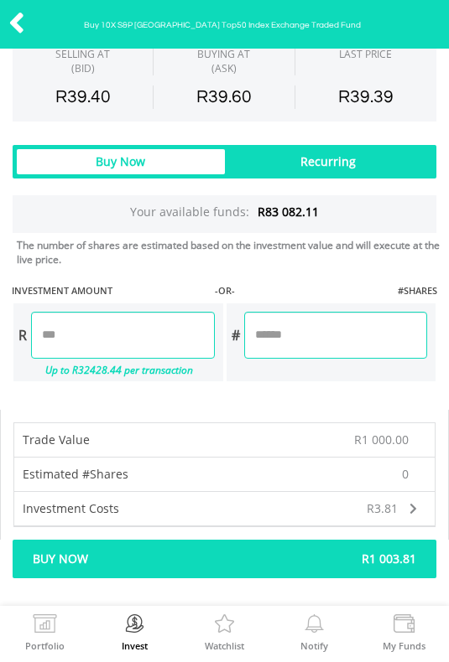
scroll to position [987, 0]
click at [146, 570] on div "Buy Now R1 003.81" at bounding box center [224, 559] width 423 height 39
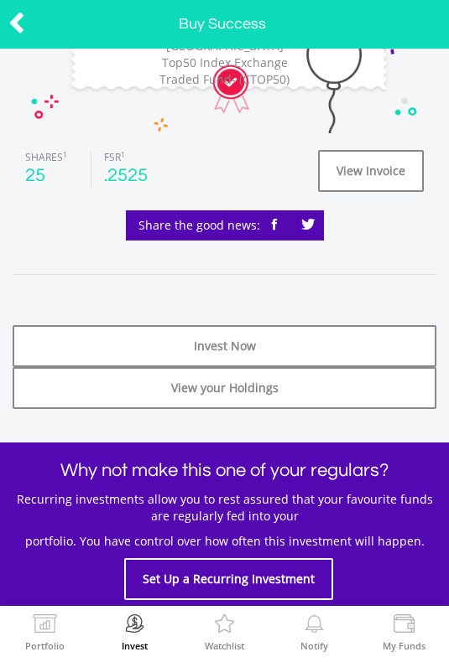
scroll to position [307, 0]
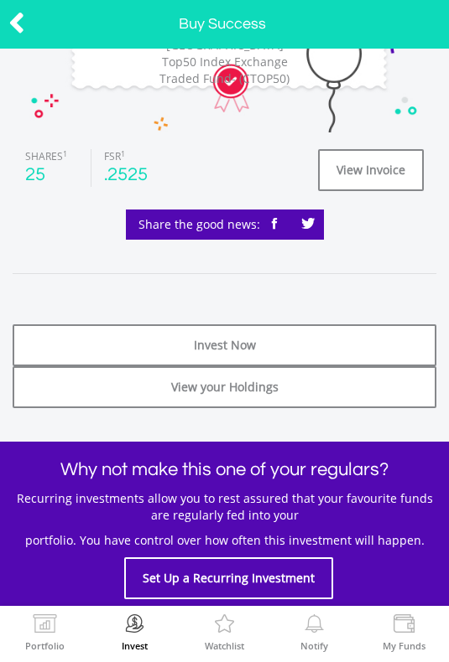
click at [44, 650] on label "Portfolio" at bounding box center [44, 645] width 39 height 9
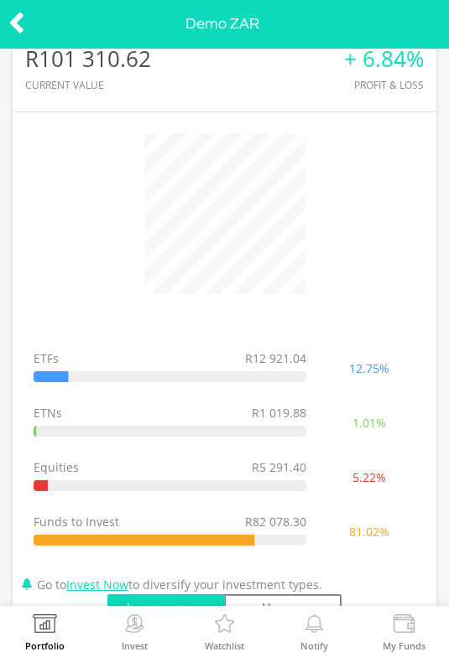
scroll to position [28, 0]
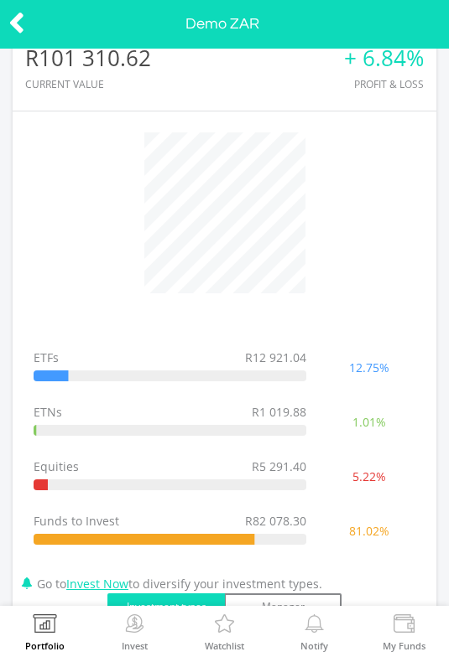
click at [23, 31] on icon at bounding box center [16, 23] width 17 height 33
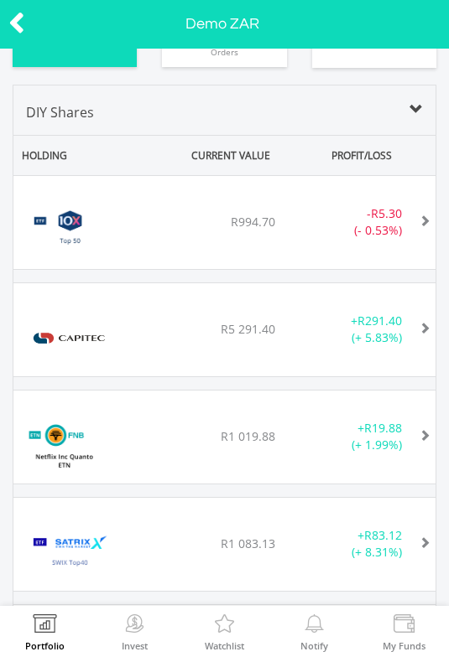
scroll to position [1037, 0]
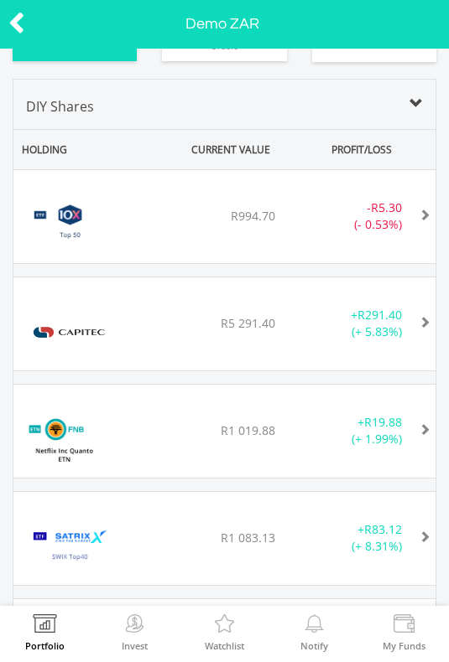
click at [117, 325] on img at bounding box center [69, 333] width 95 height 60
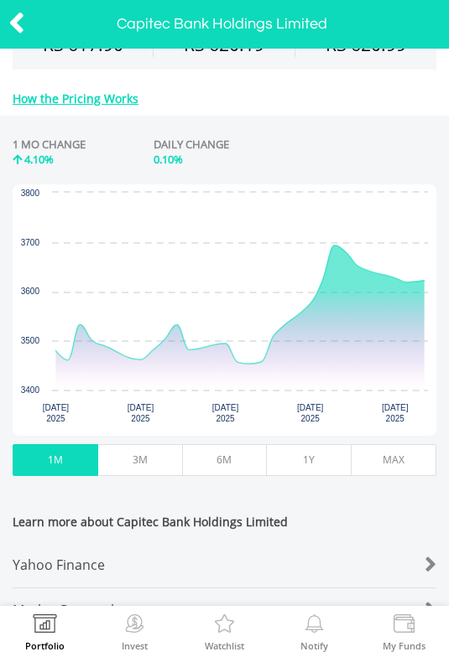
scroll to position [610, 0]
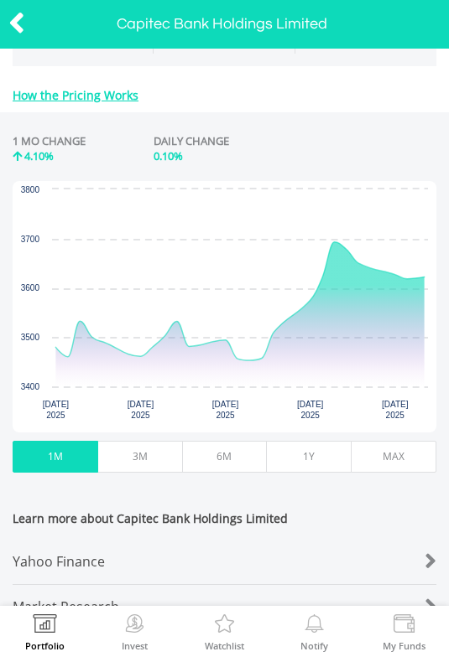
click at [0, 16] on div at bounding box center [22, 24] width 45 height 35
click at [23, 23] on icon at bounding box center [16, 23] width 17 height 33
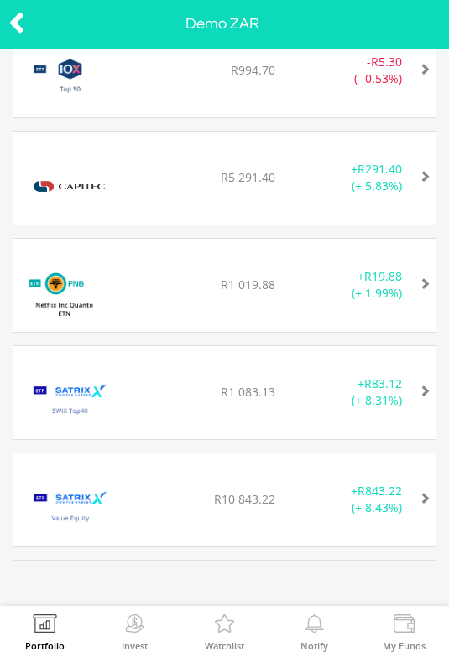
scroll to position [1182, 0]
click at [143, 118] on div "﻿ Satrix Value Equity ETF R10 000.00 R10 843.22 R17.36 + R843.22 (+ 8.43%)" at bounding box center [224, 71] width 422 height 93
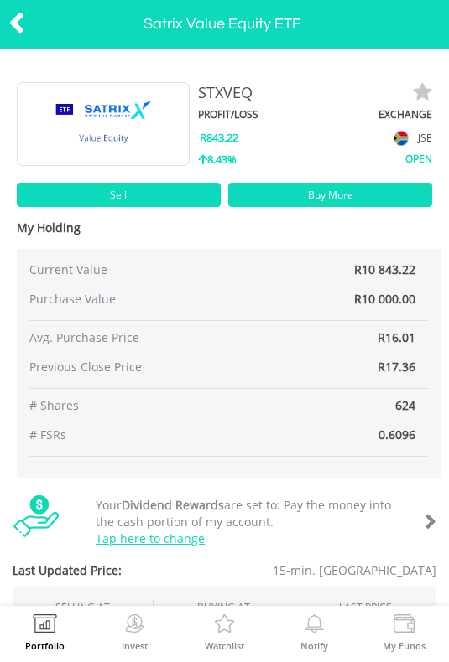
click at [15, 18] on icon at bounding box center [16, 23] width 17 height 33
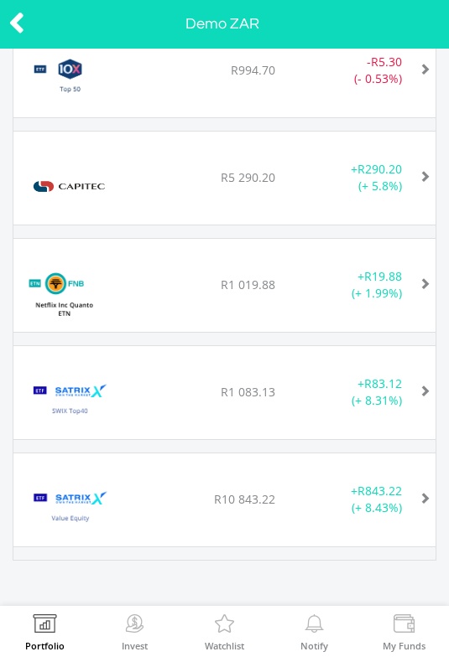
scroll to position [1182, 0]
click at [140, 180] on div "Capitec Bank Holdings Limited" at bounding box center [81, 187] width 118 height 68
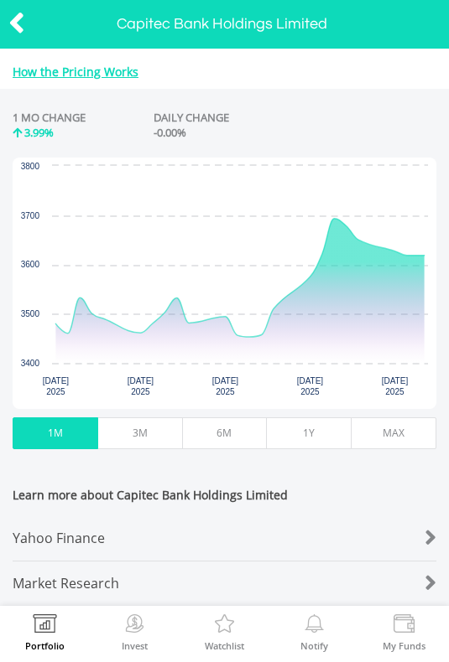
scroll to position [644, 0]
click at [23, 18] on icon at bounding box center [16, 23] width 17 height 33
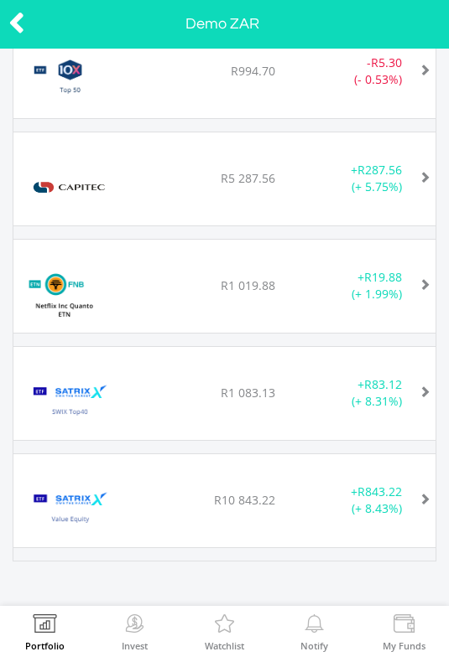
scroll to position [1182, 0]
click at [159, 80] on div "R1 019.88" at bounding box center [211, 71] width 127 height 17
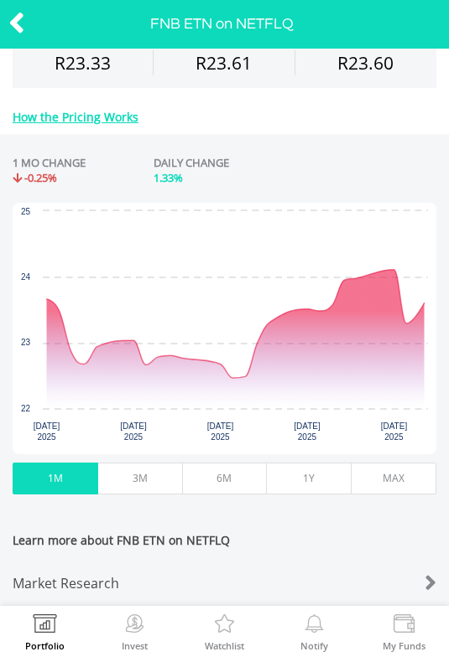
scroll to position [600, 0]
click at [24, 20] on icon at bounding box center [16, 23] width 17 height 33
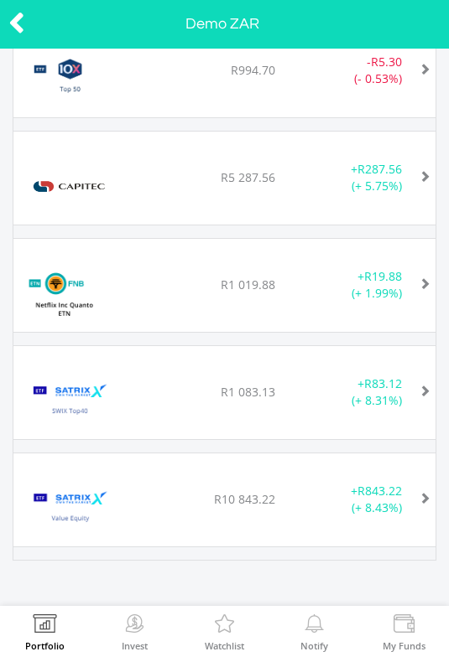
scroll to position [1182, 0]
click at [82, 403] on img at bounding box center [70, 402] width 96 height 60
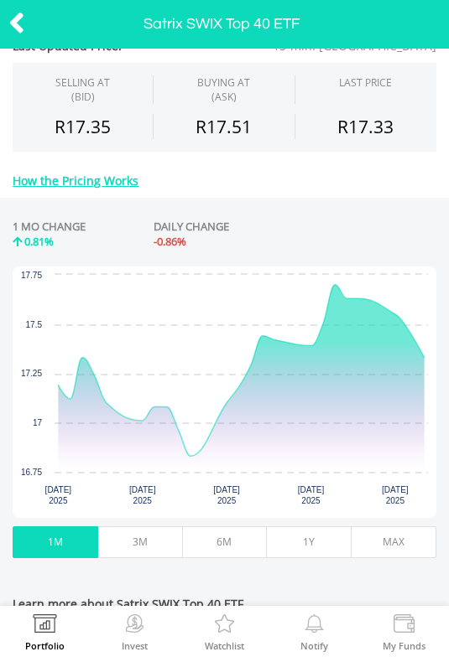
scroll to position [531, 0]
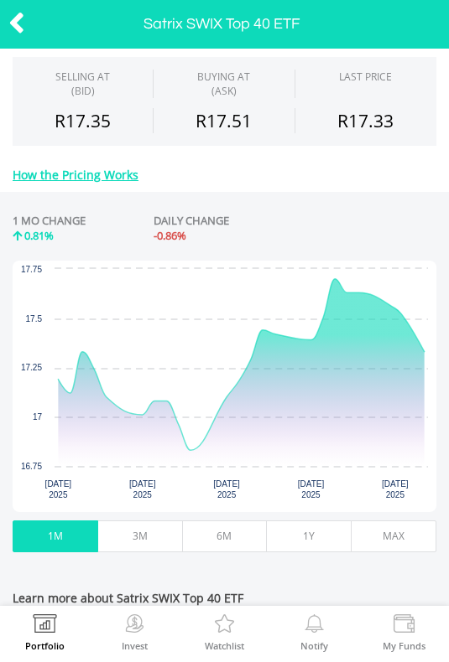
click at [22, 26] on icon at bounding box center [16, 23] width 17 height 33
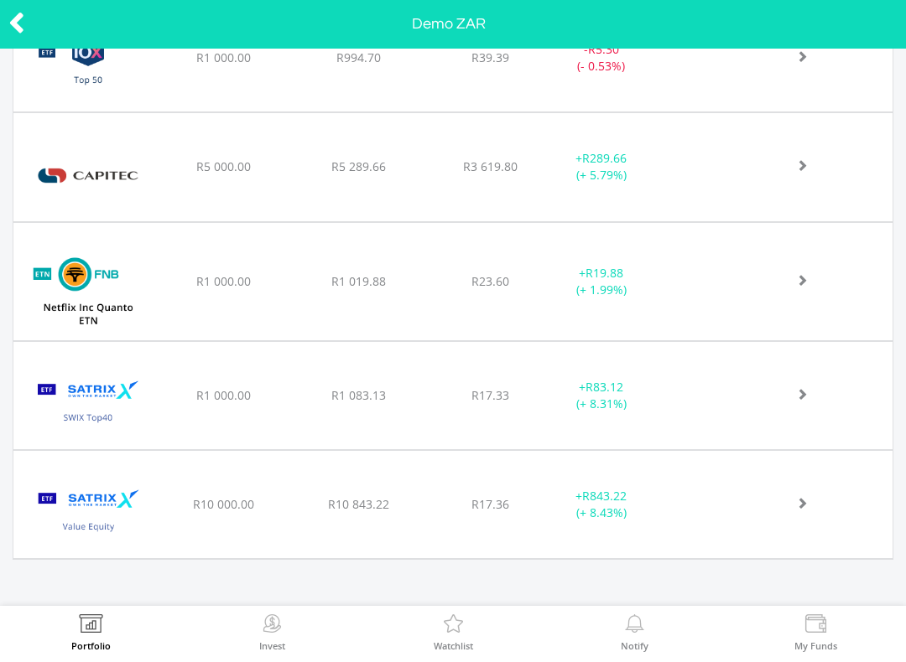
scroll to position [797, 0]
click at [15, 21] on icon at bounding box center [16, 23] width 17 height 33
